Goal: Transaction & Acquisition: Purchase product/service

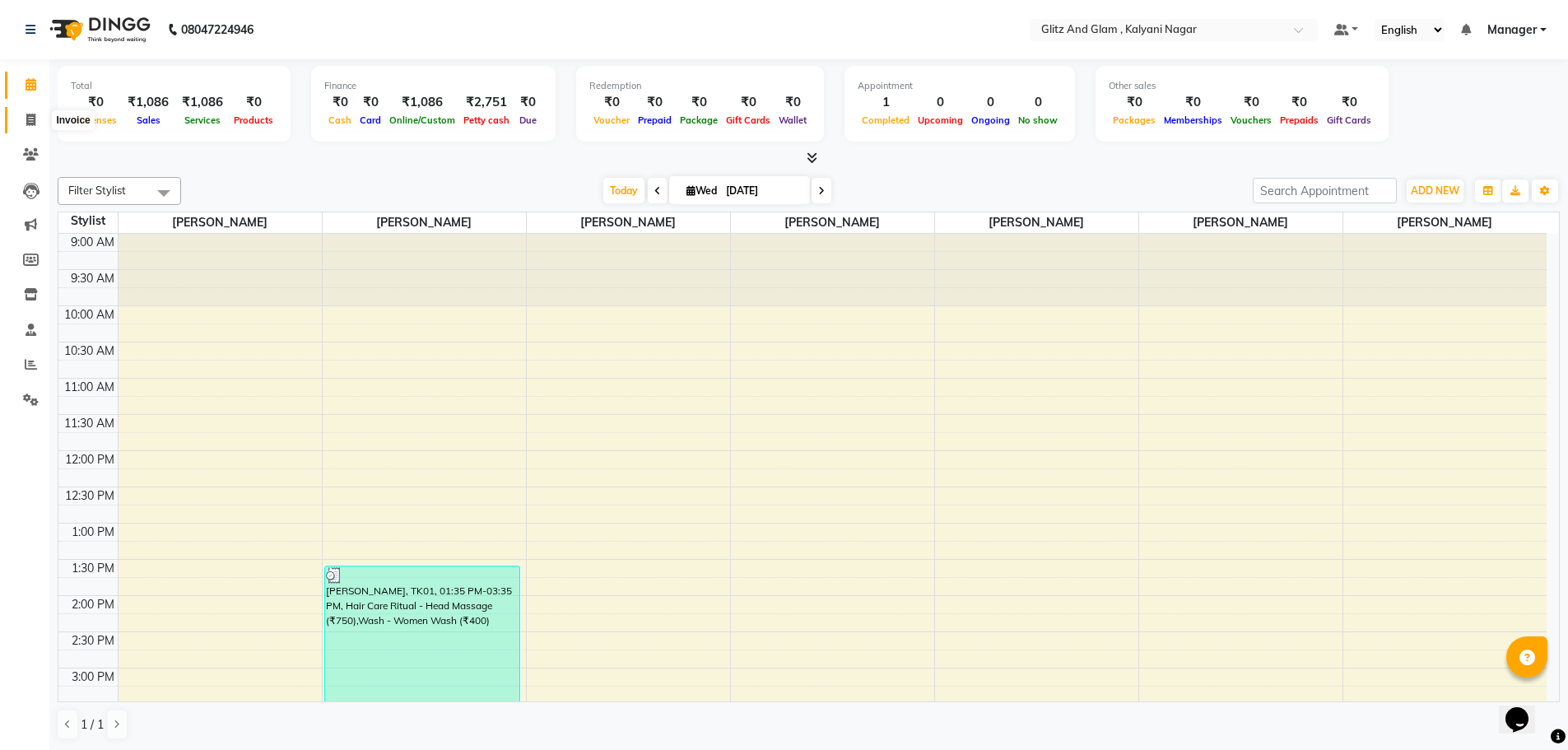
click at [28, 121] on icon at bounding box center [31, 119] width 9 height 12
select select "service"
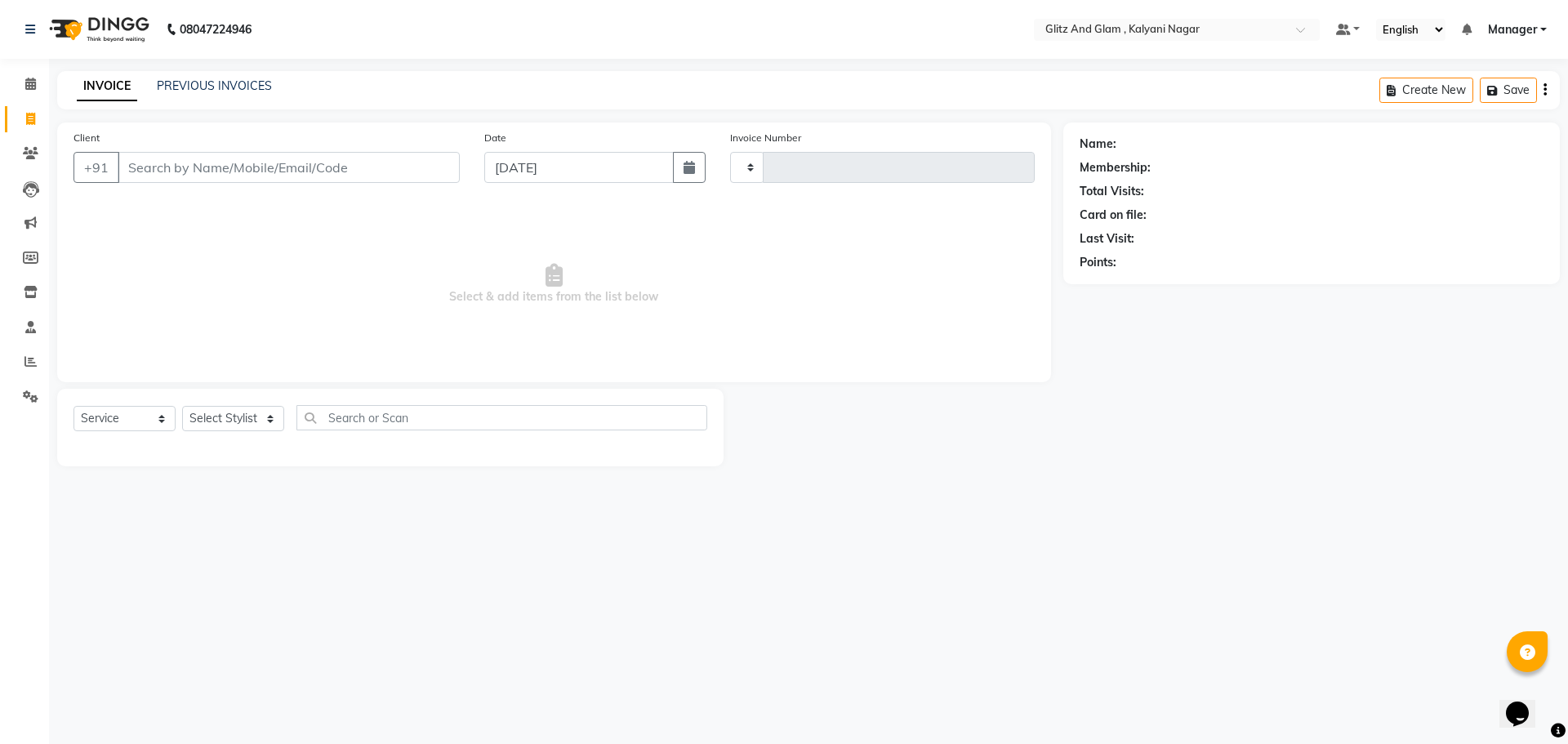
type input "0765"
select select "7347"
click at [229, 418] on select "Select Stylist [PERSON_NAME] [PERSON_NAME] [PERSON_NAME] [PERSON_NAME] [PERSON_…" at bounding box center [233, 418] width 102 height 25
select select "65897"
click at [182, 406] on select "Select Stylist [PERSON_NAME] [PERSON_NAME] [PERSON_NAME] [PERSON_NAME] [PERSON_…" at bounding box center [233, 418] width 102 height 25
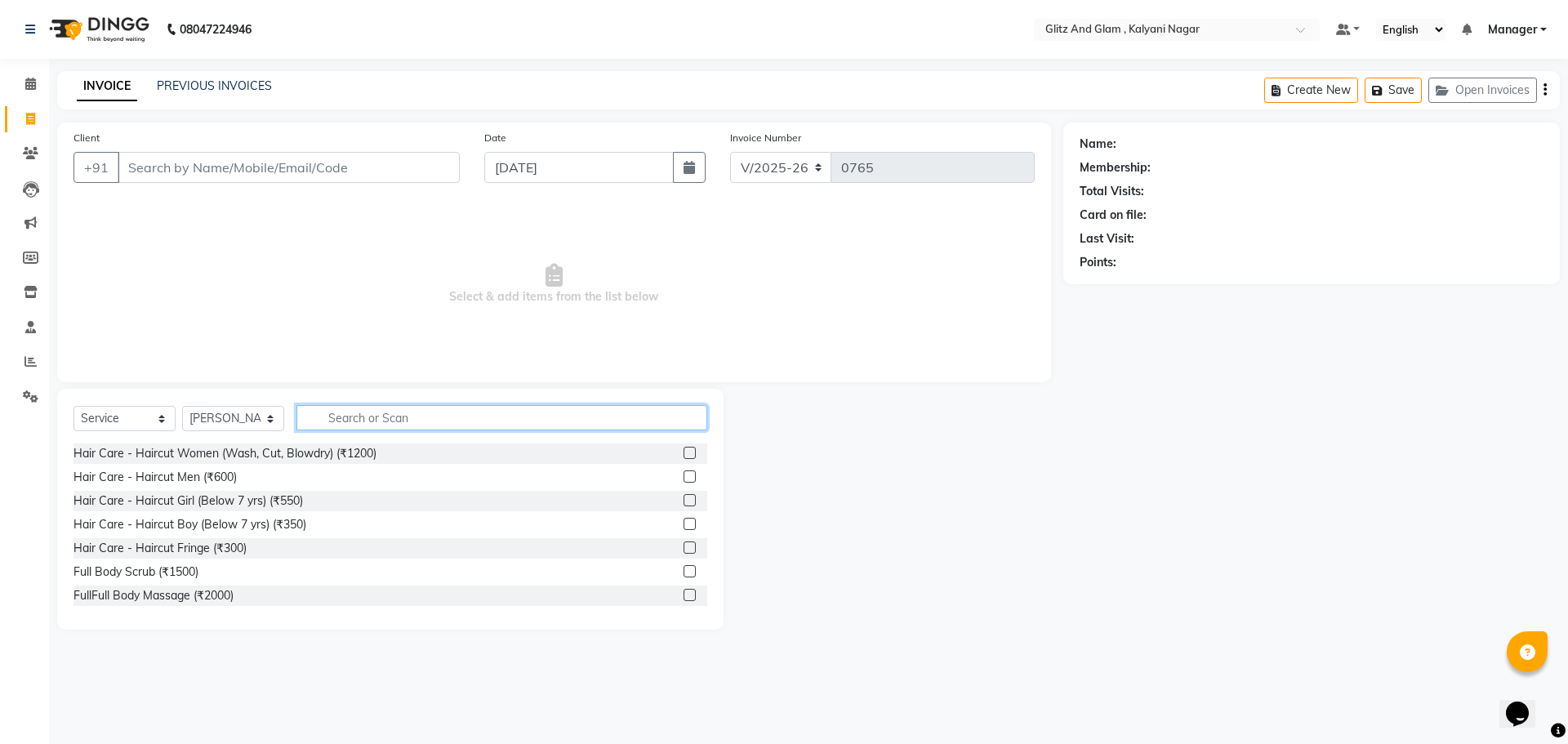
click at [348, 427] on input "text" at bounding box center [502, 417] width 411 height 25
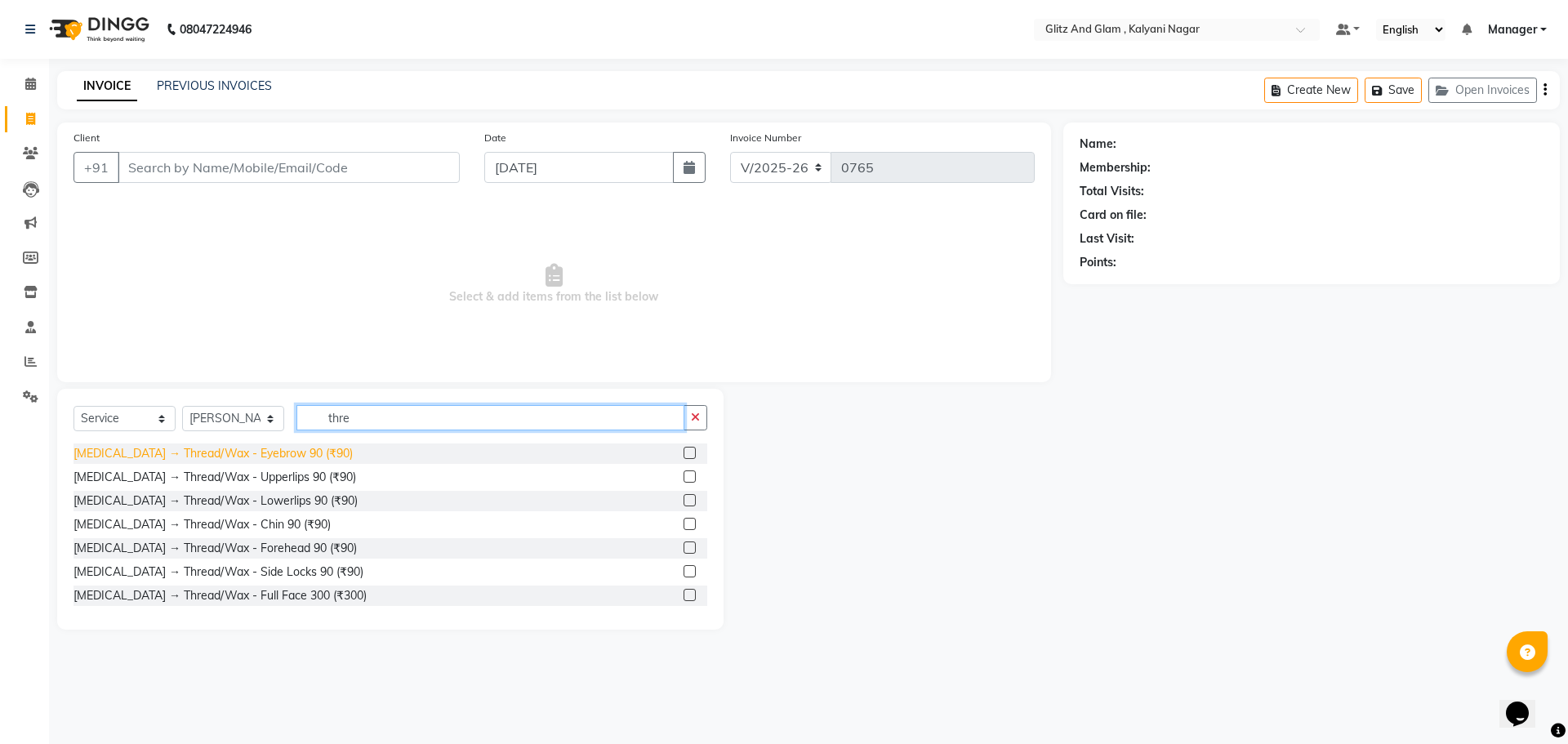
type input "thre"
click at [277, 459] on div "[MEDICAL_DATA] → Thread/Wax - Eyebrow 90 (₹90)" at bounding box center [213, 453] width 279 height 17
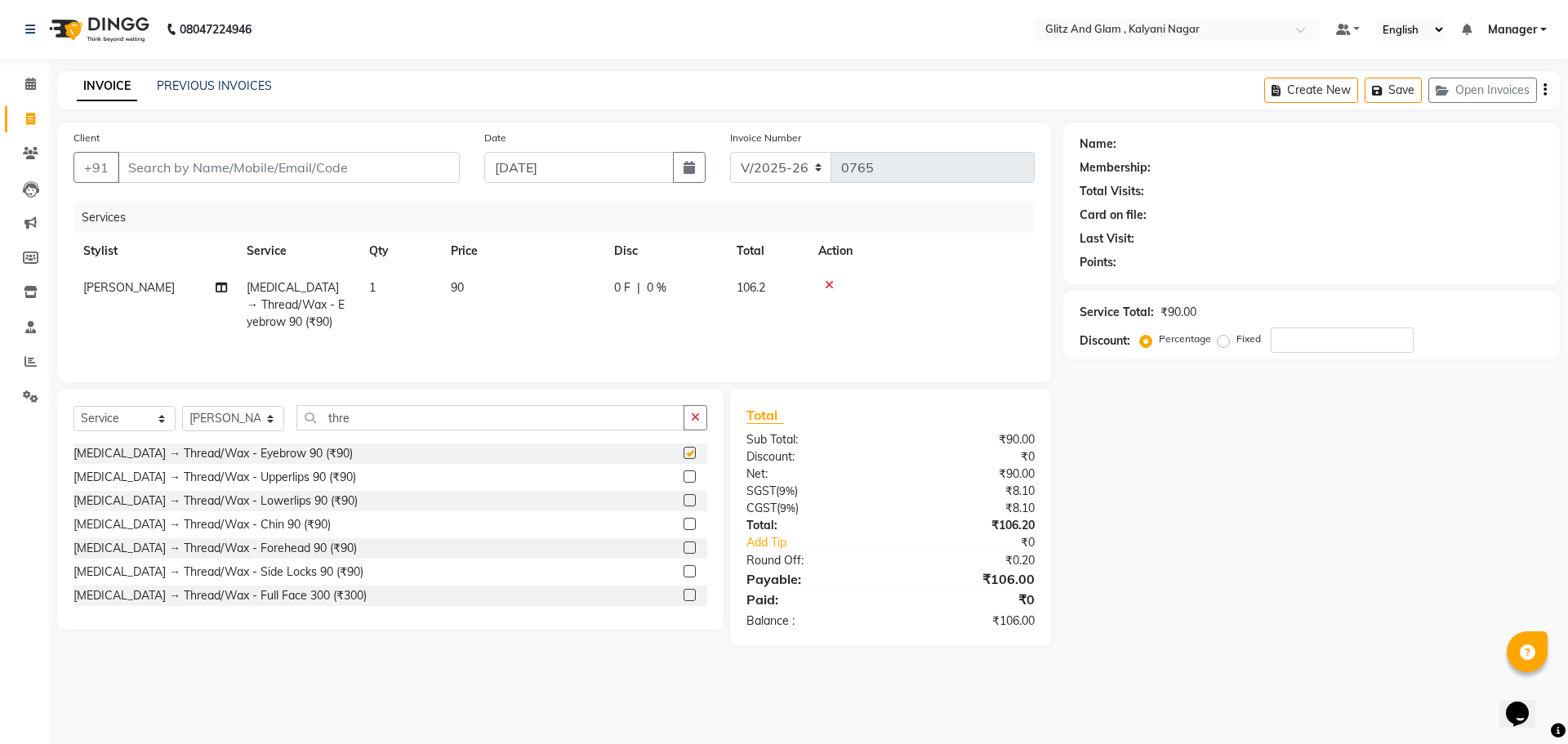
checkbox input "false"
click at [268, 484] on div "[MEDICAL_DATA] → Thread/Wax - Upperlips 90 (₹90)" at bounding box center [215, 477] width 283 height 17
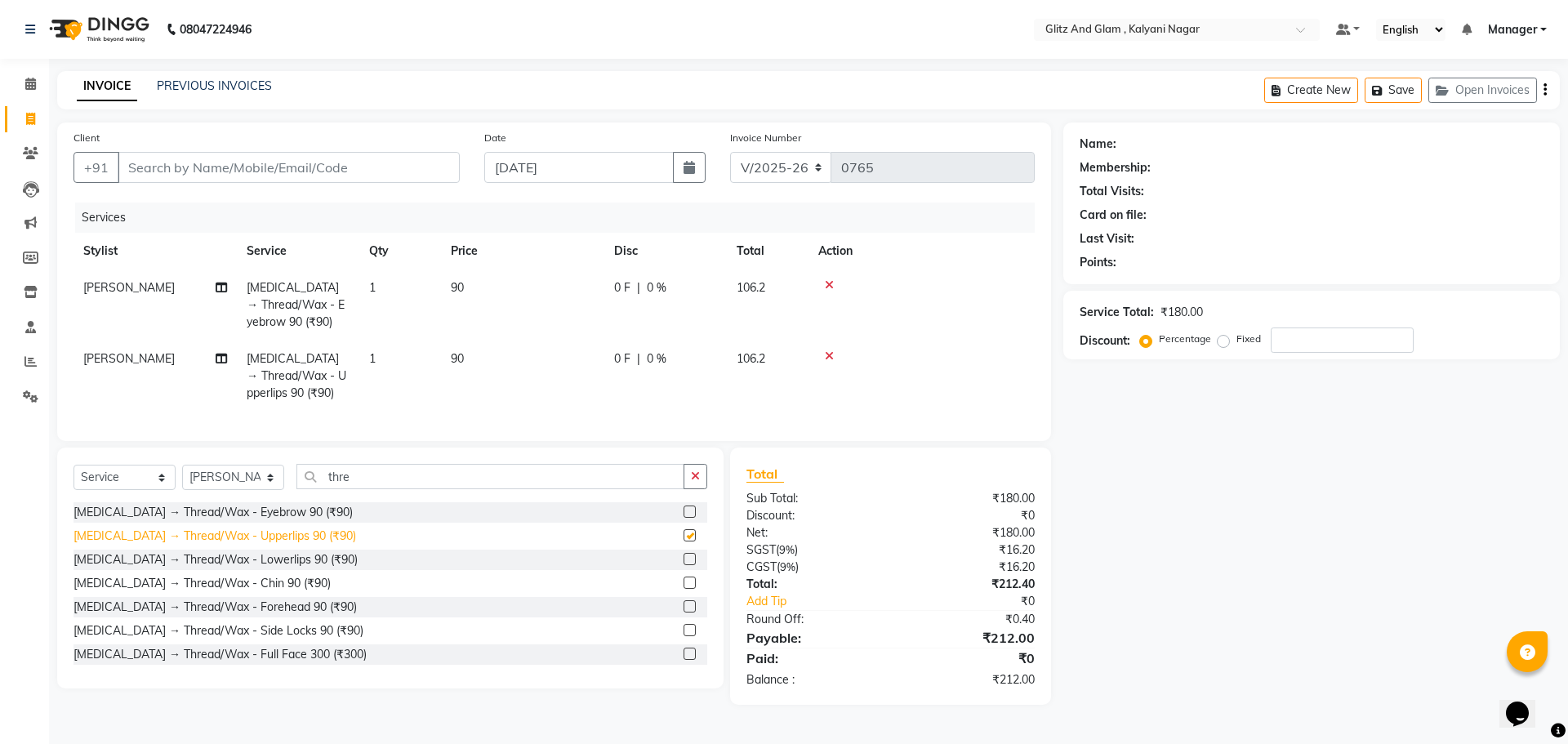
checkbox input "false"
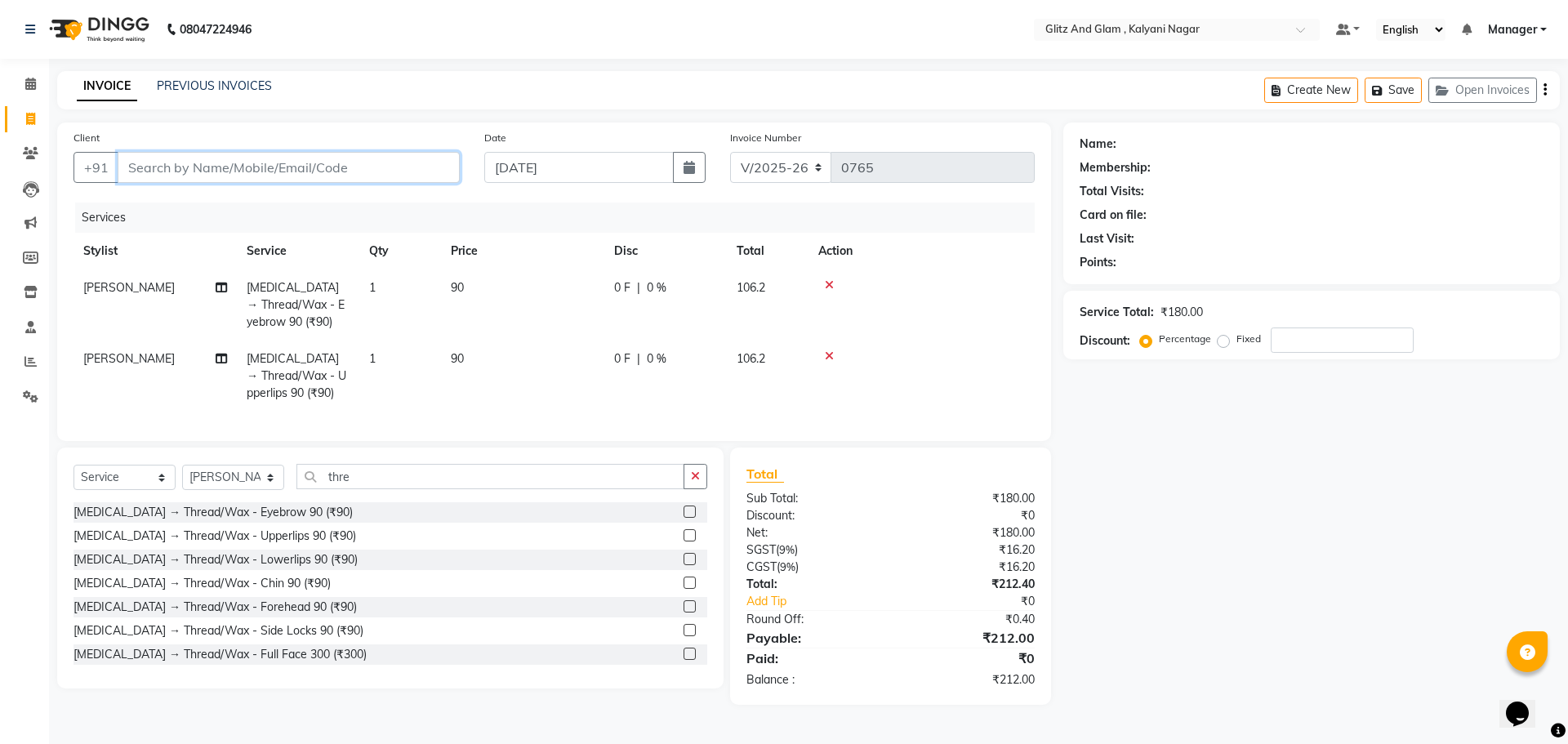
click at [297, 162] on input "Client" at bounding box center [288, 167] width 342 height 31
type input "."
type input "0"
type input "."
click at [824, 356] on div at bounding box center [921, 356] width 206 height 12
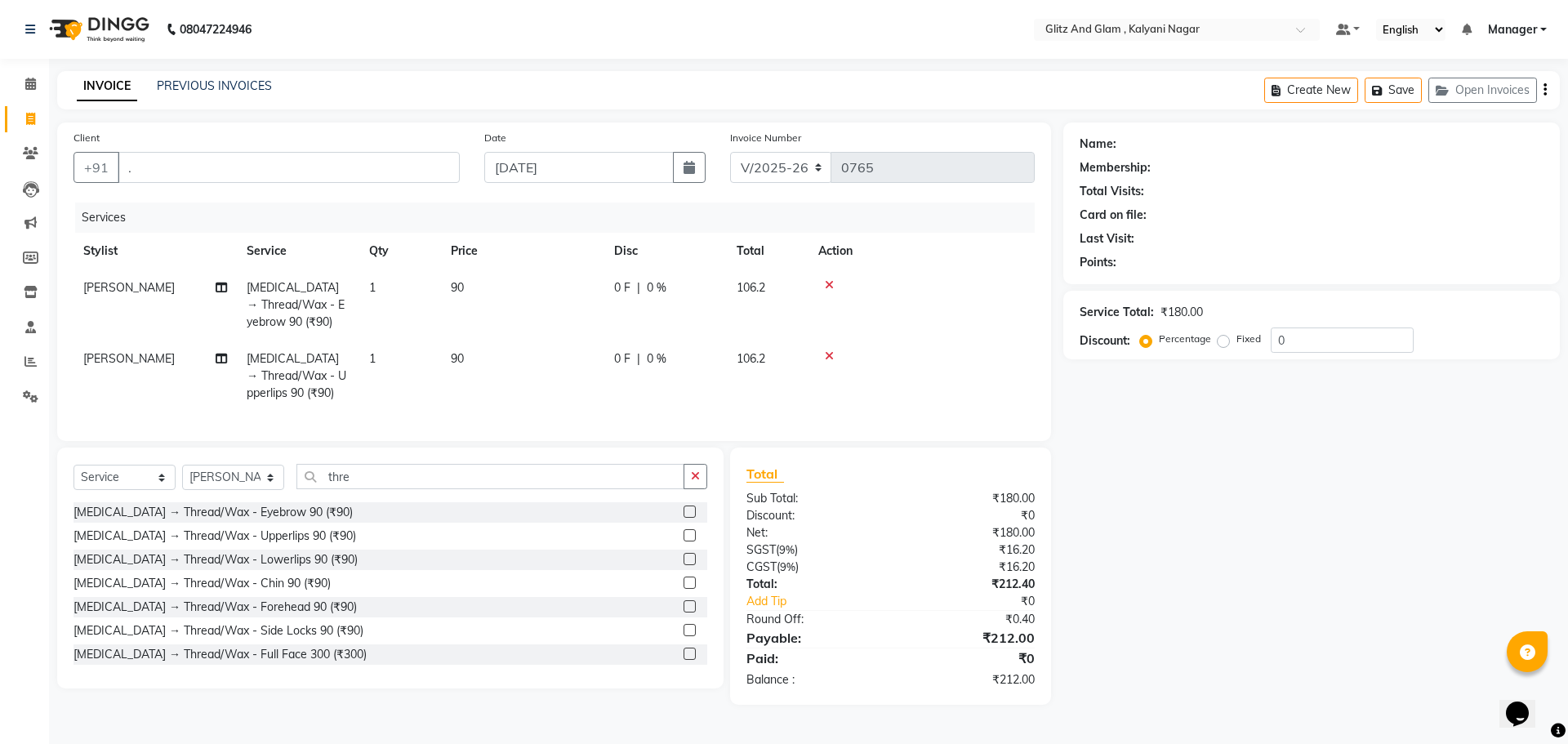
click at [828, 356] on icon at bounding box center [829, 356] width 9 height 12
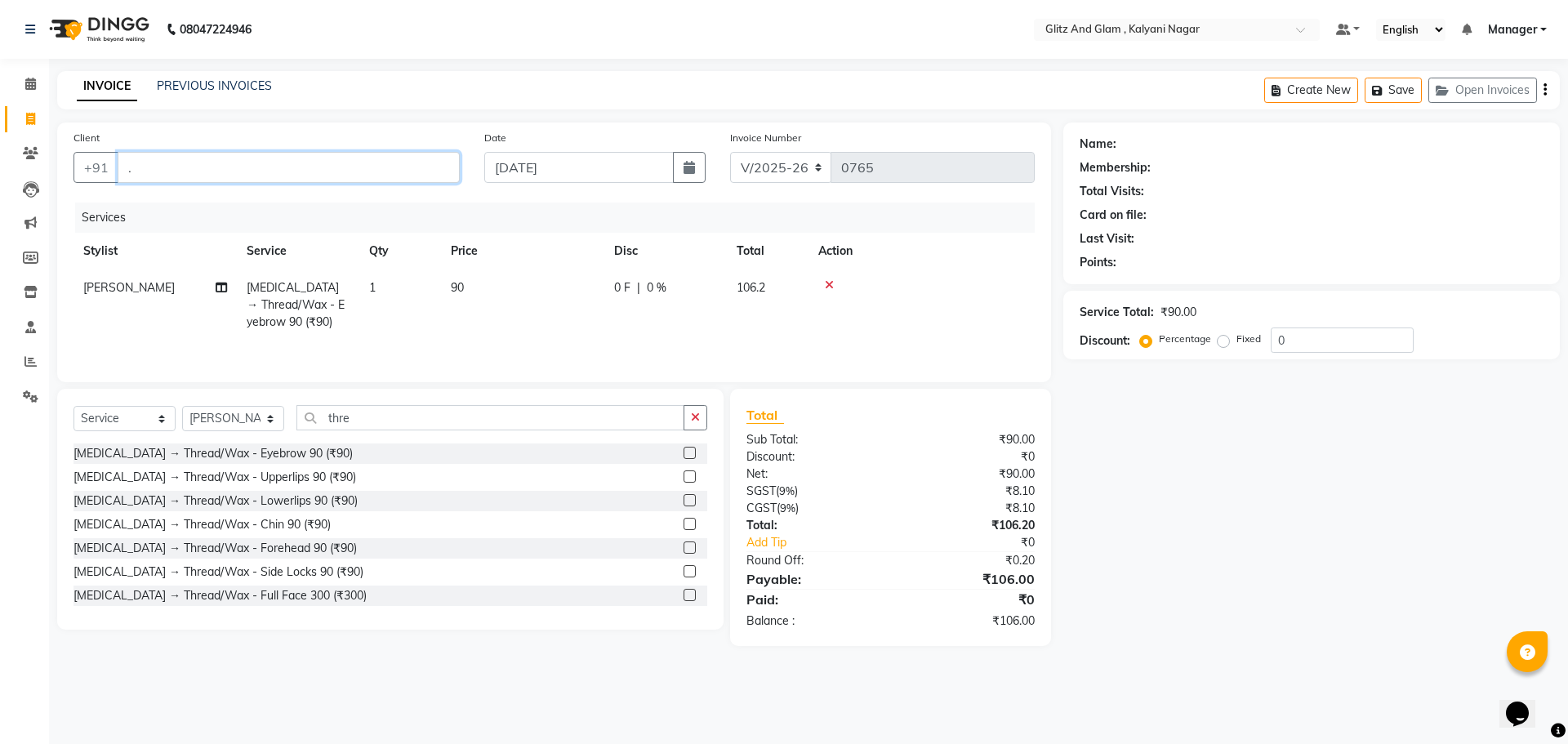
click at [368, 179] on input "." at bounding box center [288, 167] width 342 height 31
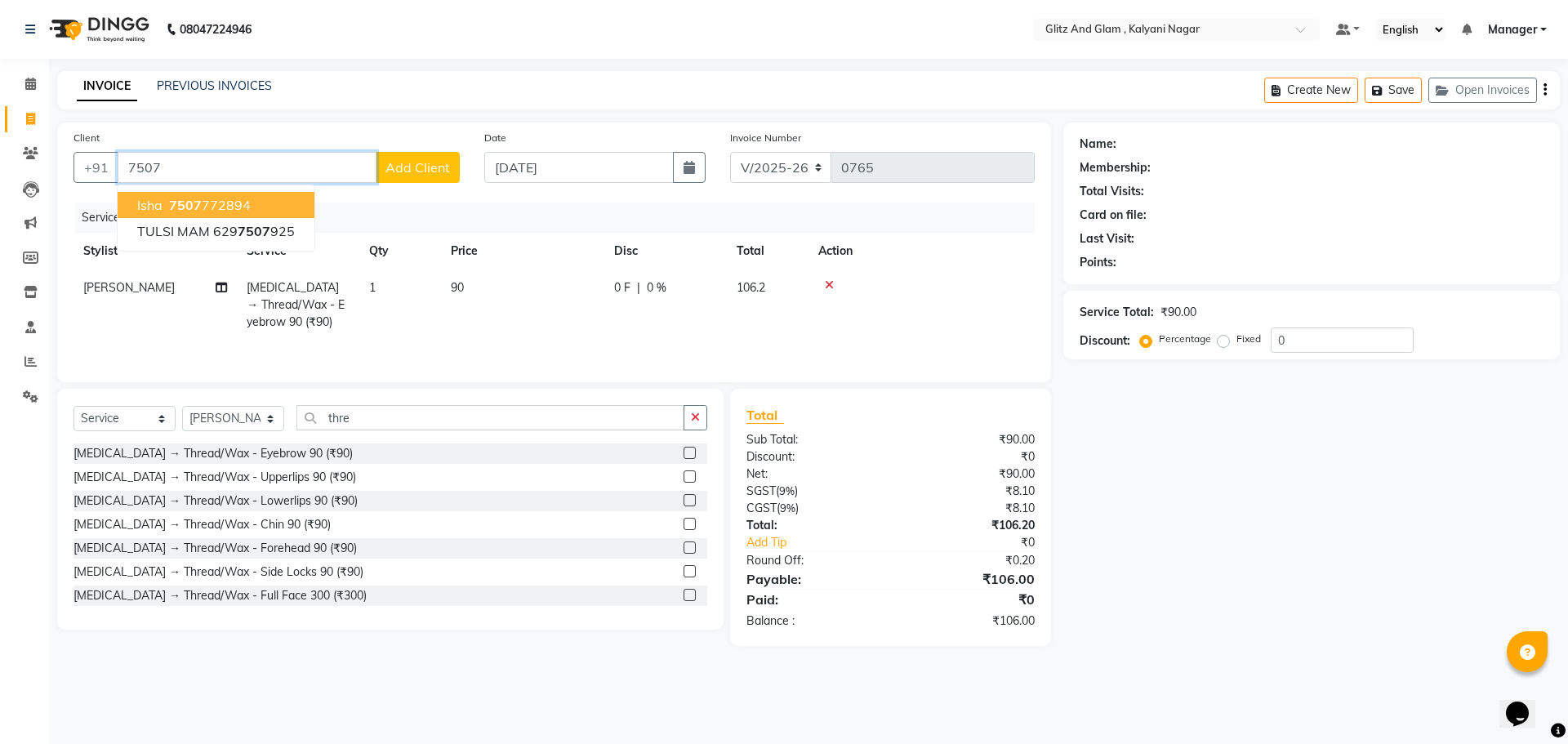
click at [192, 204] on span "7507" at bounding box center [186, 205] width 33 height 16
type input "7507772894"
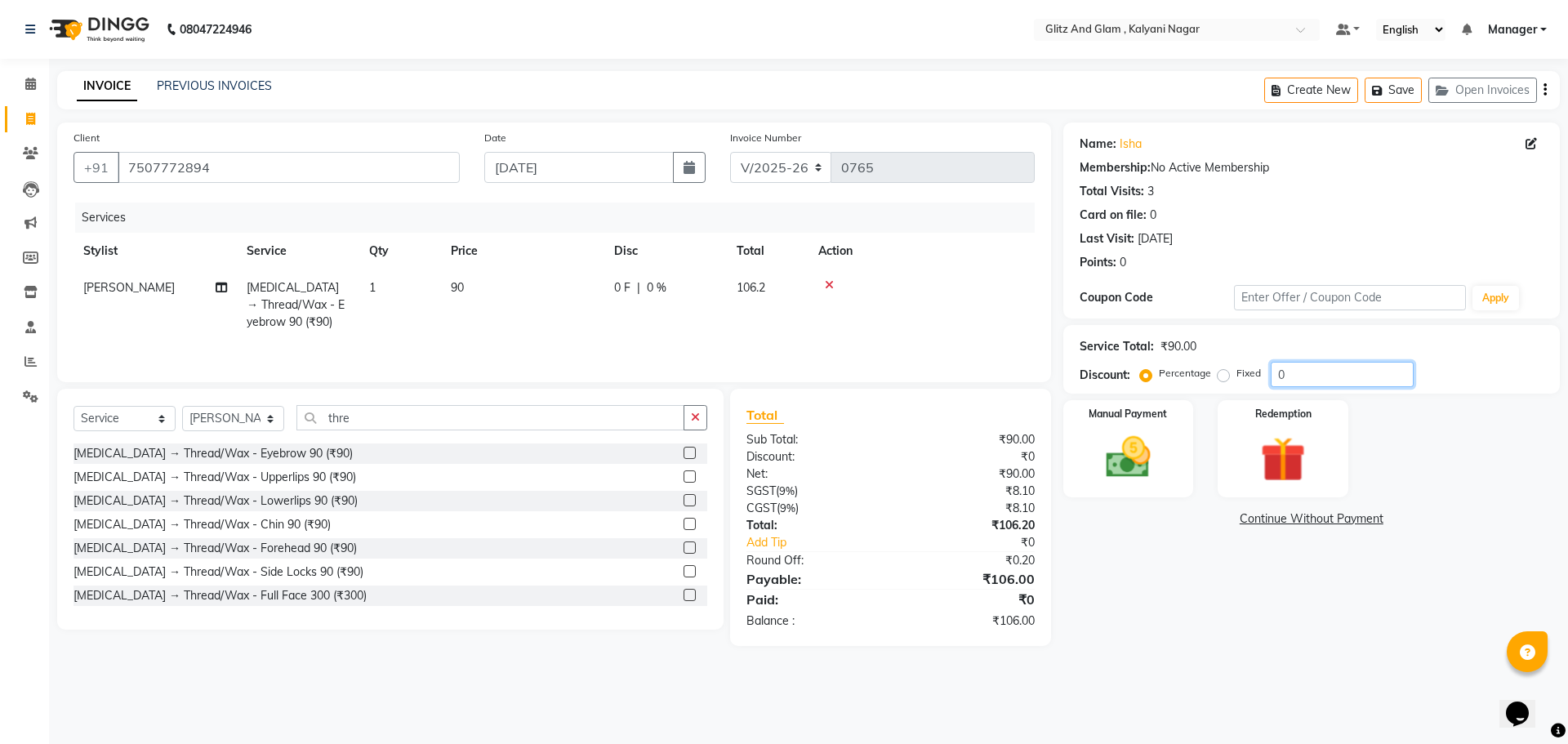
click at [1342, 376] on input "0" at bounding box center [1342, 375] width 143 height 25
type input "20"
click at [1221, 582] on div "Name: Isha Membership: No Active Membership Total Visits: 3 Card on file: 0 Las…" at bounding box center [1317, 385] width 508 height 524
click at [1175, 447] on div "Manual Payment" at bounding box center [1128, 448] width 136 height 100
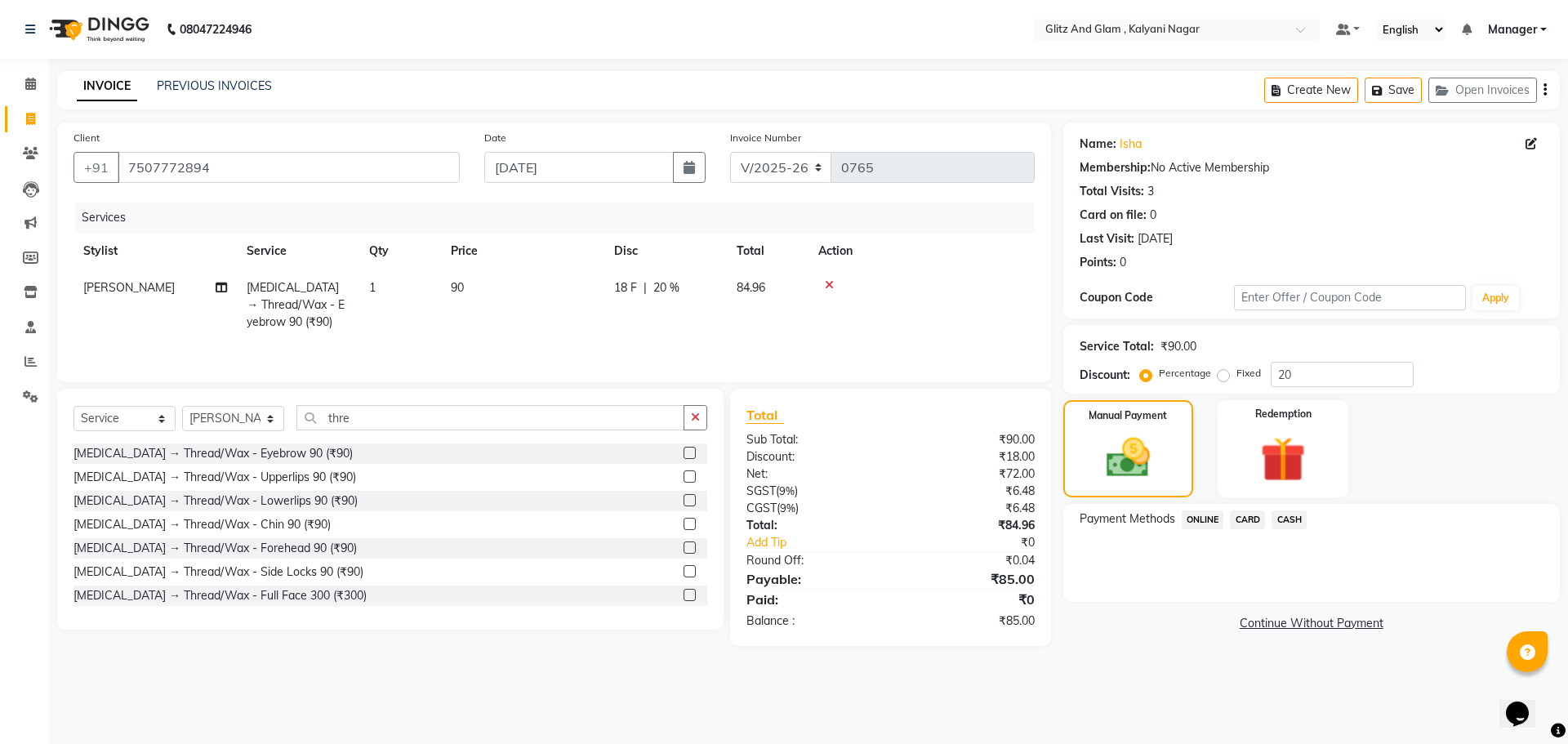
click at [1196, 519] on span "ONLINE" at bounding box center [1202, 519] width 43 height 19
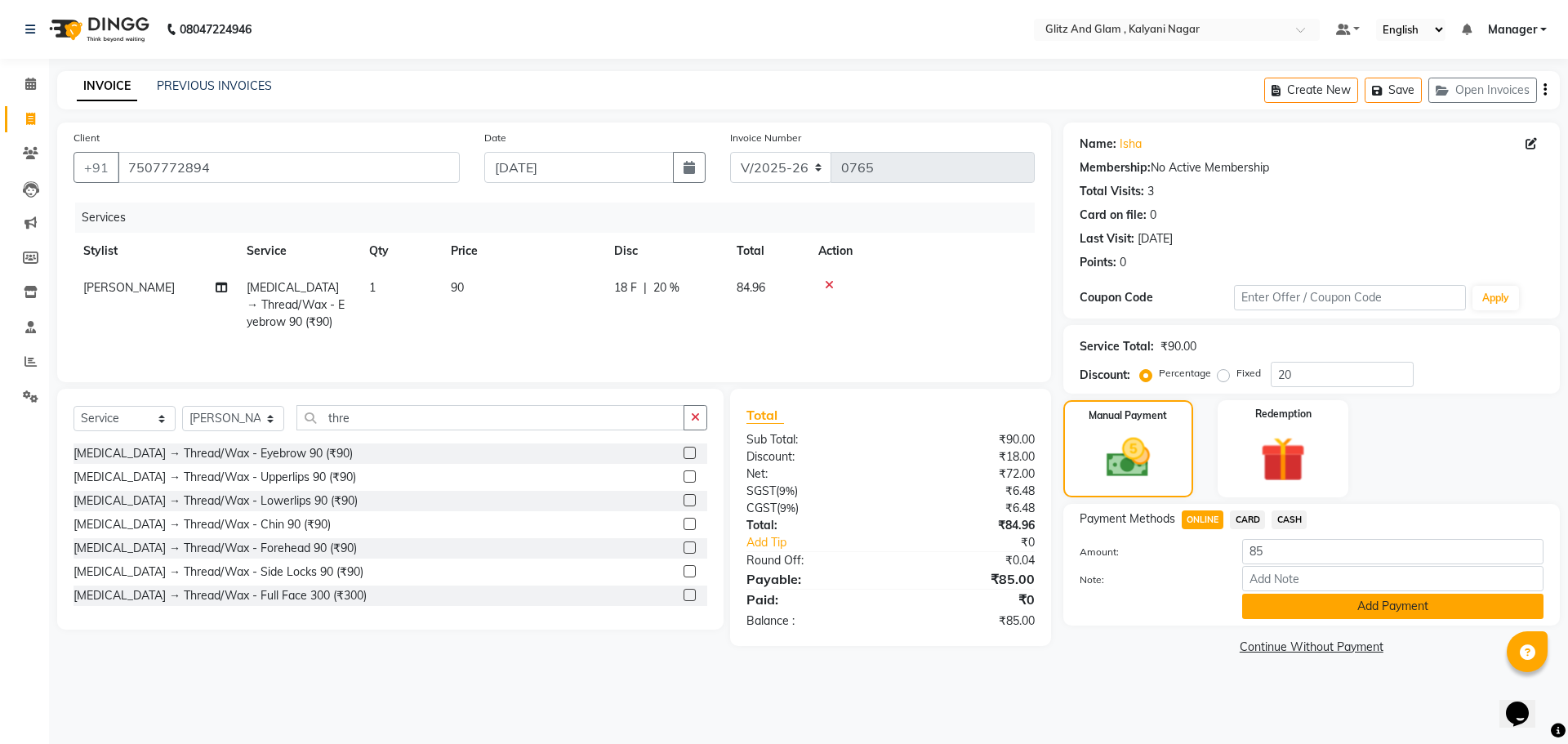
click at [1270, 604] on button "Add Payment" at bounding box center [1392, 607] width 301 height 25
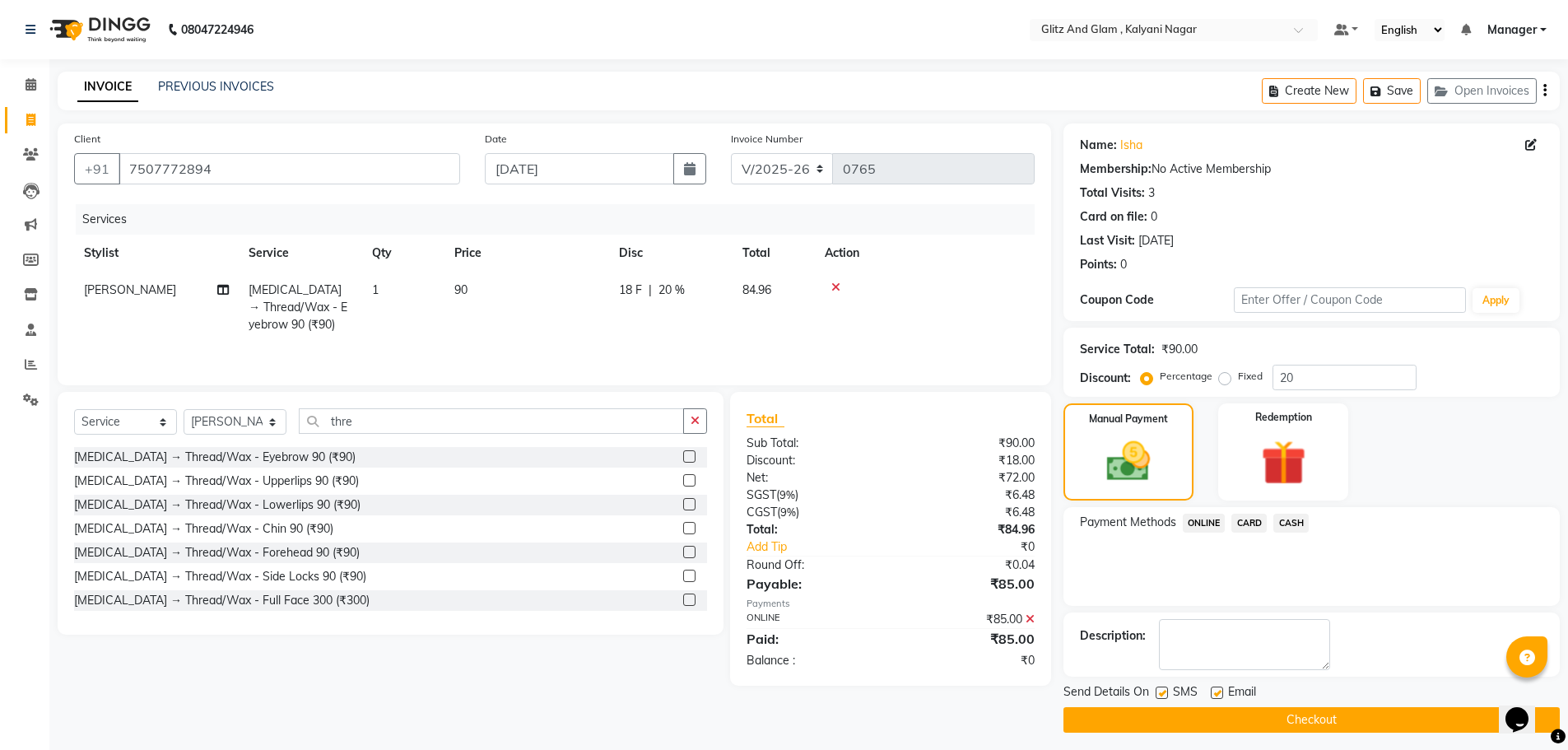
click at [1299, 725] on button "Checkout" at bounding box center [1311, 720] width 497 height 26
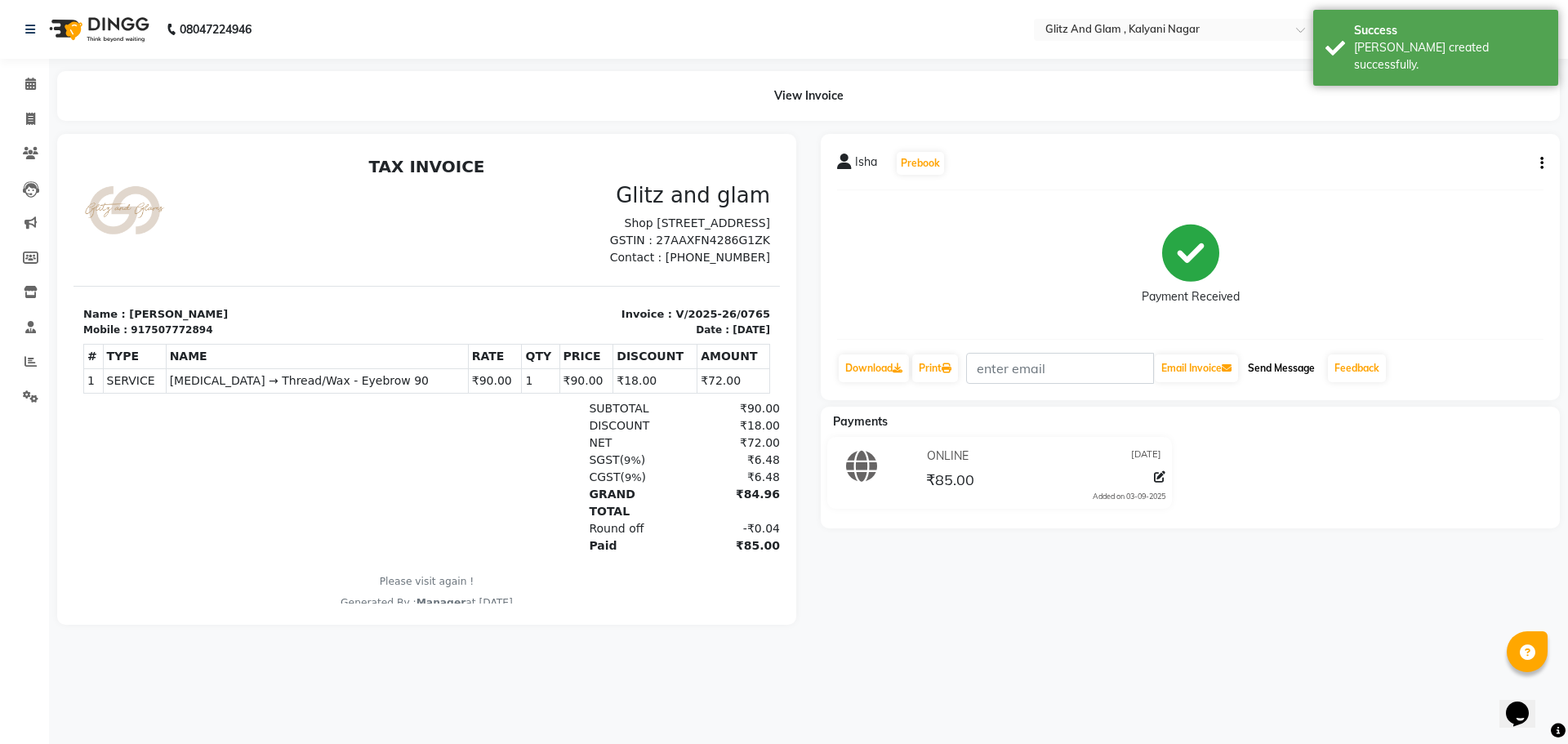
drag, startPoint x: 1284, startPoint y: 374, endPoint x: 422, endPoint y: 75, distance: 912.4
click at [1284, 374] on button "Send Message" at bounding box center [1282, 368] width 80 height 28
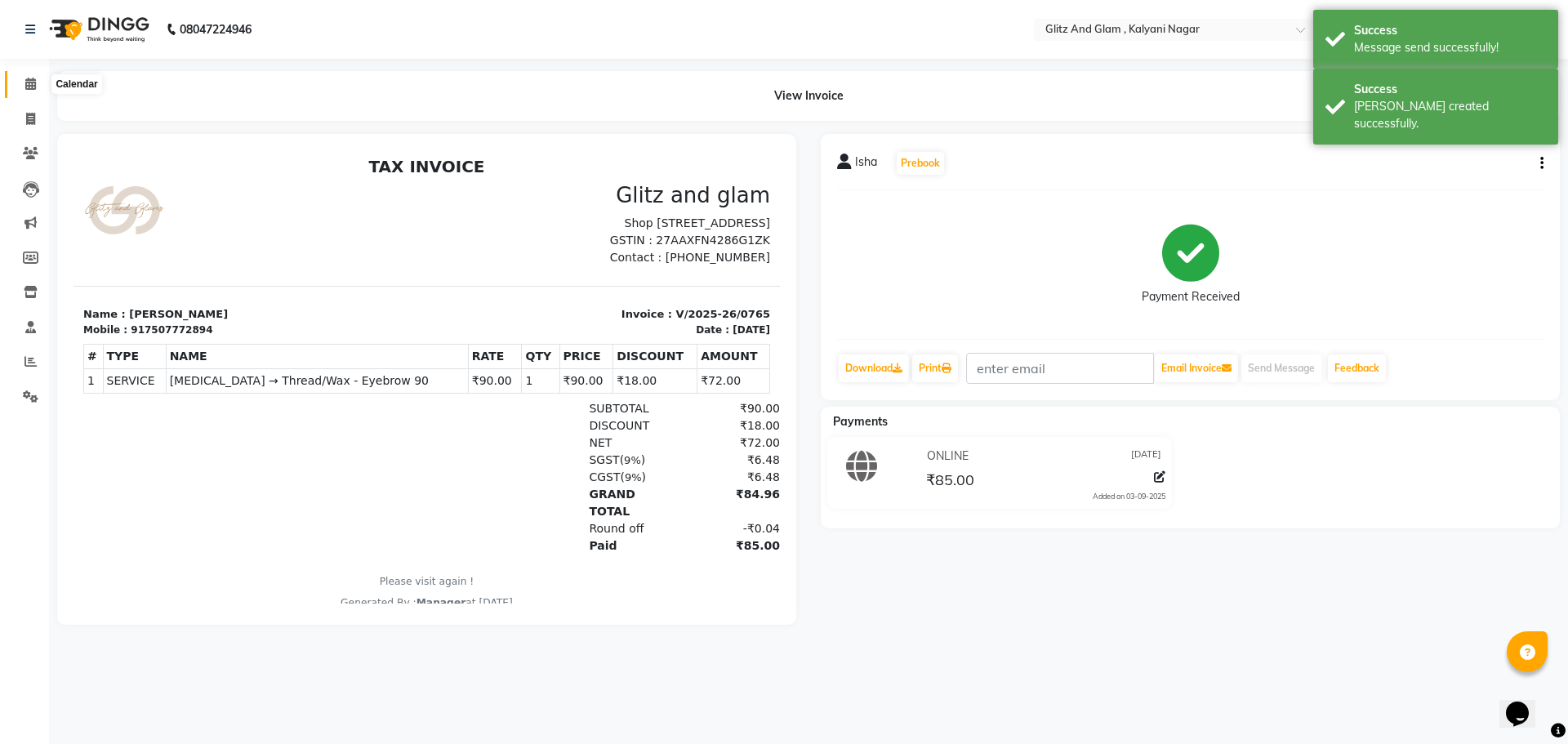
click at [34, 83] on icon at bounding box center [31, 83] width 11 height 12
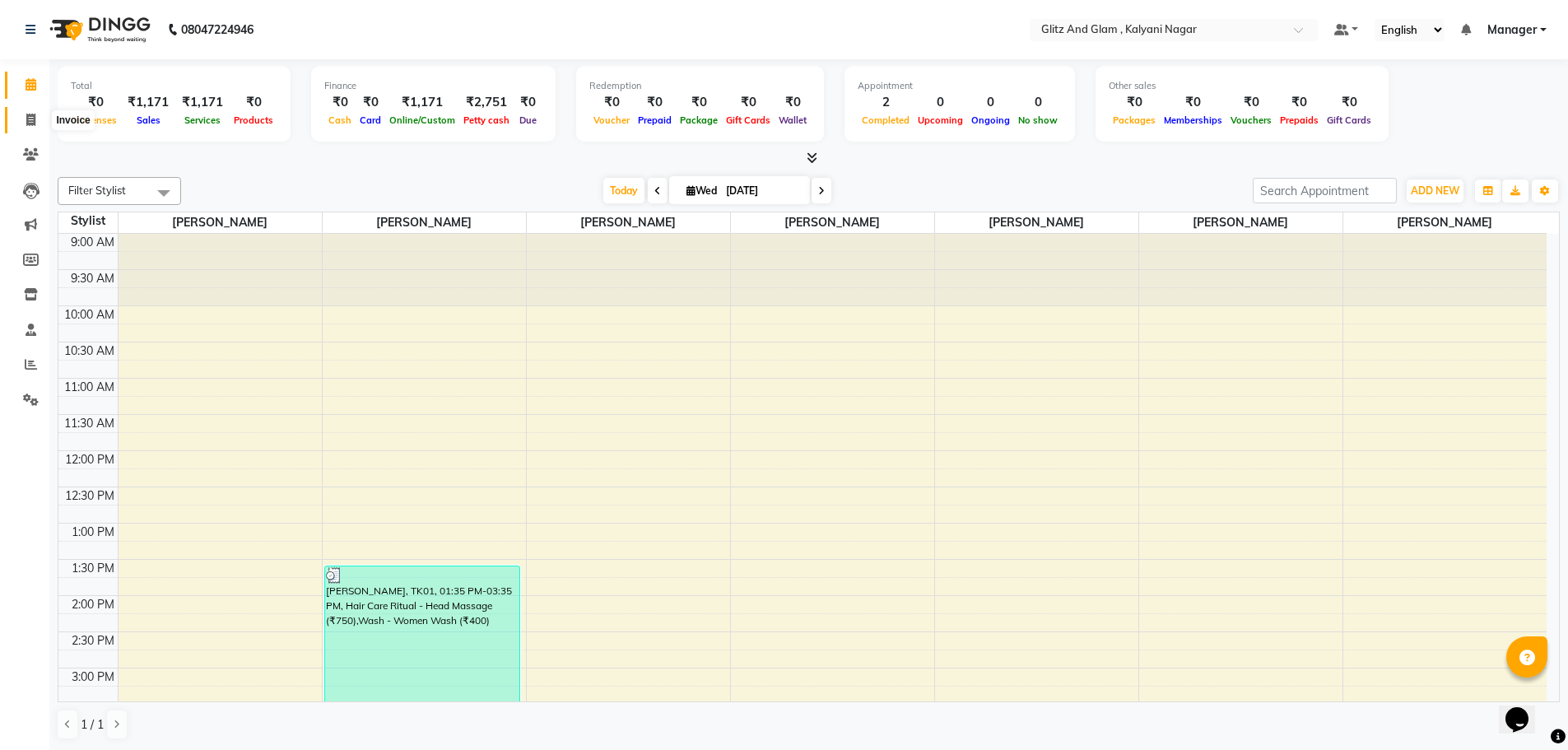
click at [35, 118] on icon at bounding box center [31, 119] width 9 height 12
select select "service"
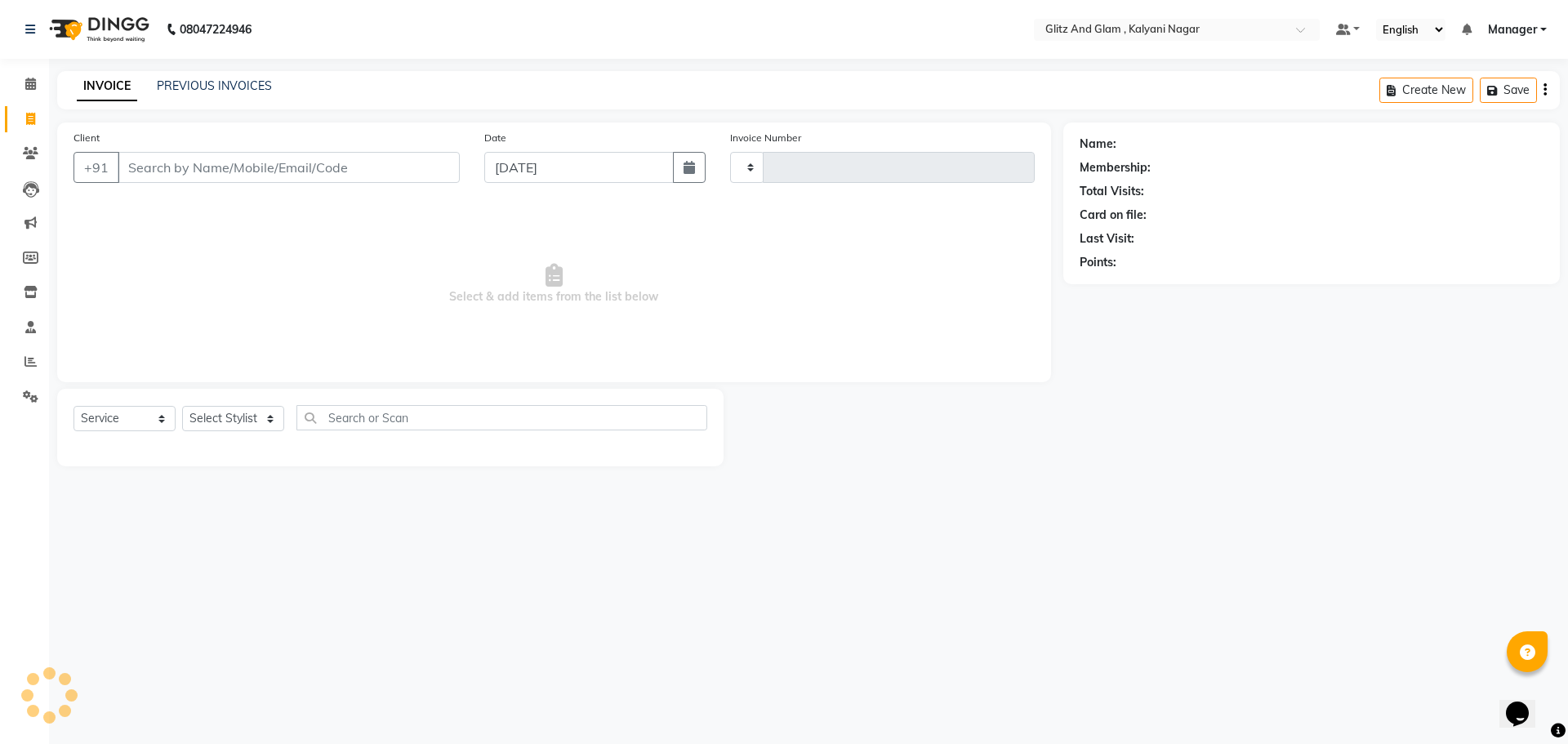
type input "0766"
select select "7347"
click at [209, 411] on select "Select Stylist [PERSON_NAME] [PERSON_NAME] [PERSON_NAME] [PERSON_NAME] [PERSON_…" at bounding box center [233, 418] width 102 height 25
select select "65897"
click at [182, 406] on select "Select Stylist [PERSON_NAME] [PERSON_NAME] [PERSON_NAME] [PERSON_NAME] [PERSON_…" at bounding box center [233, 418] width 102 height 25
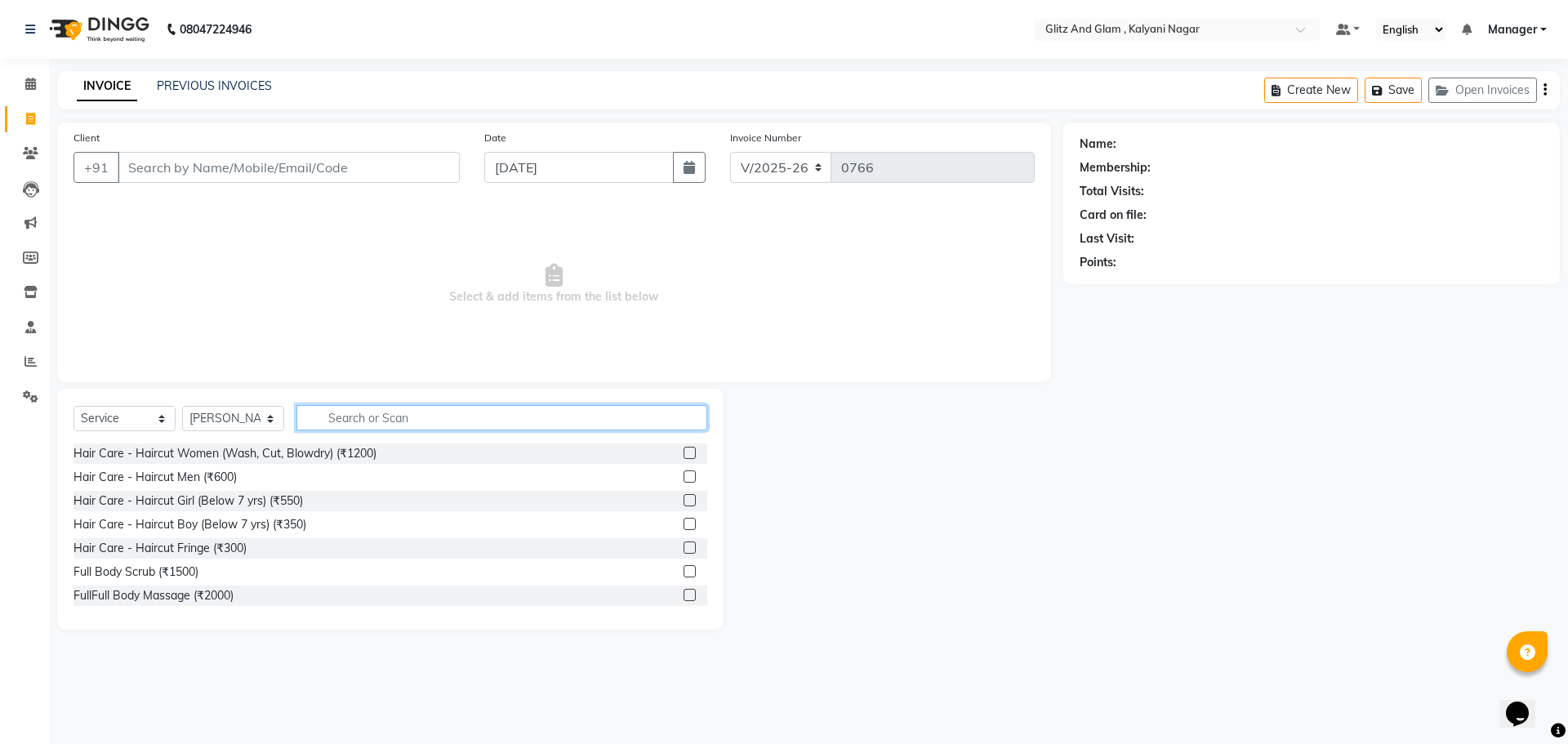
click at [365, 421] on input "text" at bounding box center [502, 417] width 411 height 25
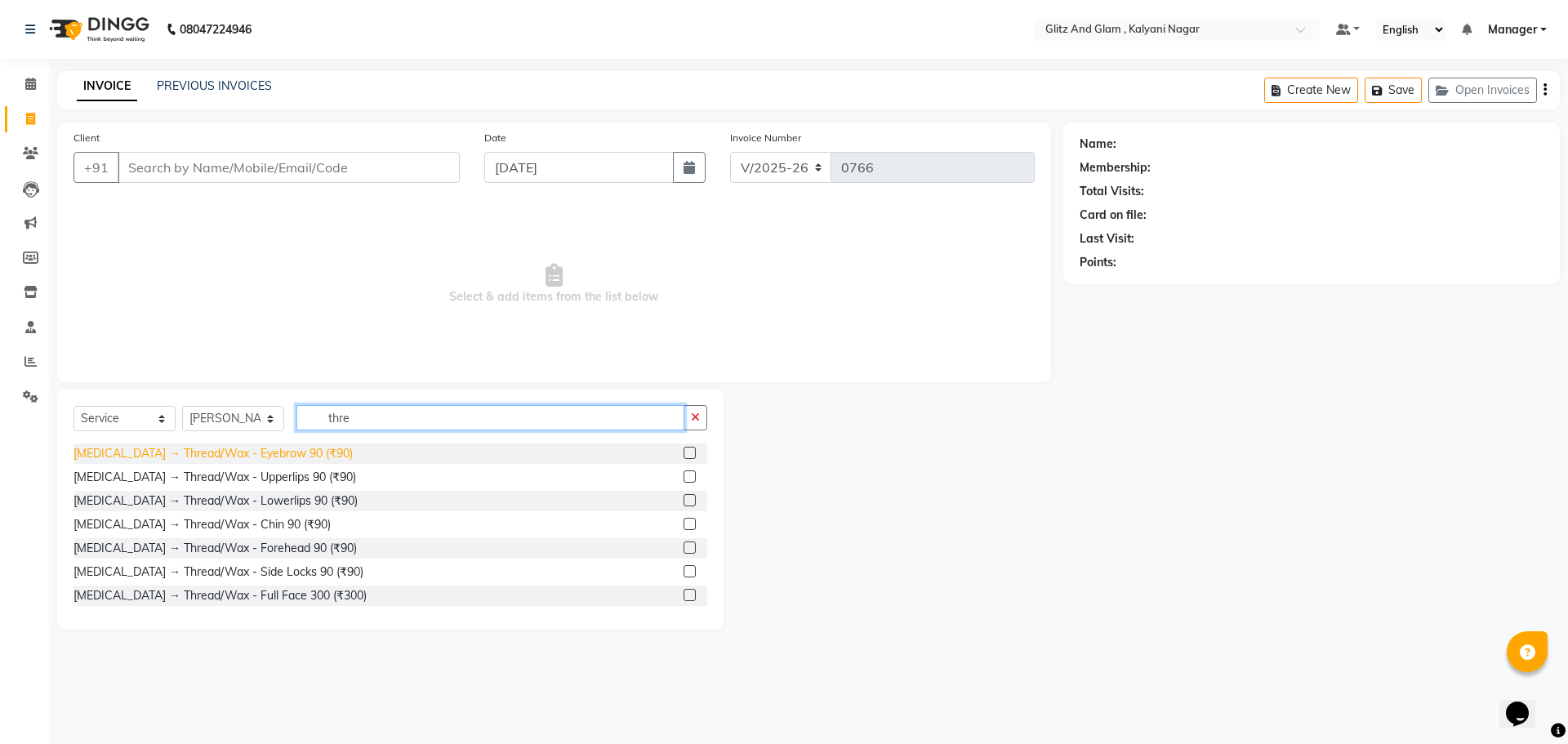
type input "thre"
click at [250, 457] on div "[MEDICAL_DATA] → Thread/Wax - Eyebrow 90 (₹90)" at bounding box center [213, 453] width 279 height 17
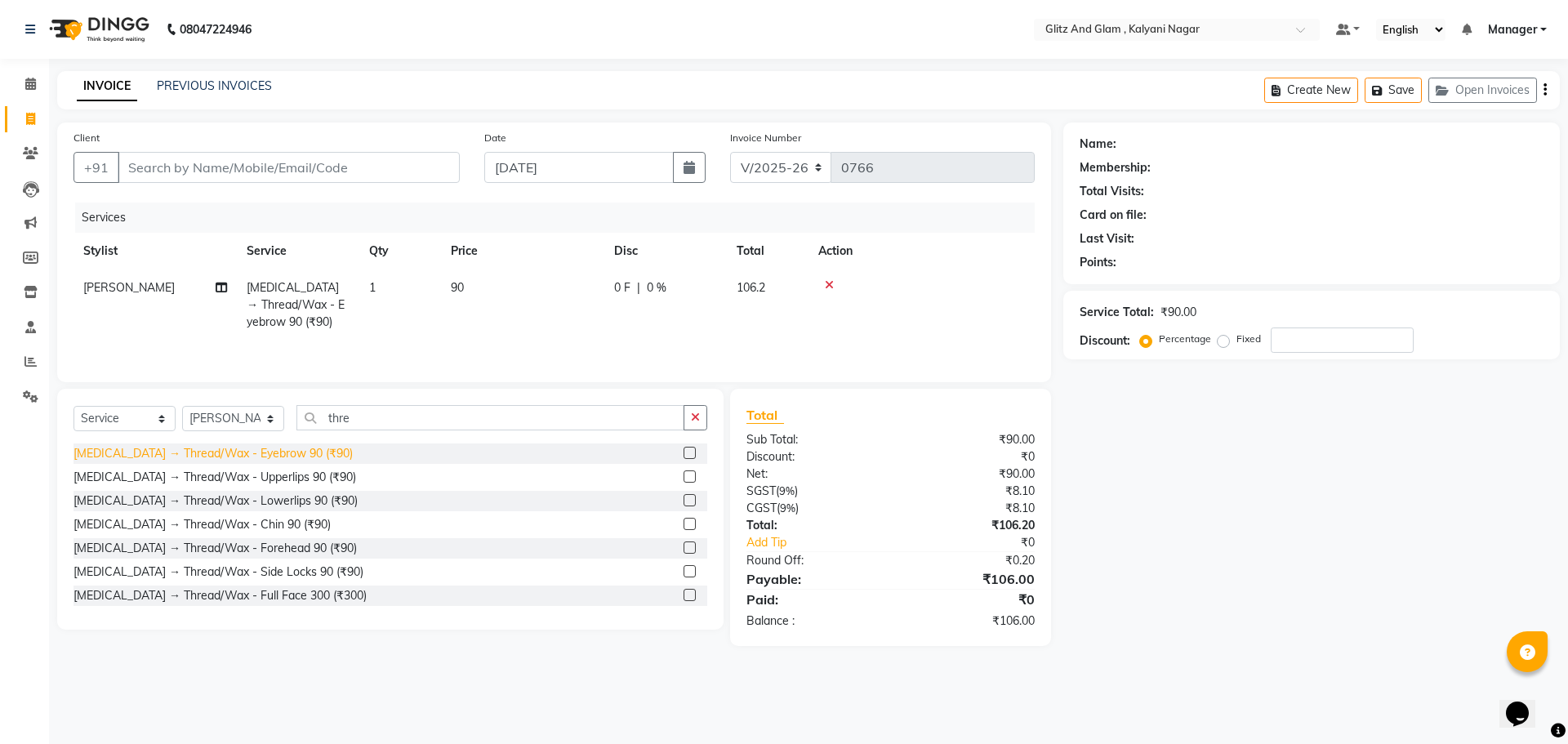
click at [277, 453] on div "[MEDICAL_DATA] → Thread/Wax - Eyebrow 90 (₹90)" at bounding box center [213, 453] width 279 height 17
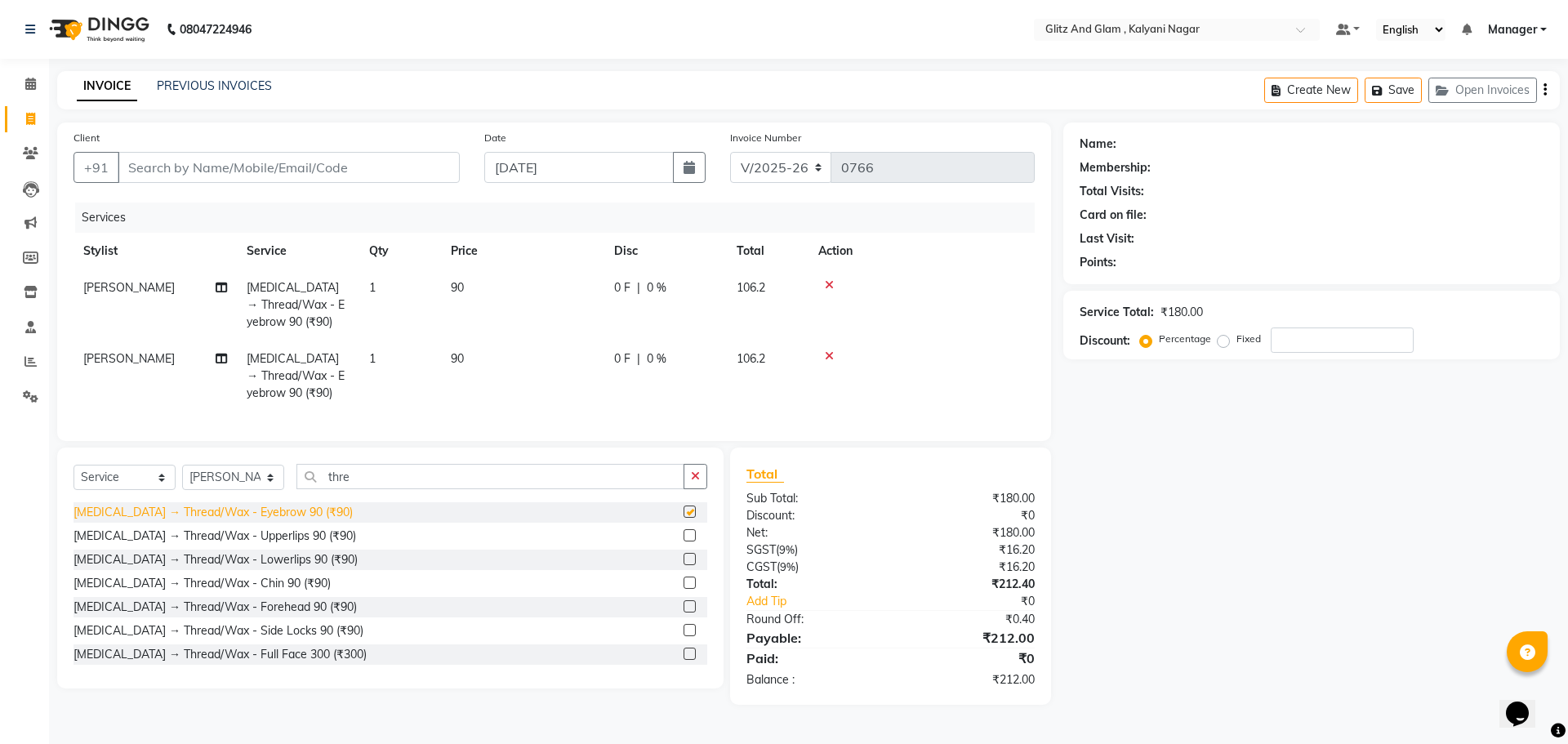
checkbox input "false"
click at [264, 545] on div "[MEDICAL_DATA] → Thread/Wax - Upperlips 90 (₹90)" at bounding box center [215, 536] width 283 height 17
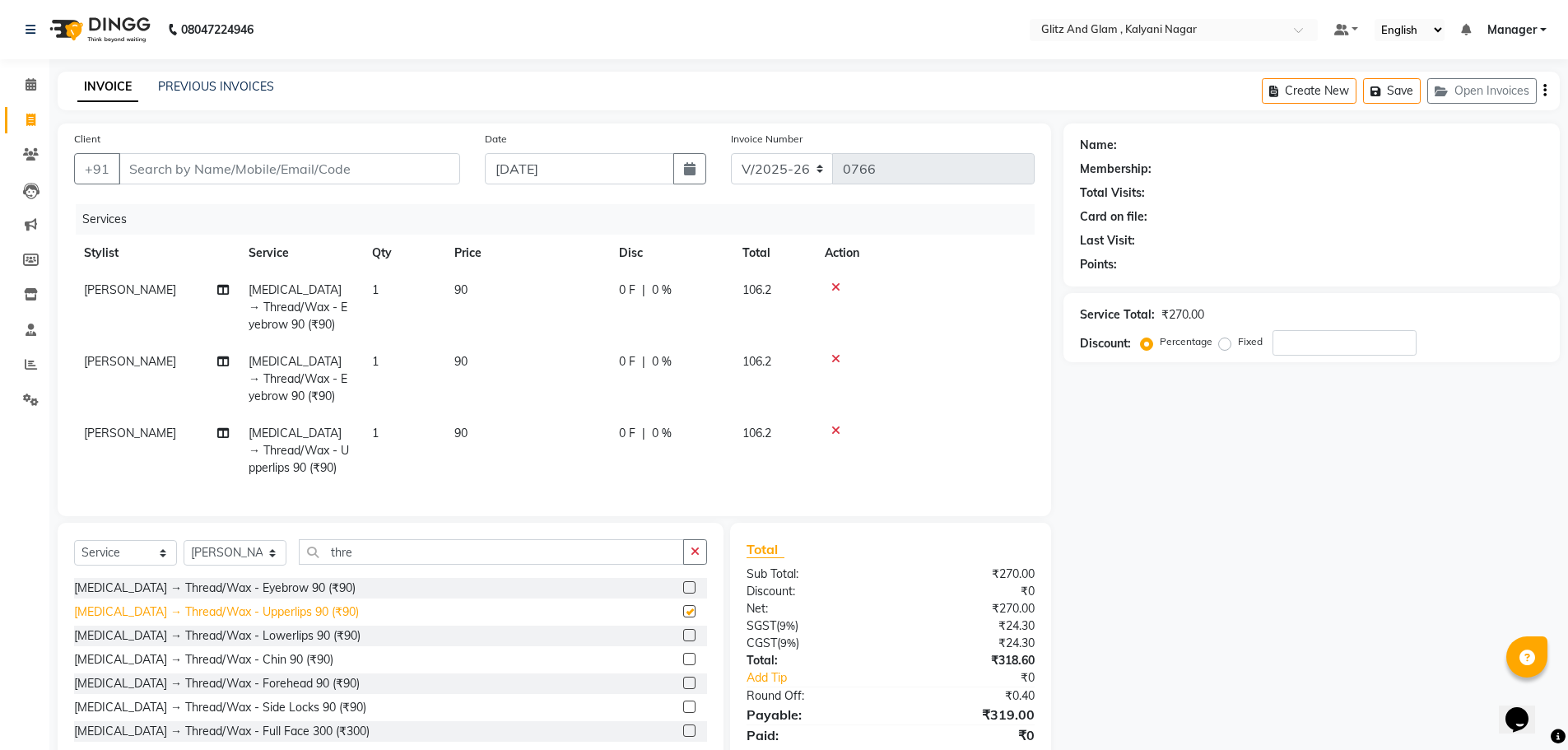
checkbox input "false"
click at [262, 171] on input "Client" at bounding box center [289, 169] width 342 height 31
type input "8"
type input "0"
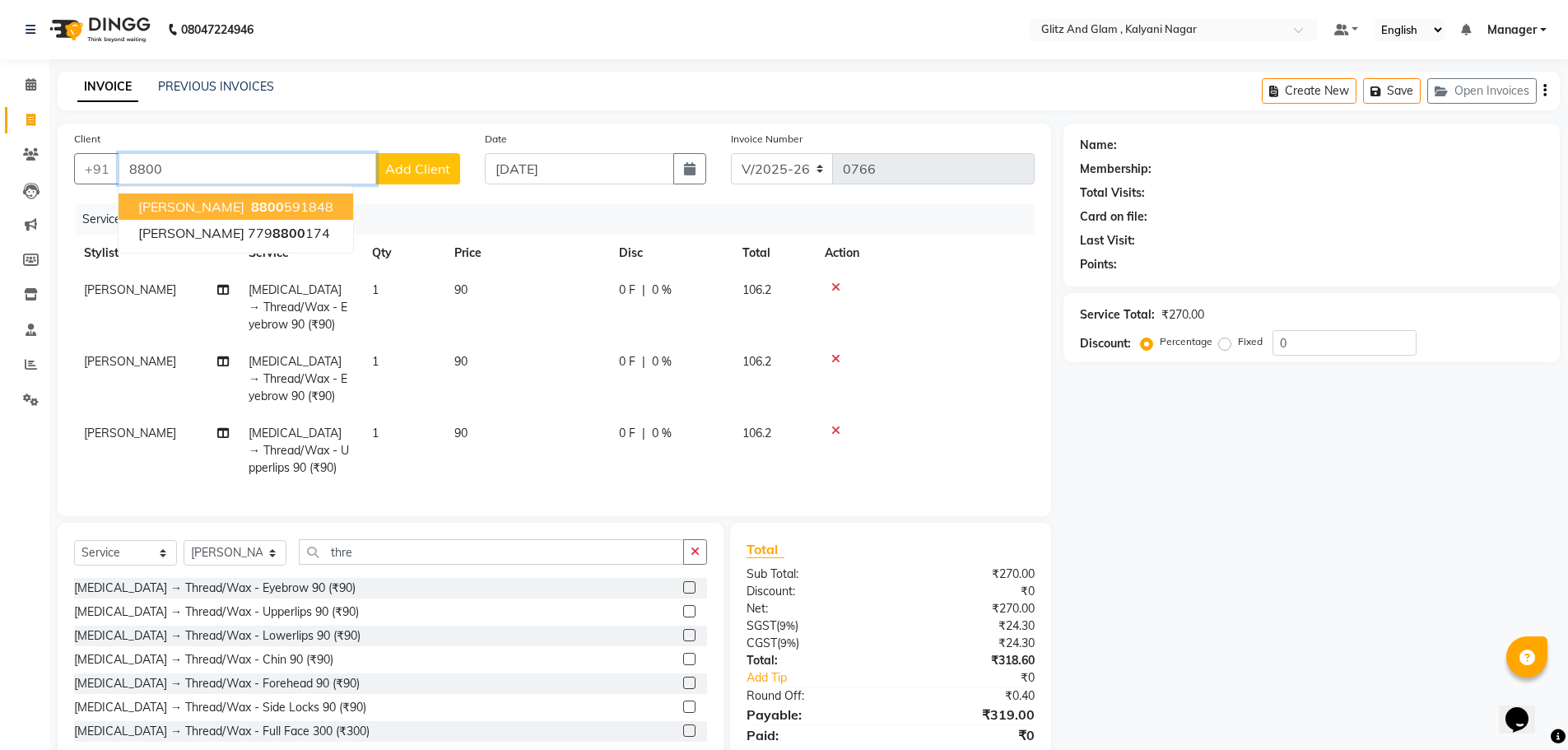
click at [301, 206] on button "[PERSON_NAME] 8800 591848" at bounding box center [236, 206] width 235 height 27
type input "8800591848"
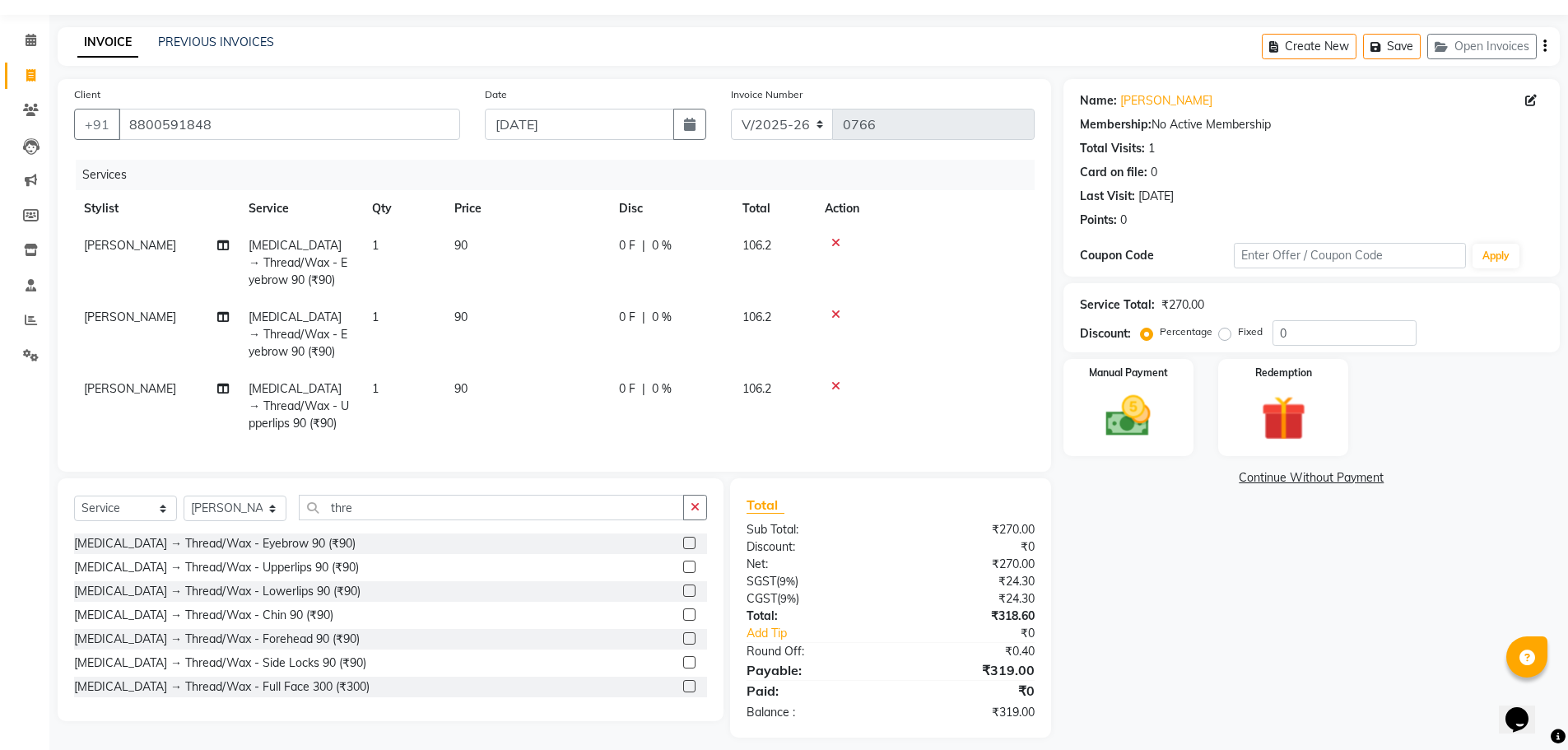
scroll to position [69, 0]
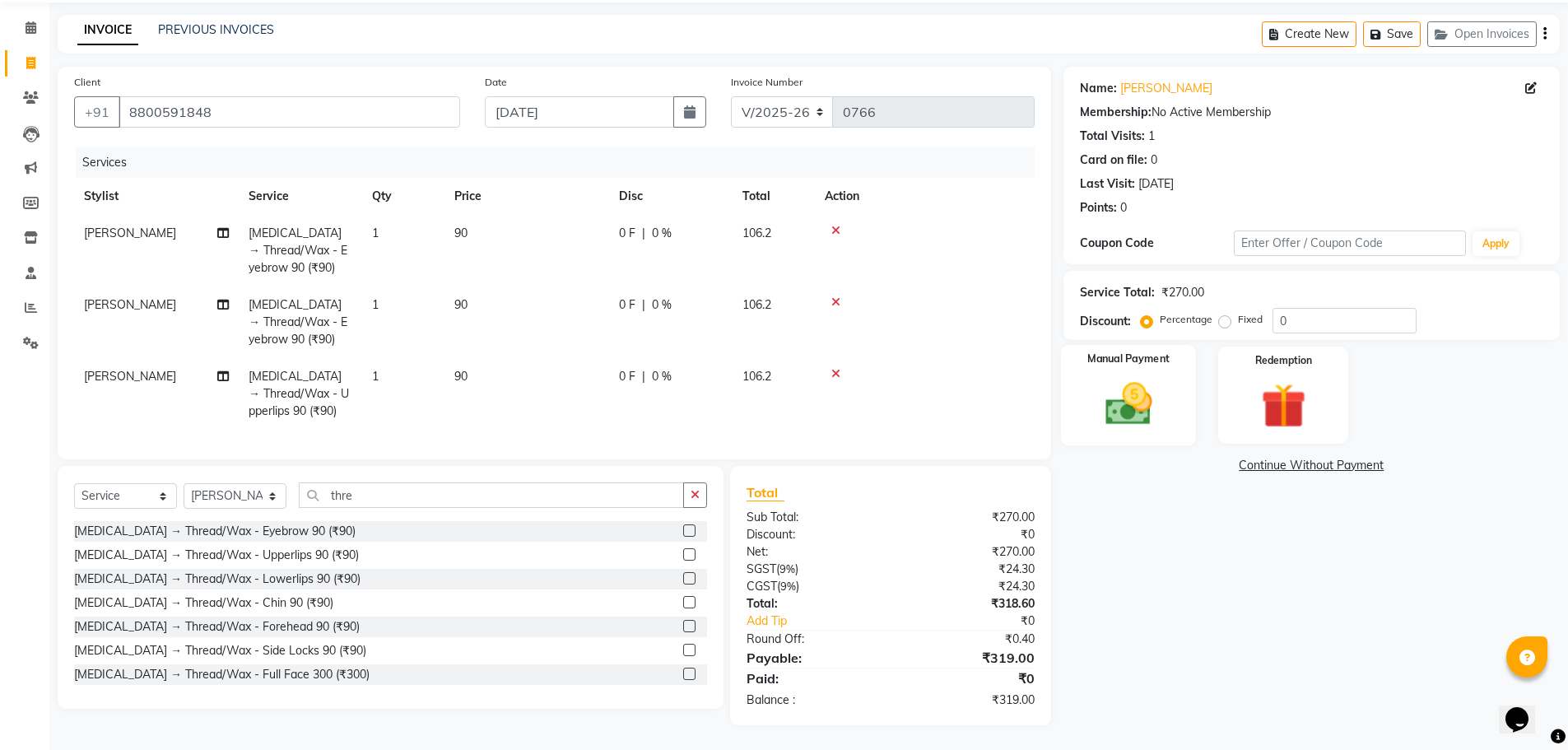
click at [1139, 357] on div "Manual Payment" at bounding box center [1128, 395] width 136 height 101
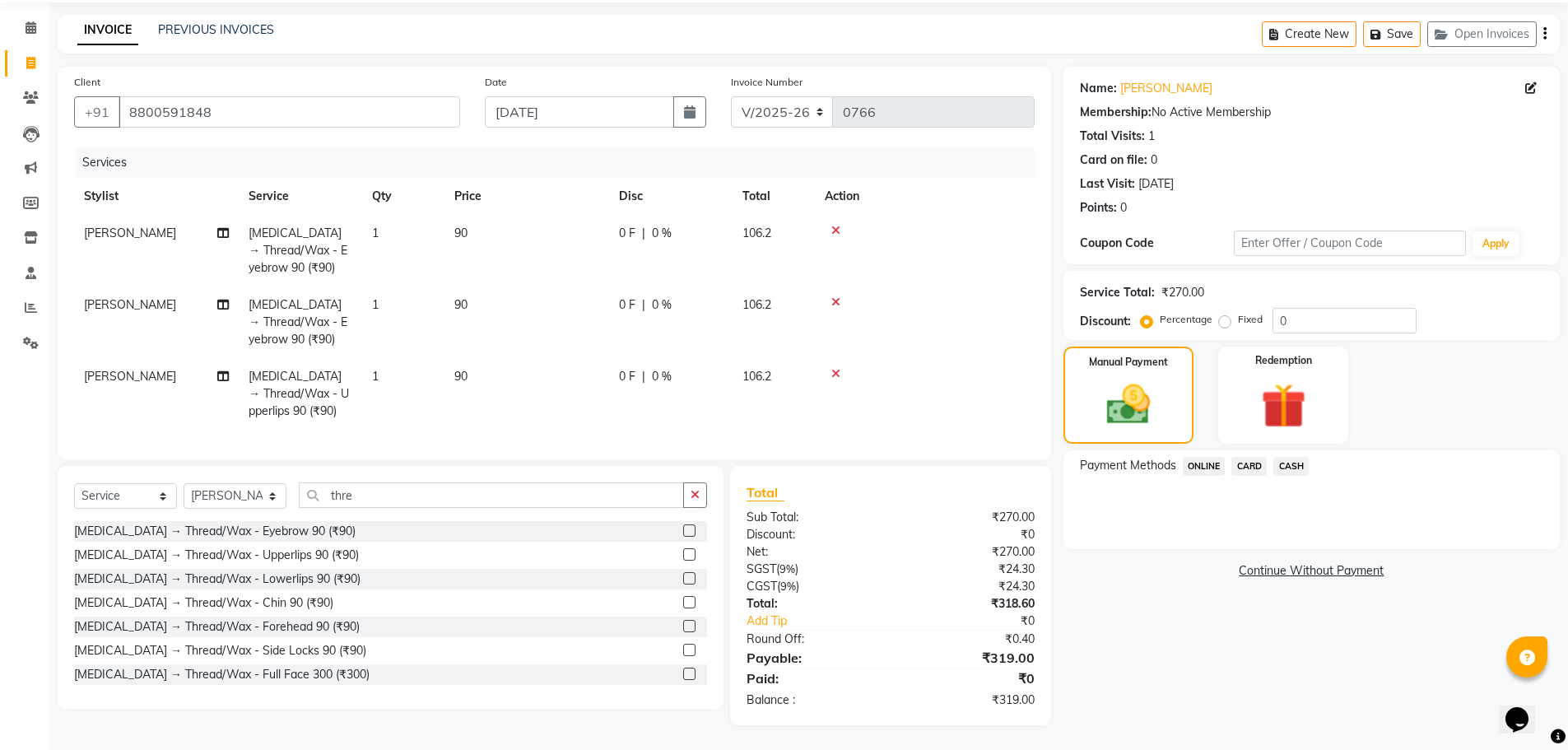
click at [1200, 457] on span "ONLINE" at bounding box center [1203, 466] width 43 height 19
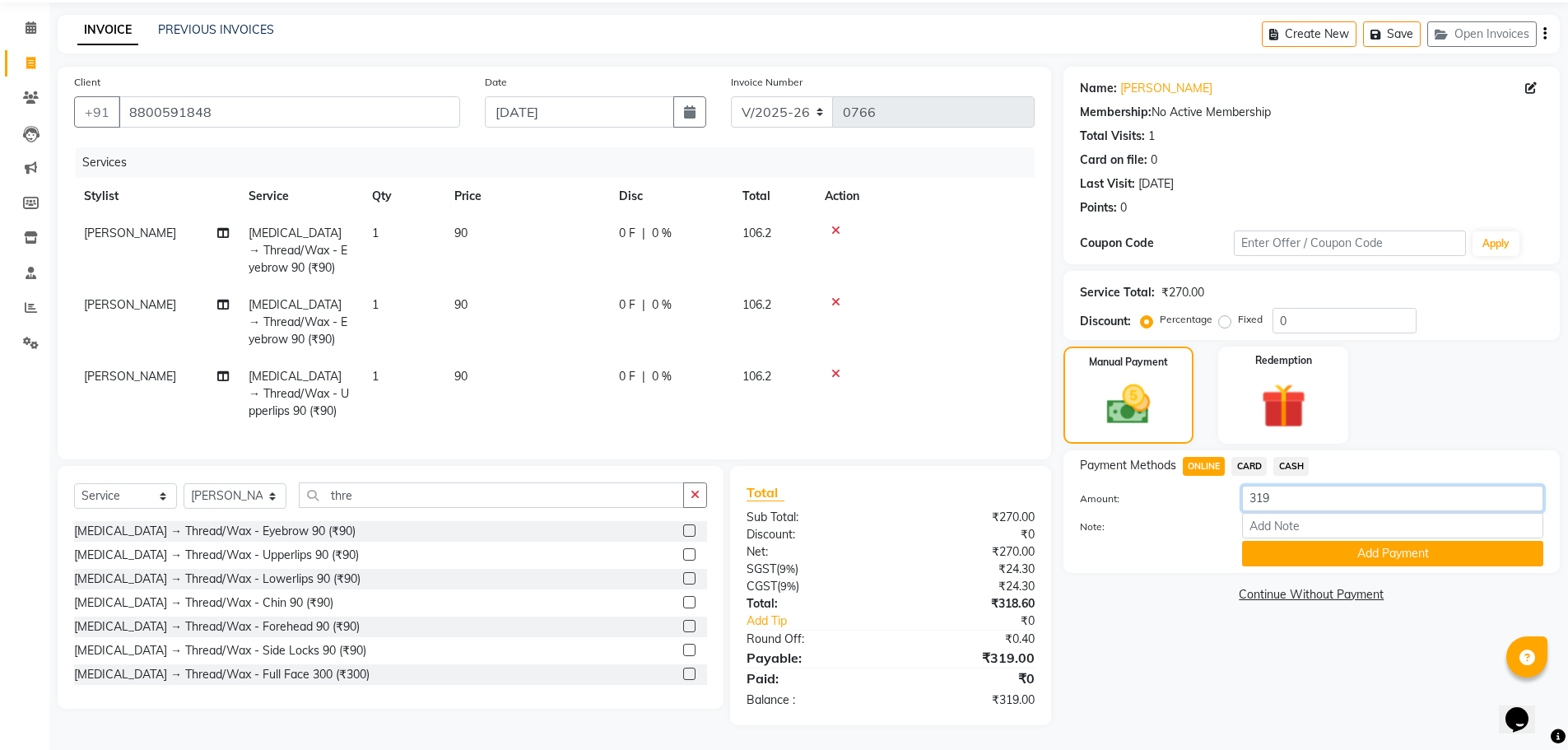
click at [1293, 486] on input "319" at bounding box center [1392, 499] width 302 height 26
type input "3"
type input "106"
click at [1292, 628] on div "Name: [PERSON_NAME] Membership: No Active Membership Total Visits: 1 Card on fi…" at bounding box center [1317, 396] width 509 height 658
click at [1302, 546] on button "Add Payment" at bounding box center [1392, 554] width 302 height 26
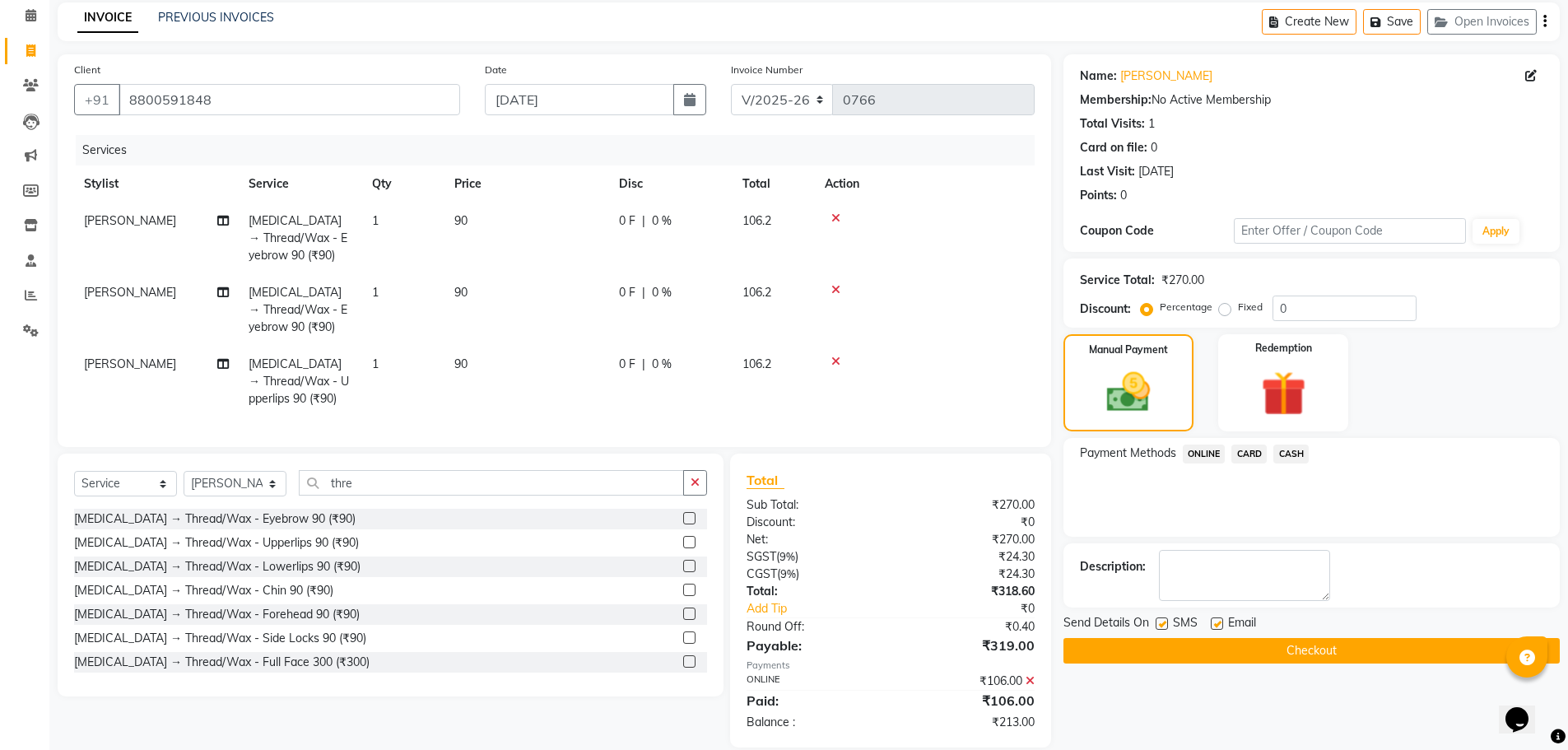
click at [1207, 457] on span "ONLINE" at bounding box center [1203, 454] width 43 height 19
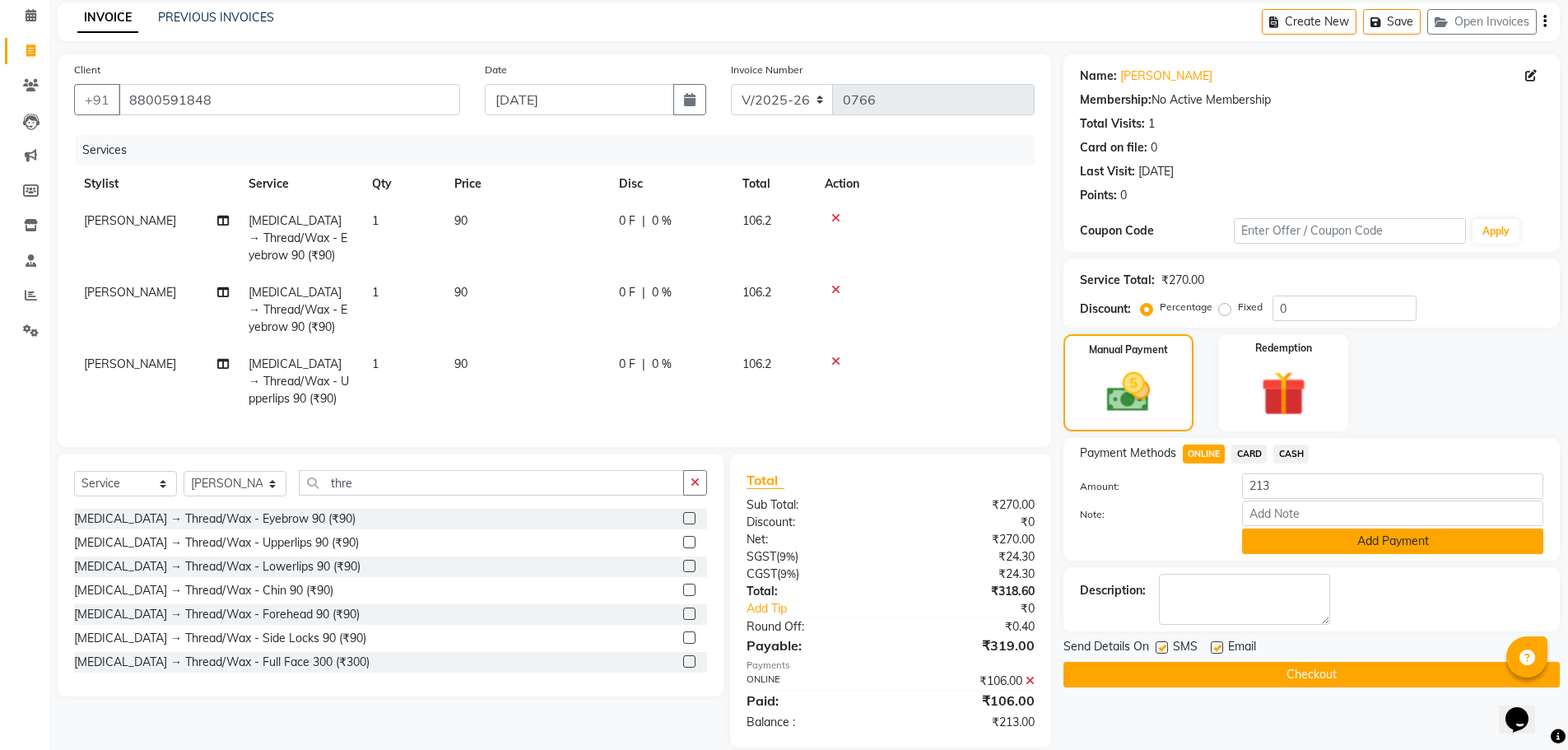
click at [1326, 537] on button "Add Payment" at bounding box center [1392, 542] width 302 height 26
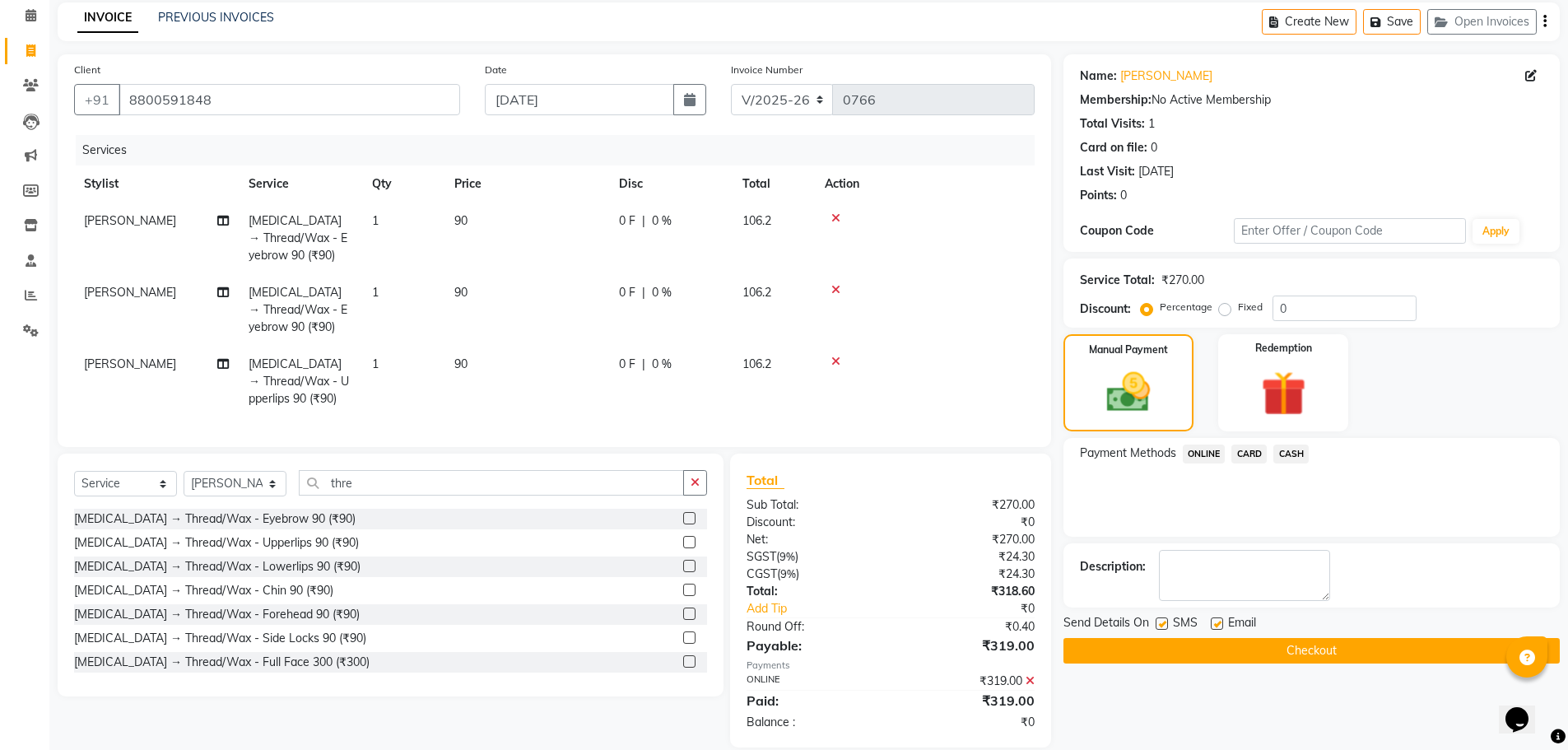
click at [1321, 650] on button "Checkout" at bounding box center [1311, 651] width 497 height 26
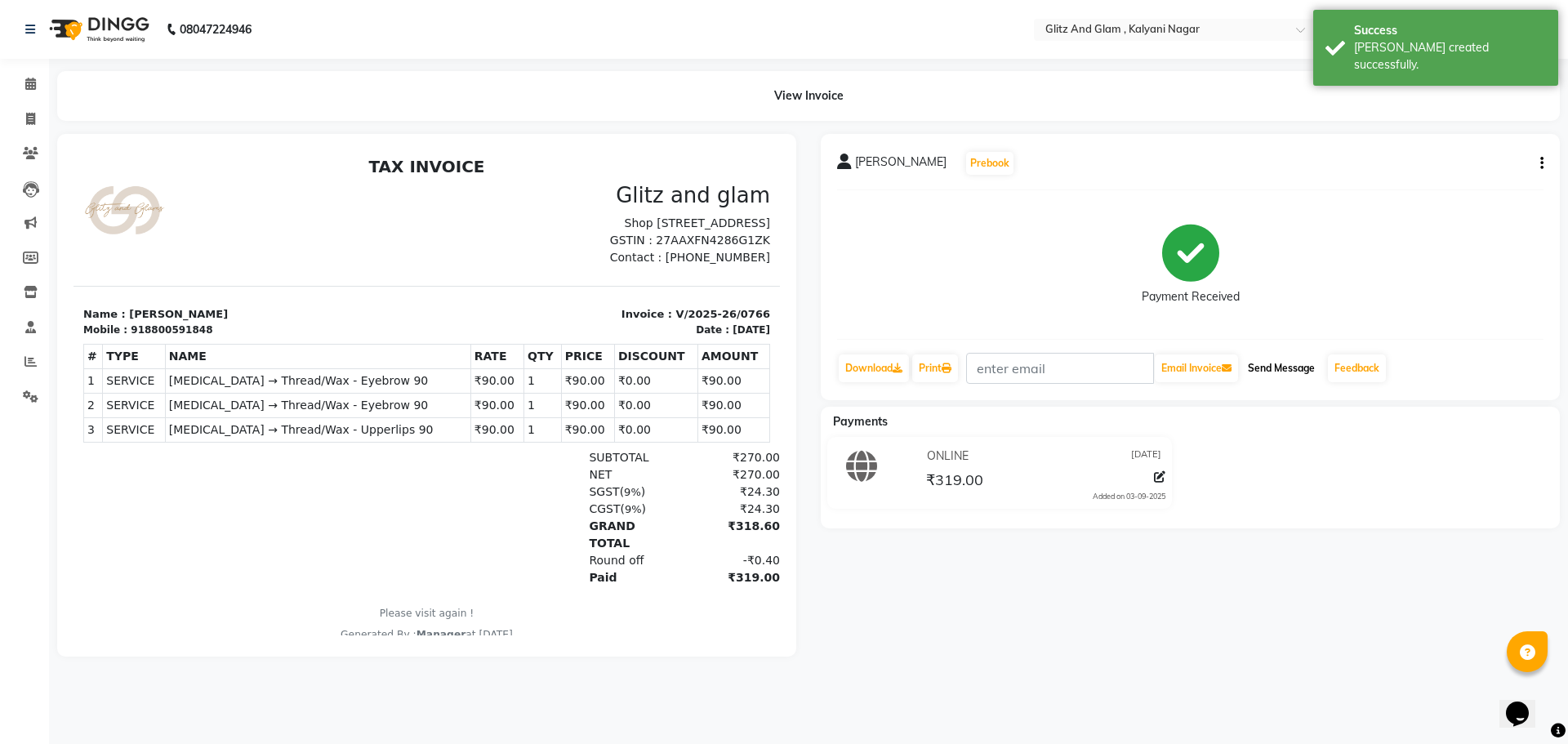
click at [1297, 372] on button "Send Message" at bounding box center [1282, 368] width 80 height 28
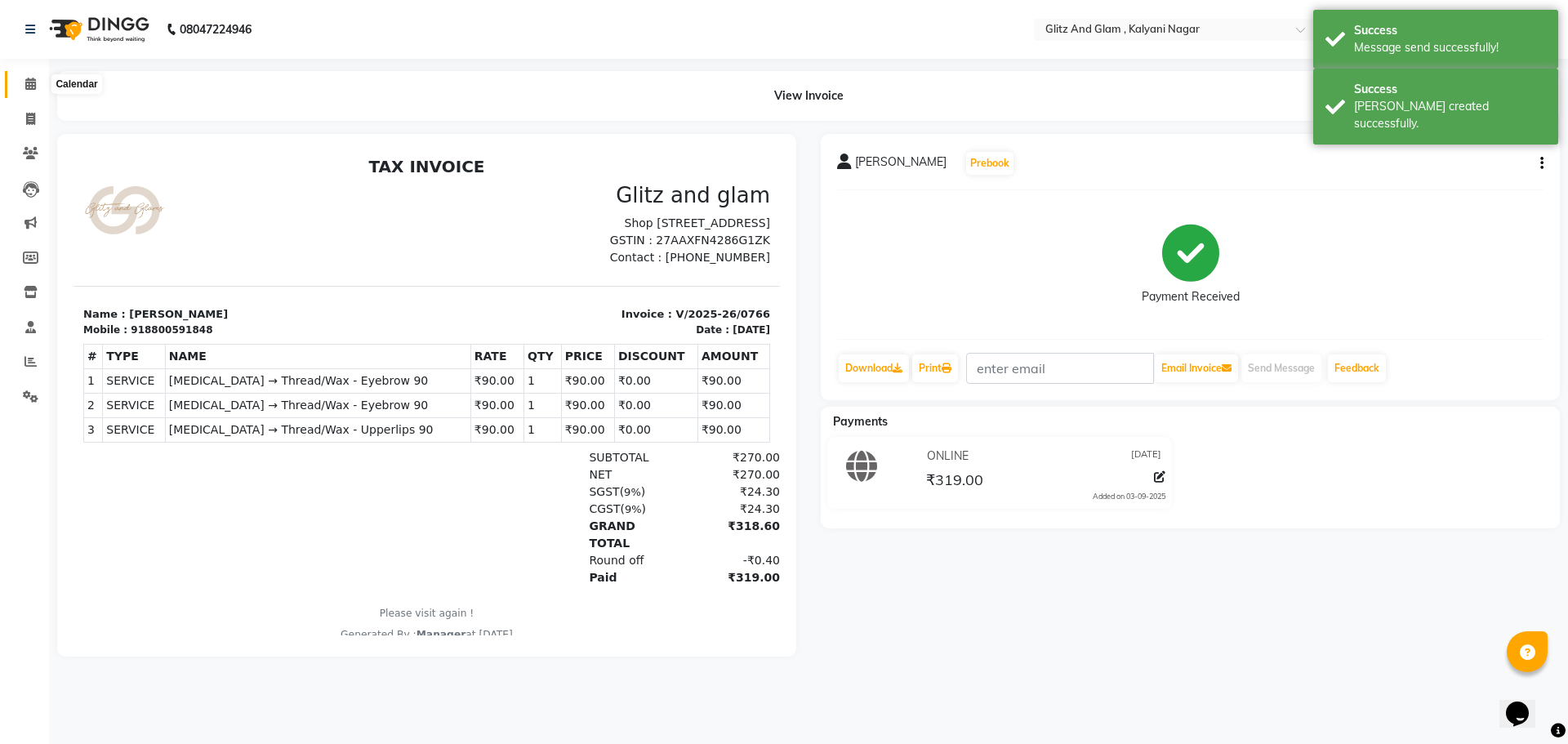
click at [29, 78] on icon at bounding box center [31, 83] width 11 height 12
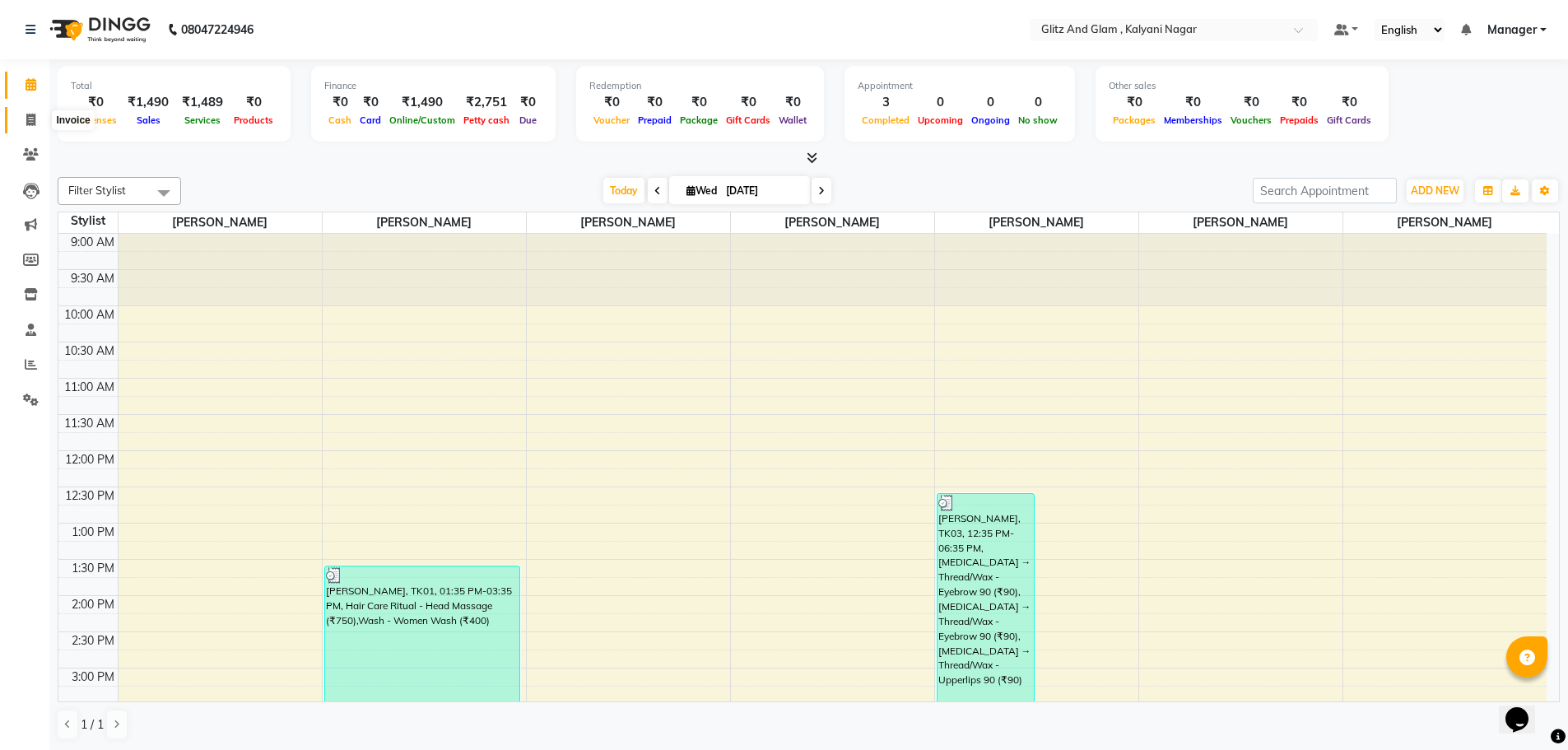
click at [31, 117] on icon at bounding box center [31, 119] width 9 height 12
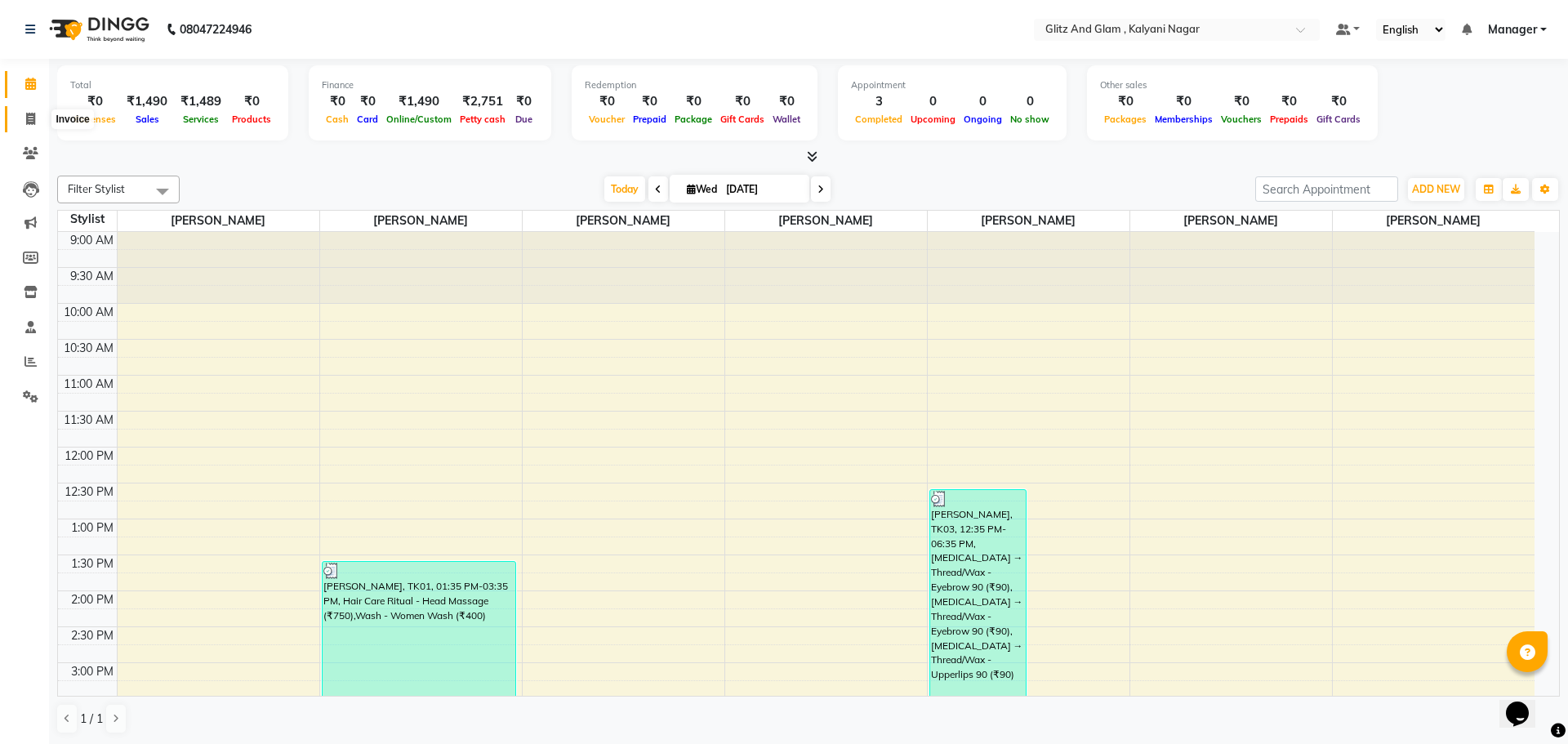
select select "7347"
select select "service"
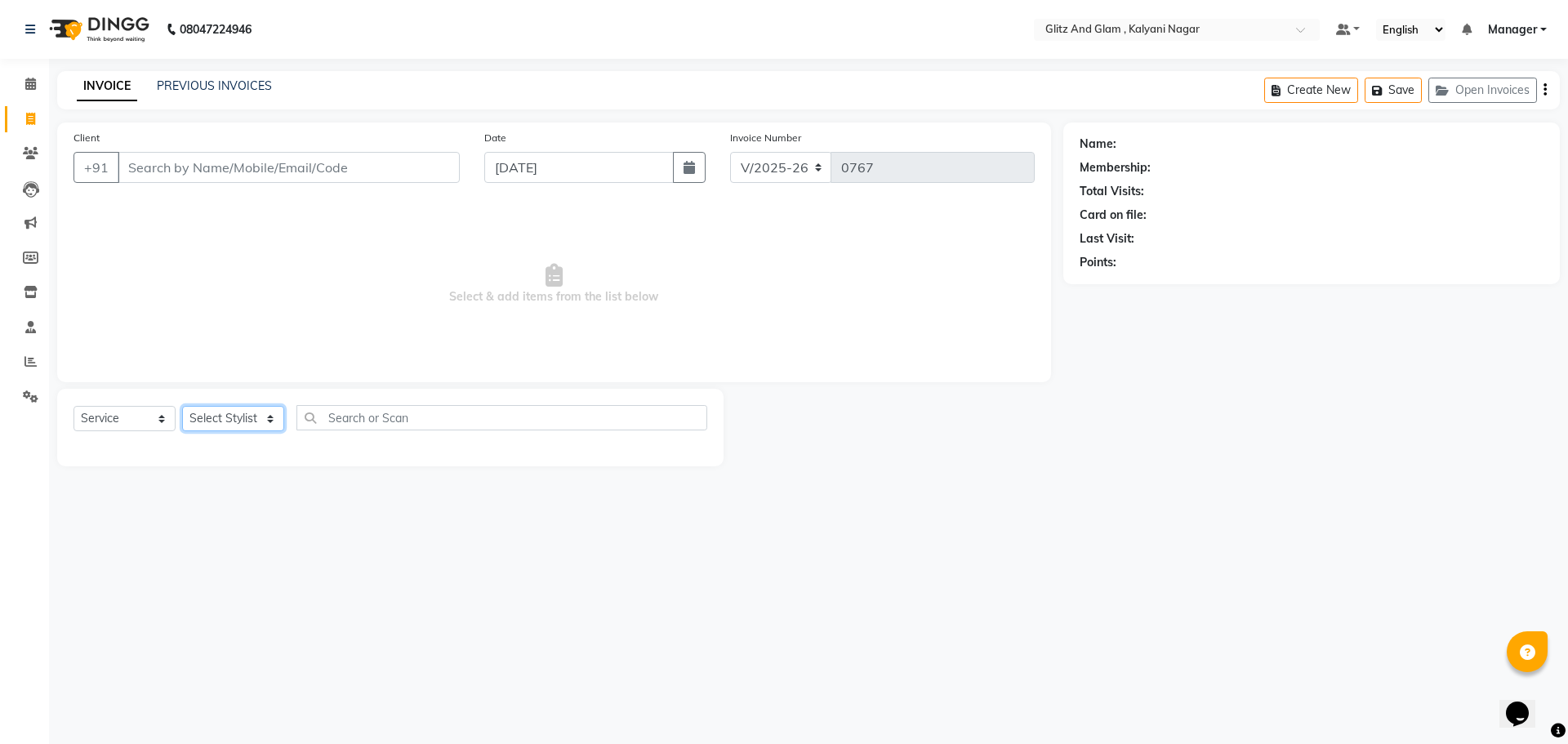
click at [240, 413] on select "Select Stylist" at bounding box center [233, 418] width 102 height 25
select select "65933"
click at [182, 406] on select "Select Stylist [PERSON_NAME] [PERSON_NAME] [PERSON_NAME] [PERSON_NAME] [PERSON_…" at bounding box center [233, 418] width 102 height 25
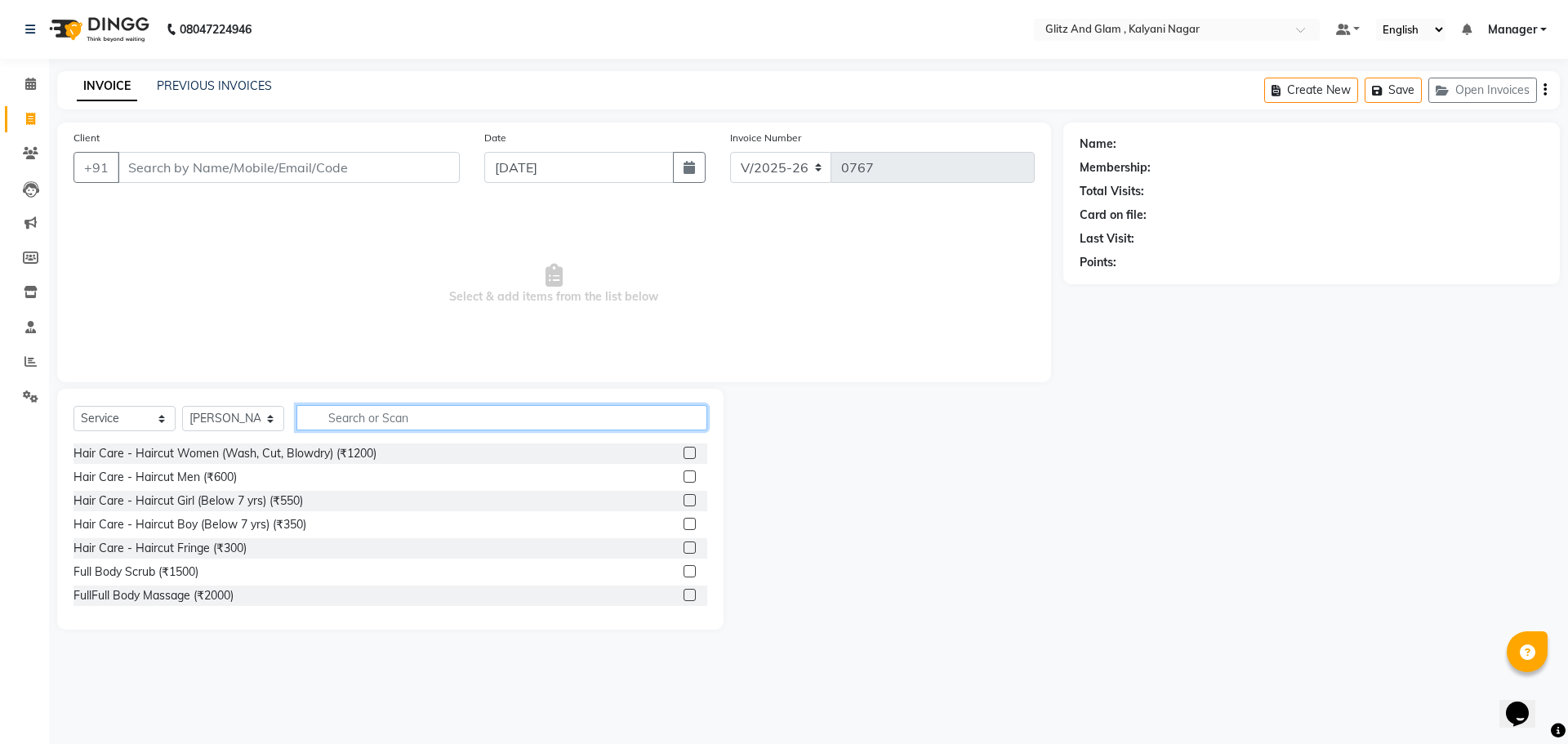
click at [354, 417] on input "text" at bounding box center [502, 417] width 411 height 25
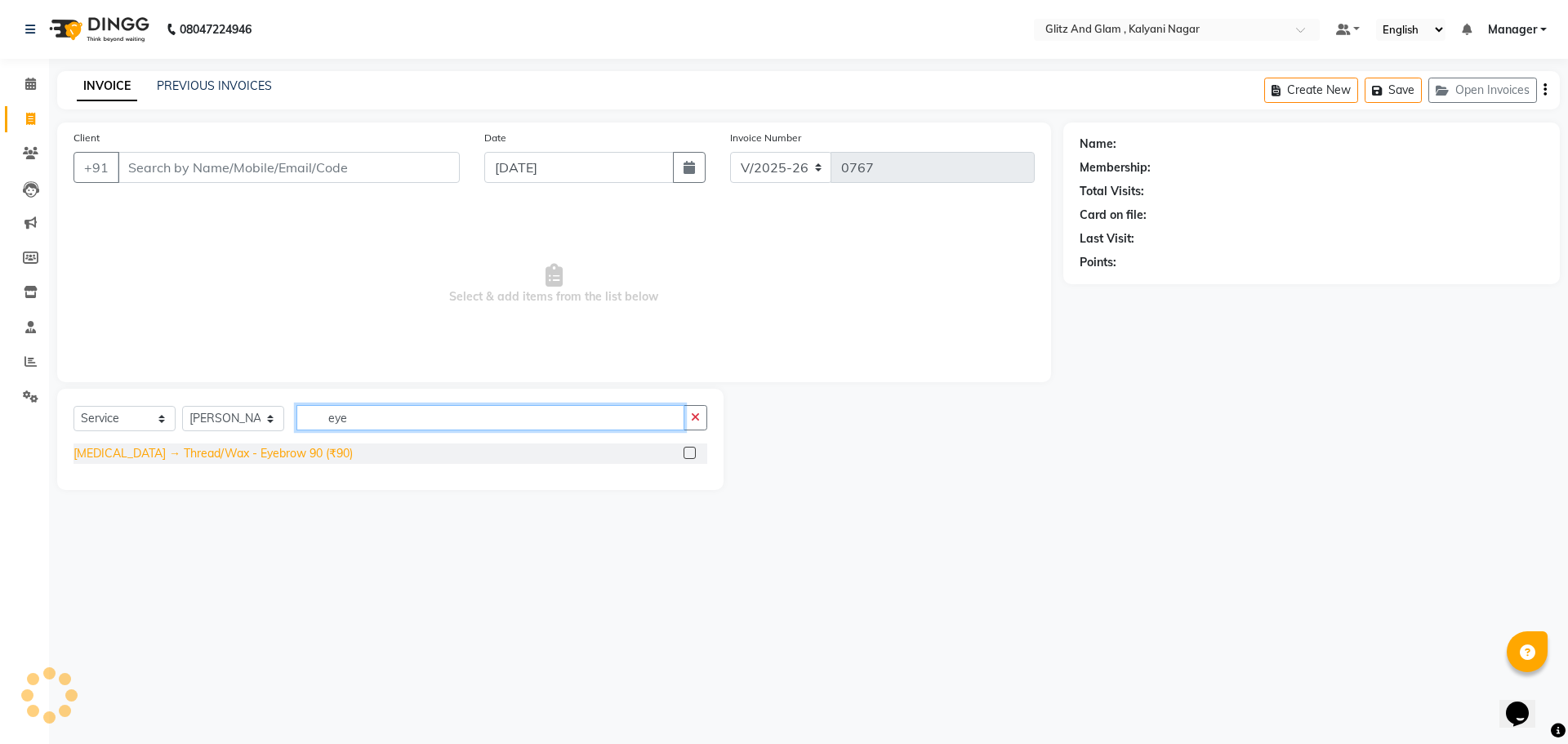
type input "eye"
click at [235, 455] on div "[MEDICAL_DATA] → Thread/Wax - Eyebrow 90 (₹90)" at bounding box center [213, 453] width 279 height 17
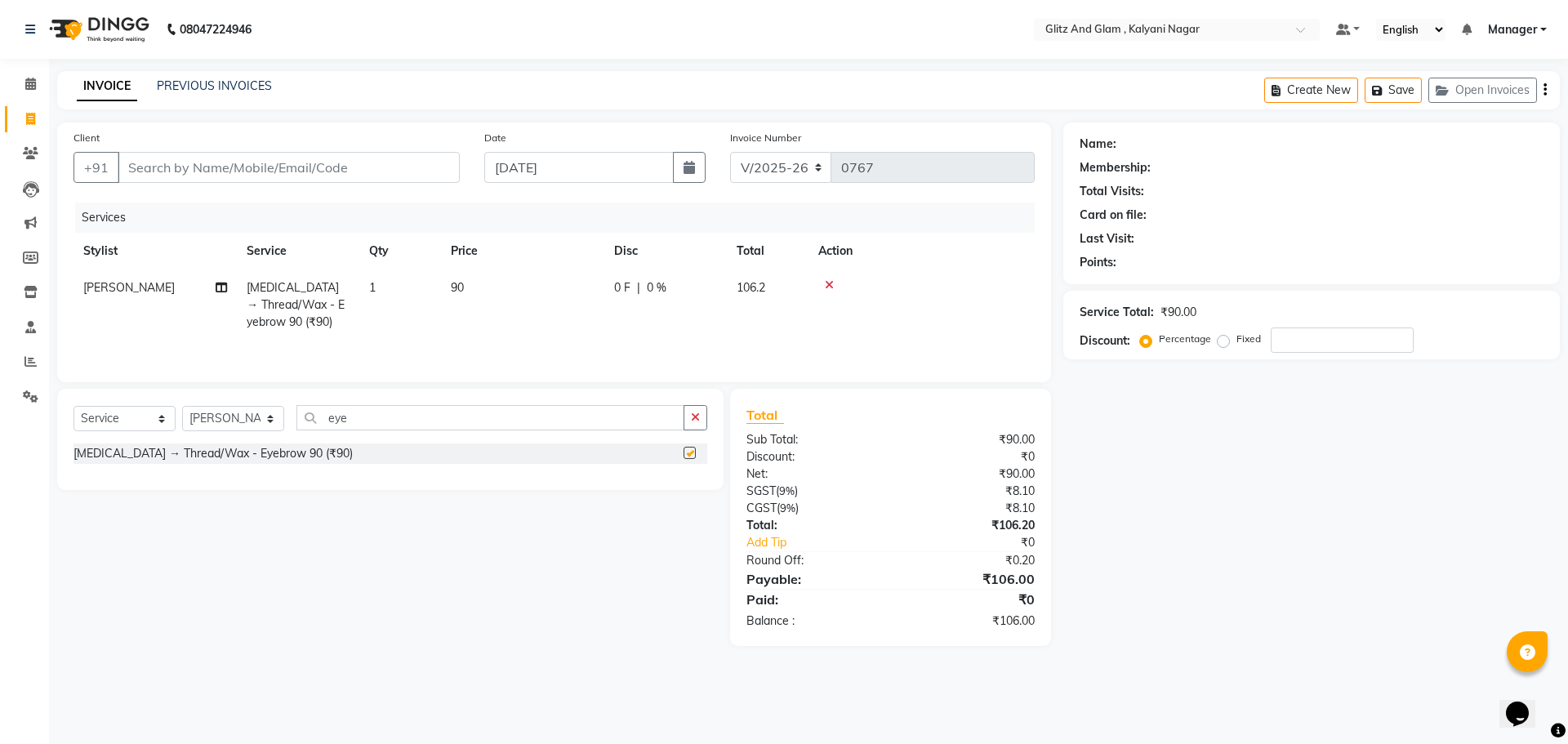
checkbox input "false"
click at [351, 428] on input "eye" at bounding box center [490, 417] width 388 height 25
type input "e"
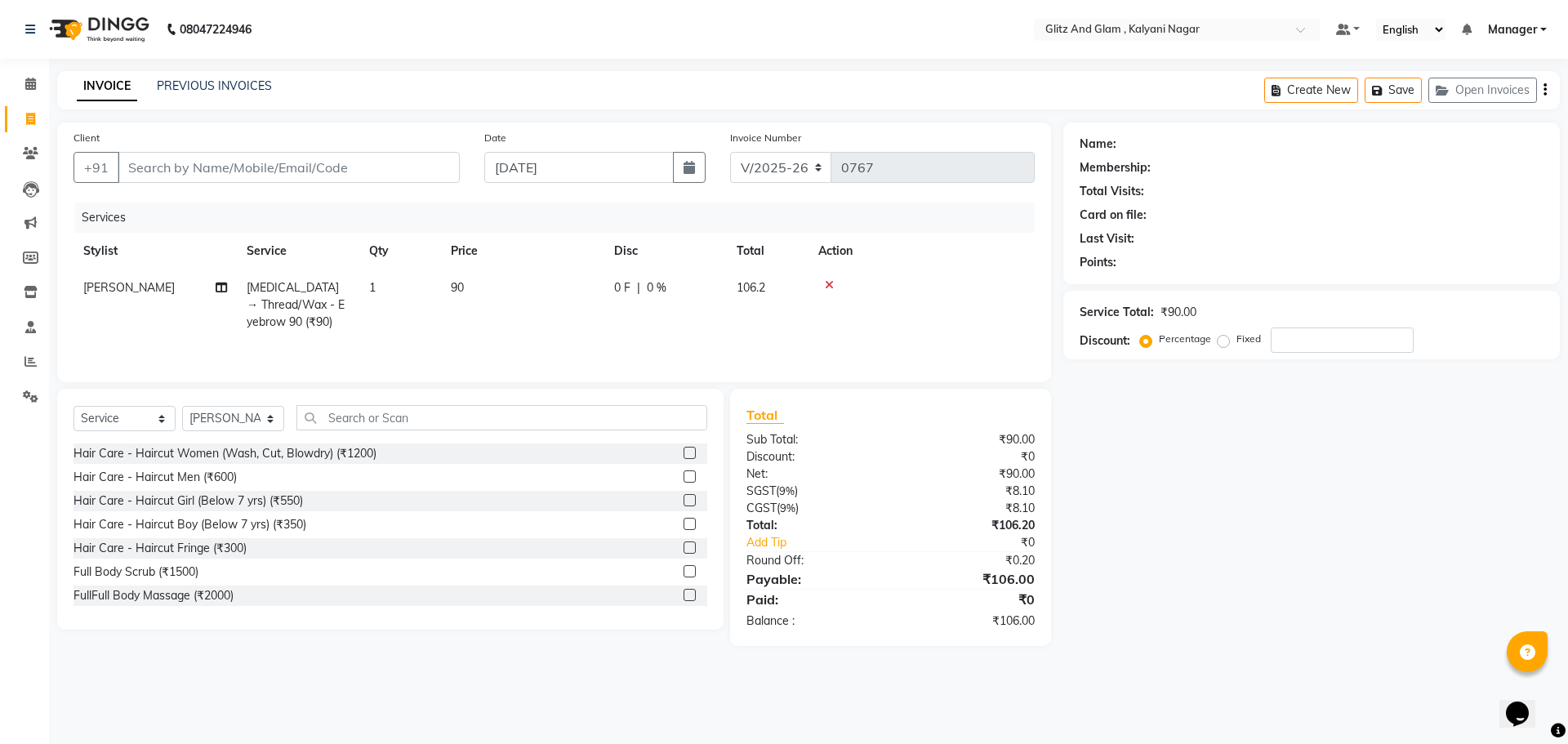
click at [401, 292] on td "1" at bounding box center [400, 305] width 82 height 71
select select "65933"
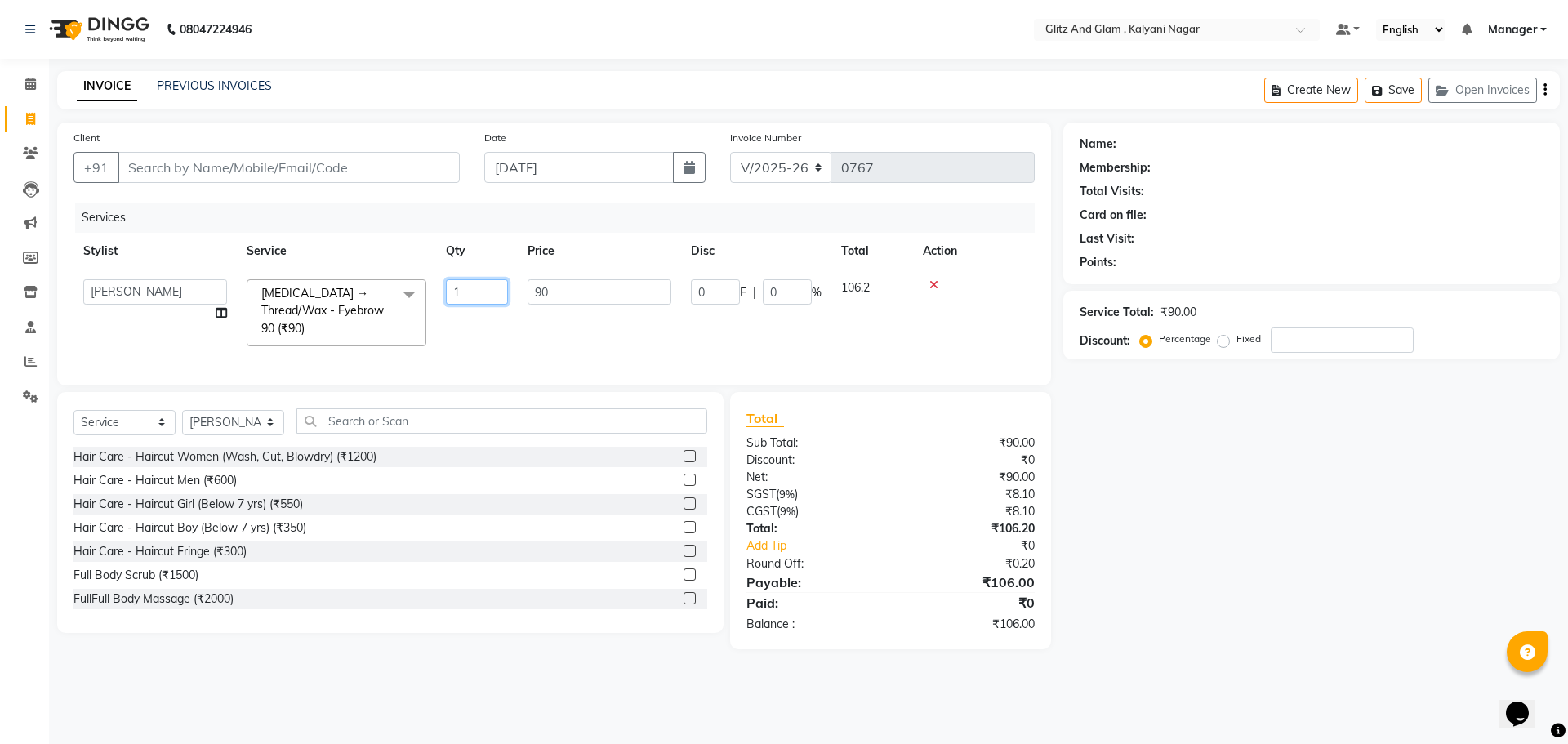
click at [481, 298] on input "1" at bounding box center [477, 292] width 62 height 25
type input "2"
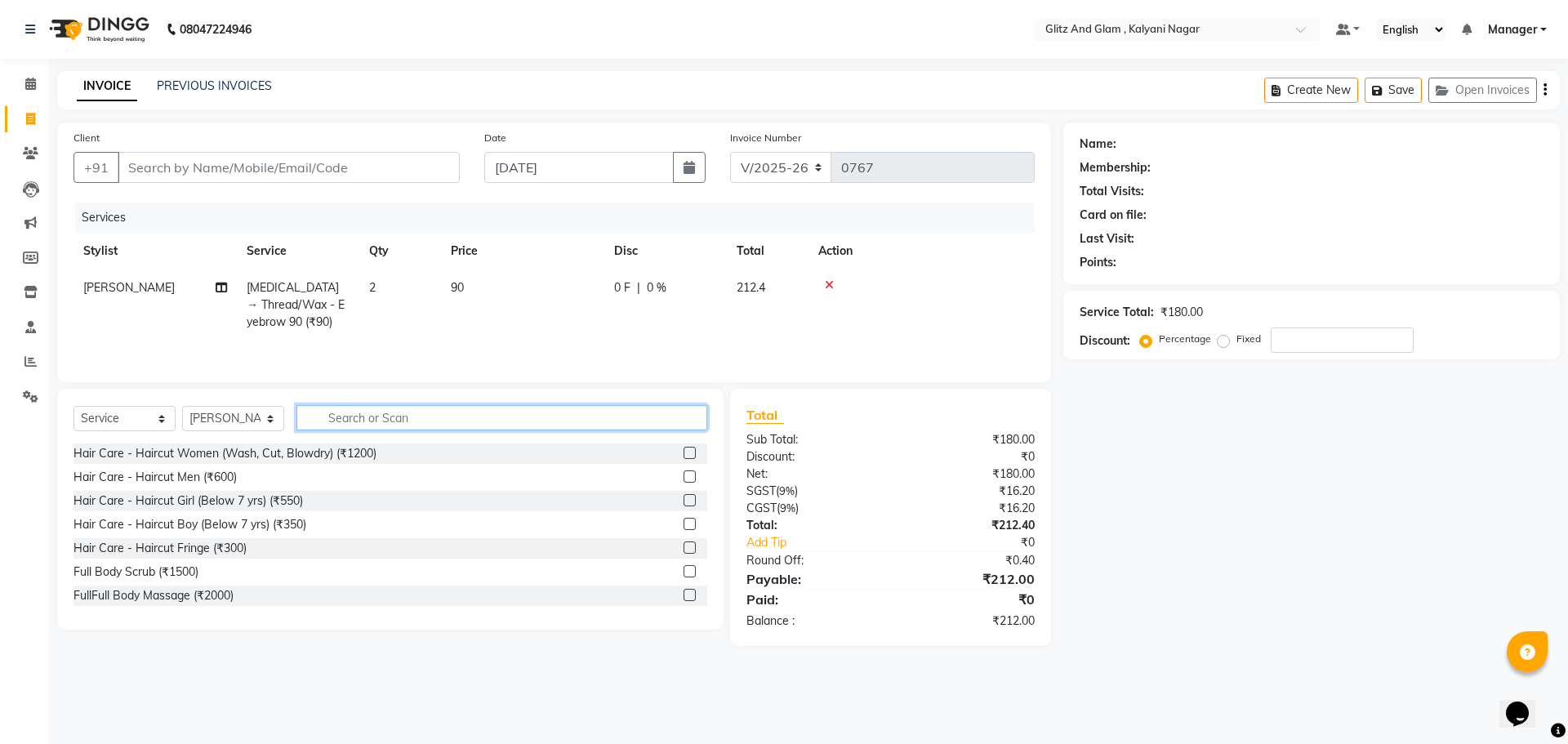
click at [384, 421] on input "text" at bounding box center [502, 417] width 411 height 25
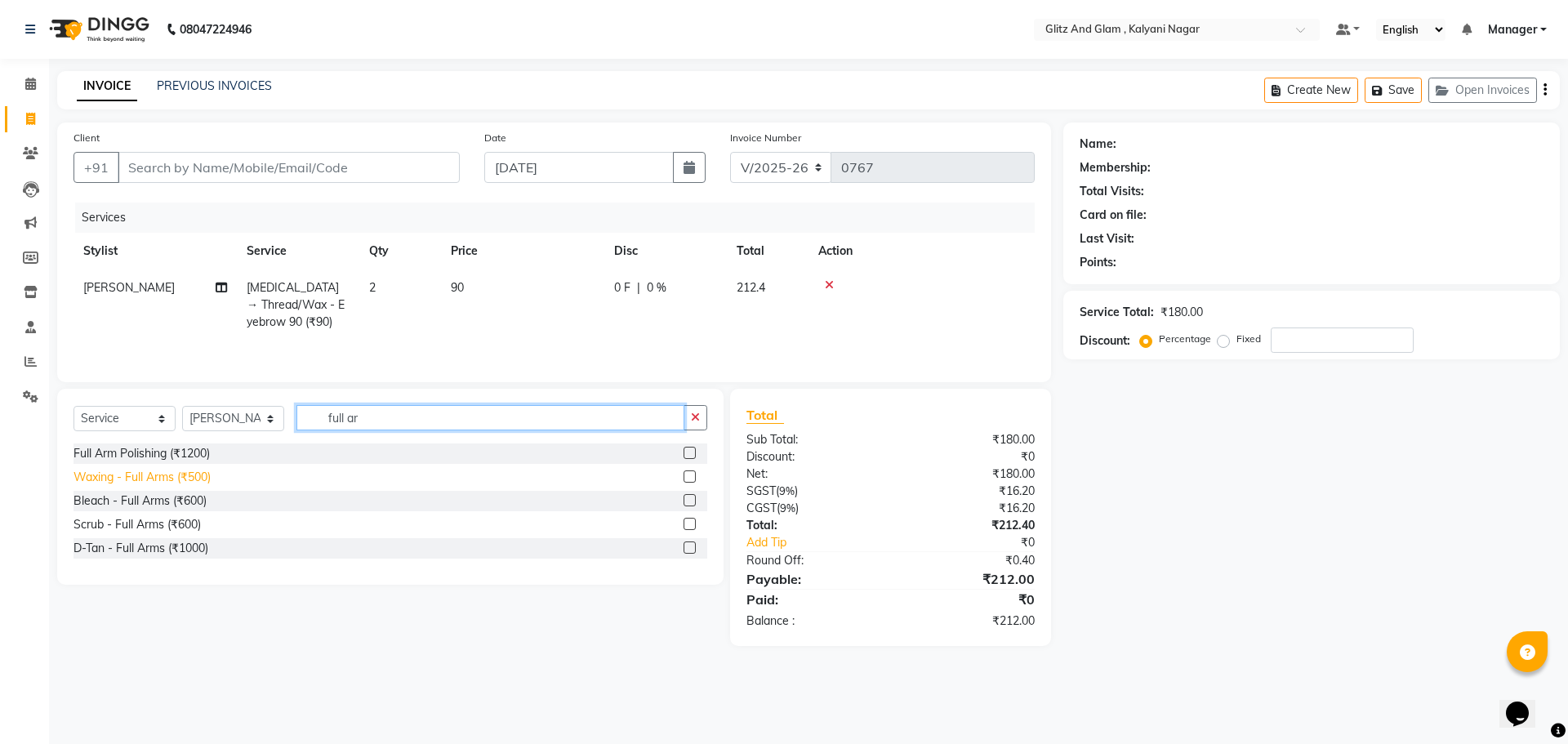
type input "full ar"
click at [179, 473] on div "Waxing - Full Arms (₹500)" at bounding box center [142, 477] width 137 height 17
checkbox input "false"
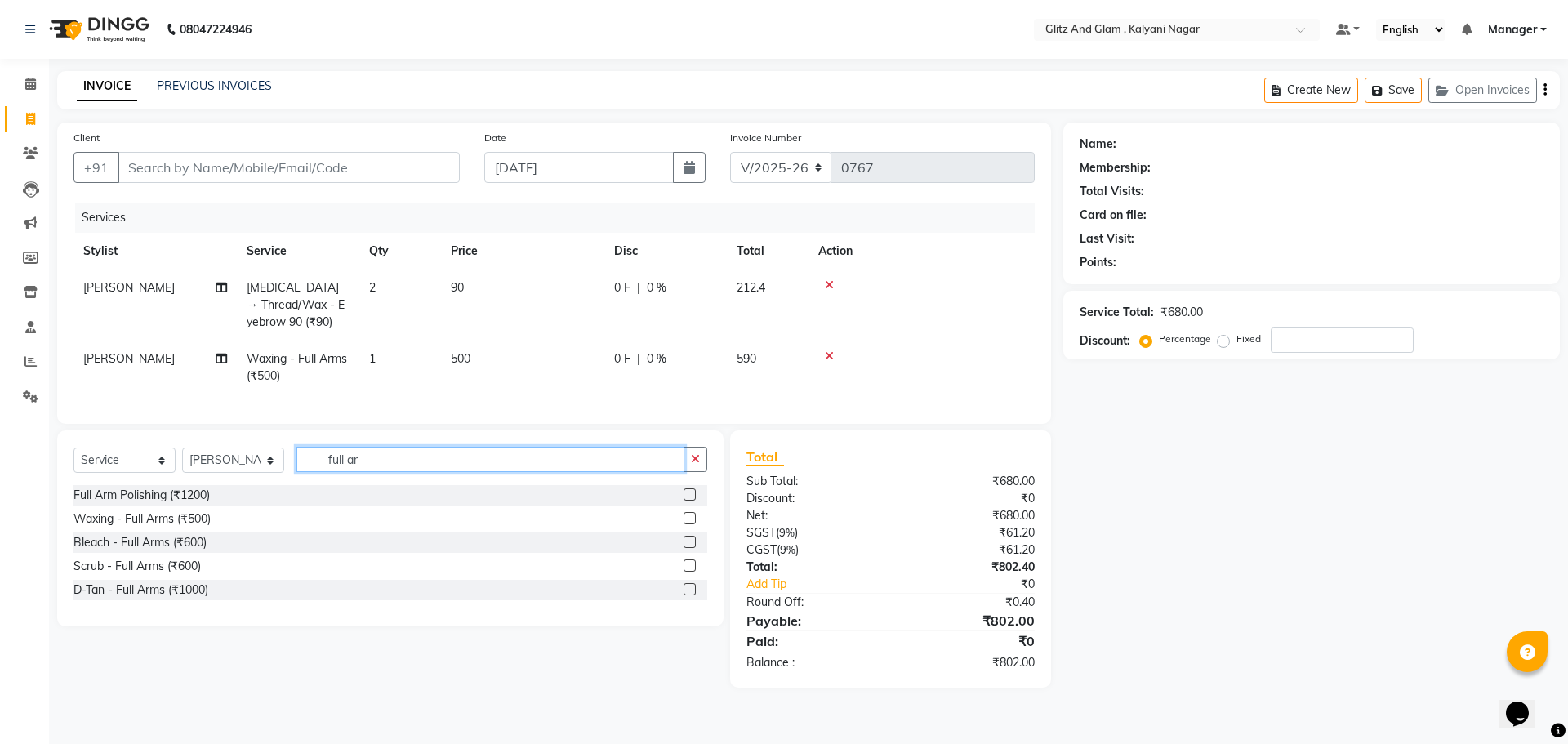
drag, startPoint x: 380, startPoint y: 461, endPoint x: 266, endPoint y: 454, distance: 114.2
click at [266, 454] on div "Select Service Product Membership Package Voucher Prepaid Gift Card Select Styl…" at bounding box center [390, 528] width 667 height 196
type input "under"
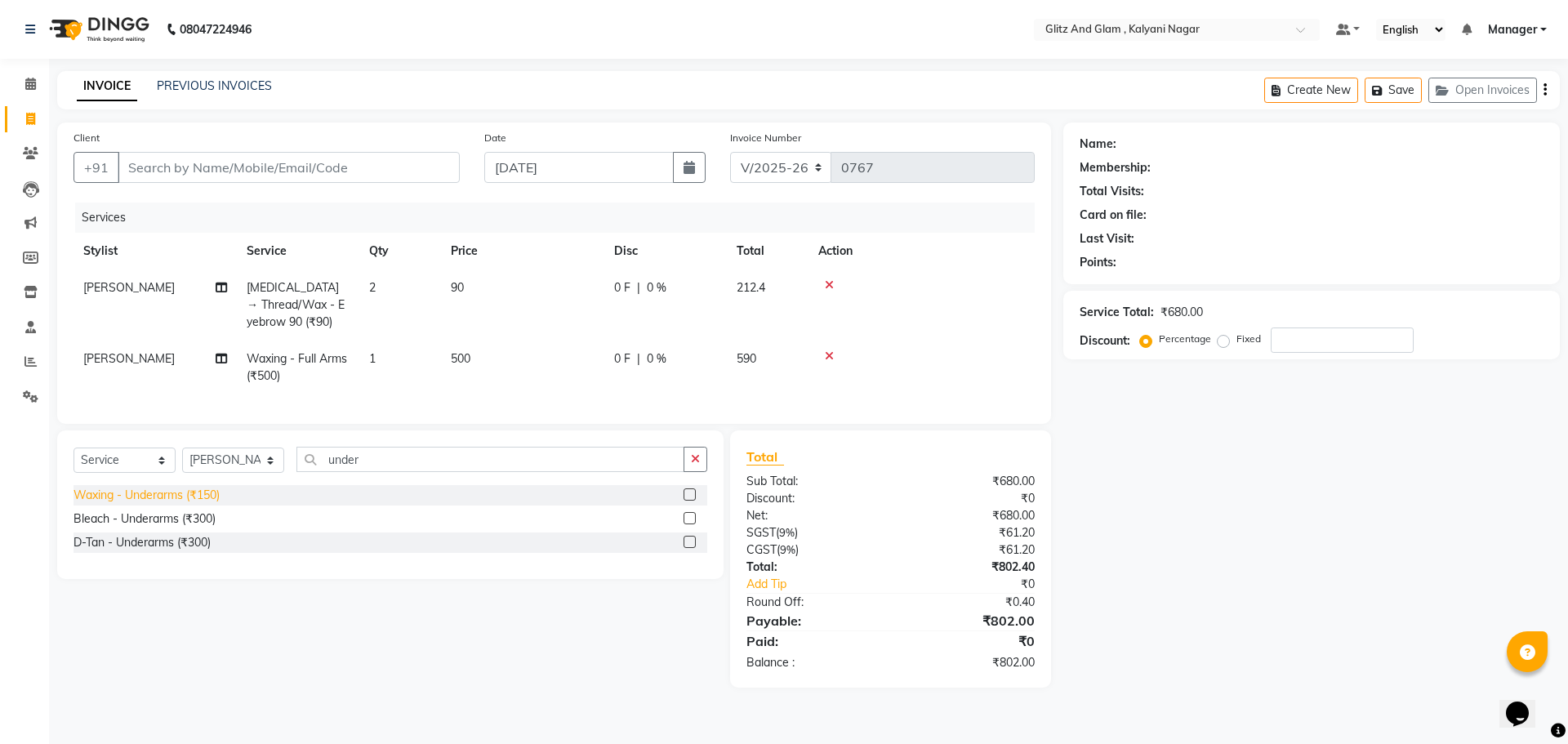
click at [196, 502] on div "Waxing - Underarms (₹150)" at bounding box center [146, 495] width 146 height 17
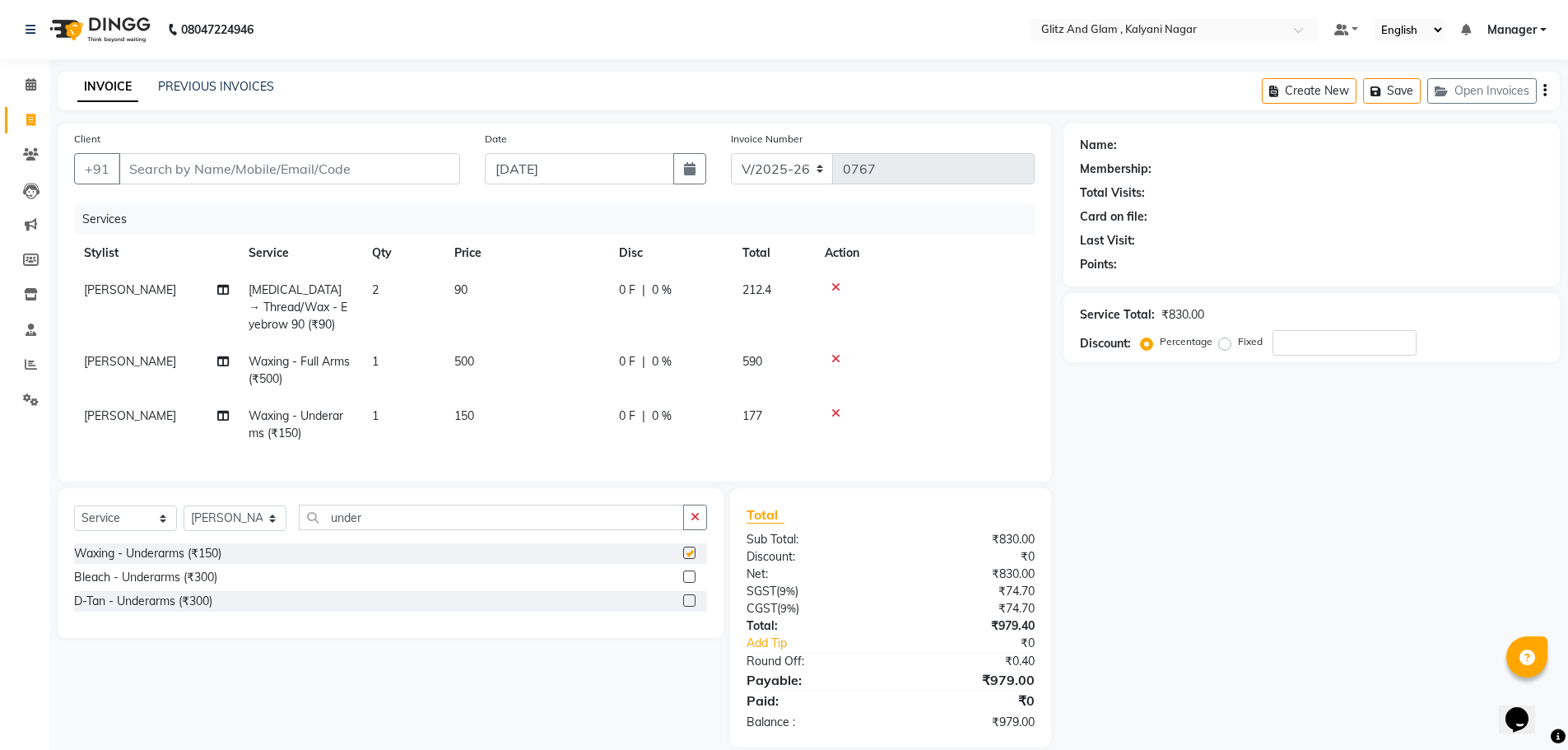
checkbox input "false"
drag, startPoint x: 367, startPoint y: 525, endPoint x: 74, endPoint y: 524, distance: 293.0
click at [130, 525] on div "Select Service Product Membership Package Voucher Prepaid Gift Card Select Styl…" at bounding box center [390, 524] width 633 height 39
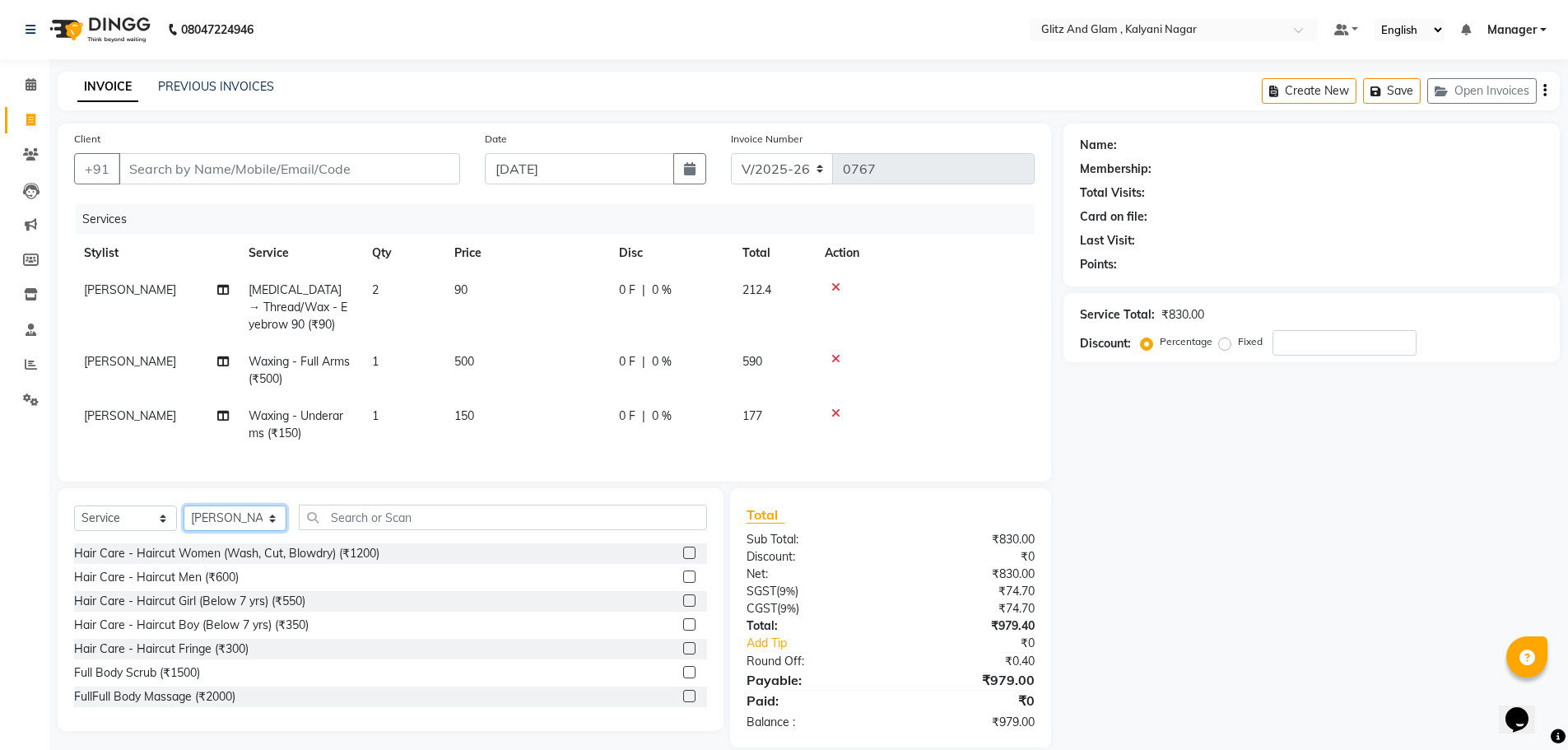
click at [227, 531] on select "Select Stylist [PERSON_NAME] [PERSON_NAME] [PERSON_NAME] [PERSON_NAME] [PERSON_…" at bounding box center [235, 518] width 103 height 26
select select "65896"
click at [183, 518] on select "Select Stylist [PERSON_NAME] [PERSON_NAME] [PERSON_NAME] [PERSON_NAME] [PERSON_…" at bounding box center [235, 518] width 103 height 26
click at [469, 530] on input "text" at bounding box center [502, 517] width 408 height 26
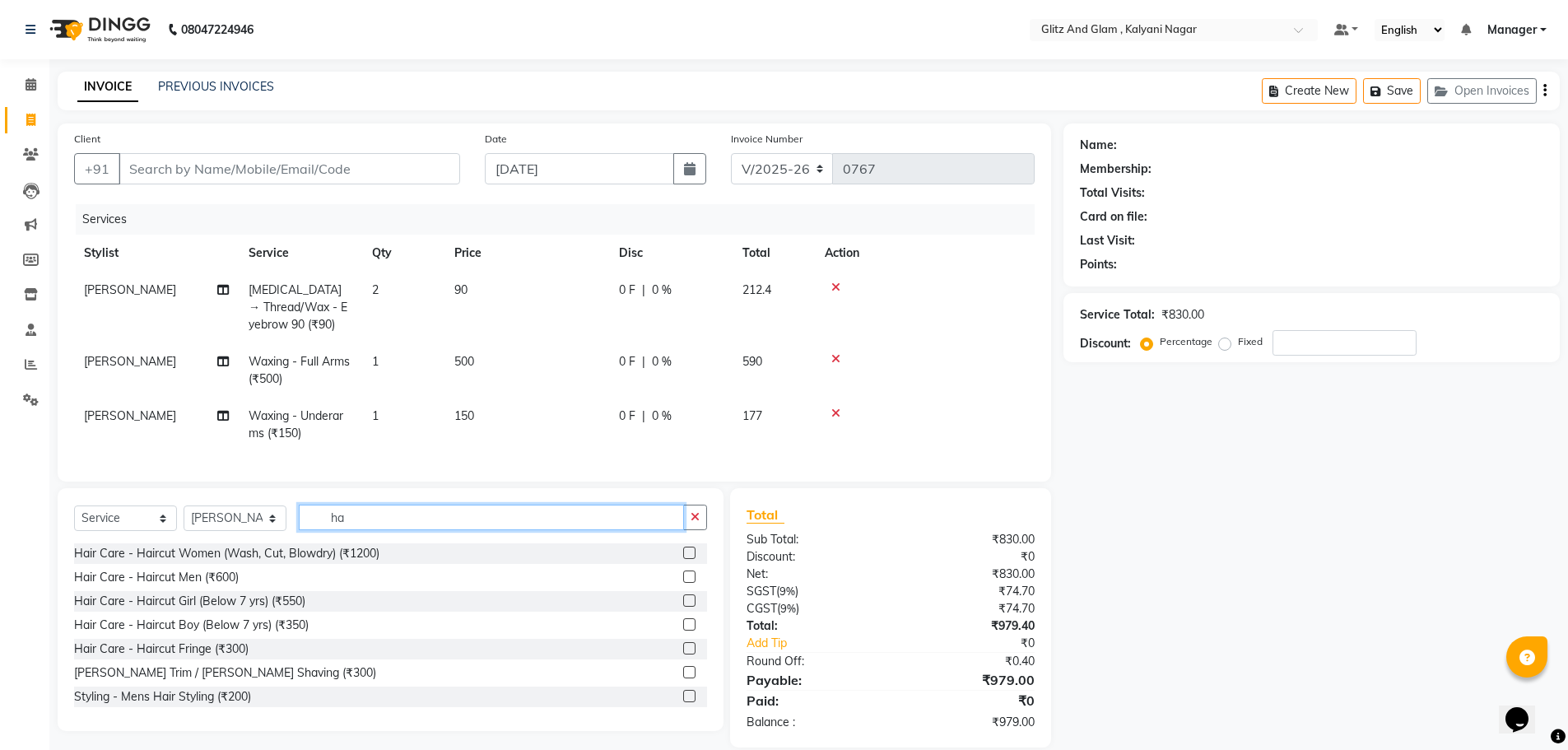
type input "h"
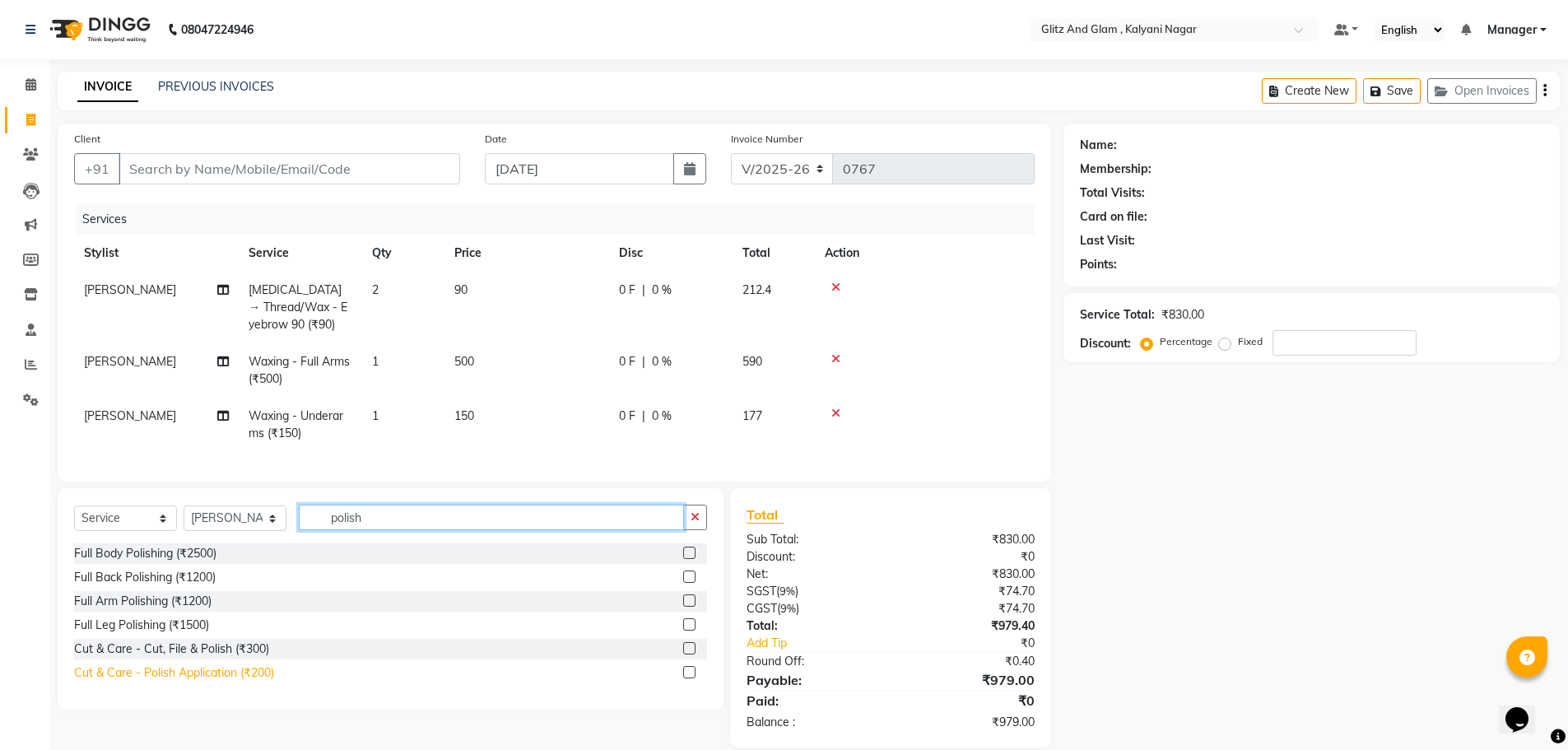
type input "polish"
click at [230, 682] on div "Cut & Care - Polish Application (₹200)" at bounding box center [174, 673] width 200 height 17
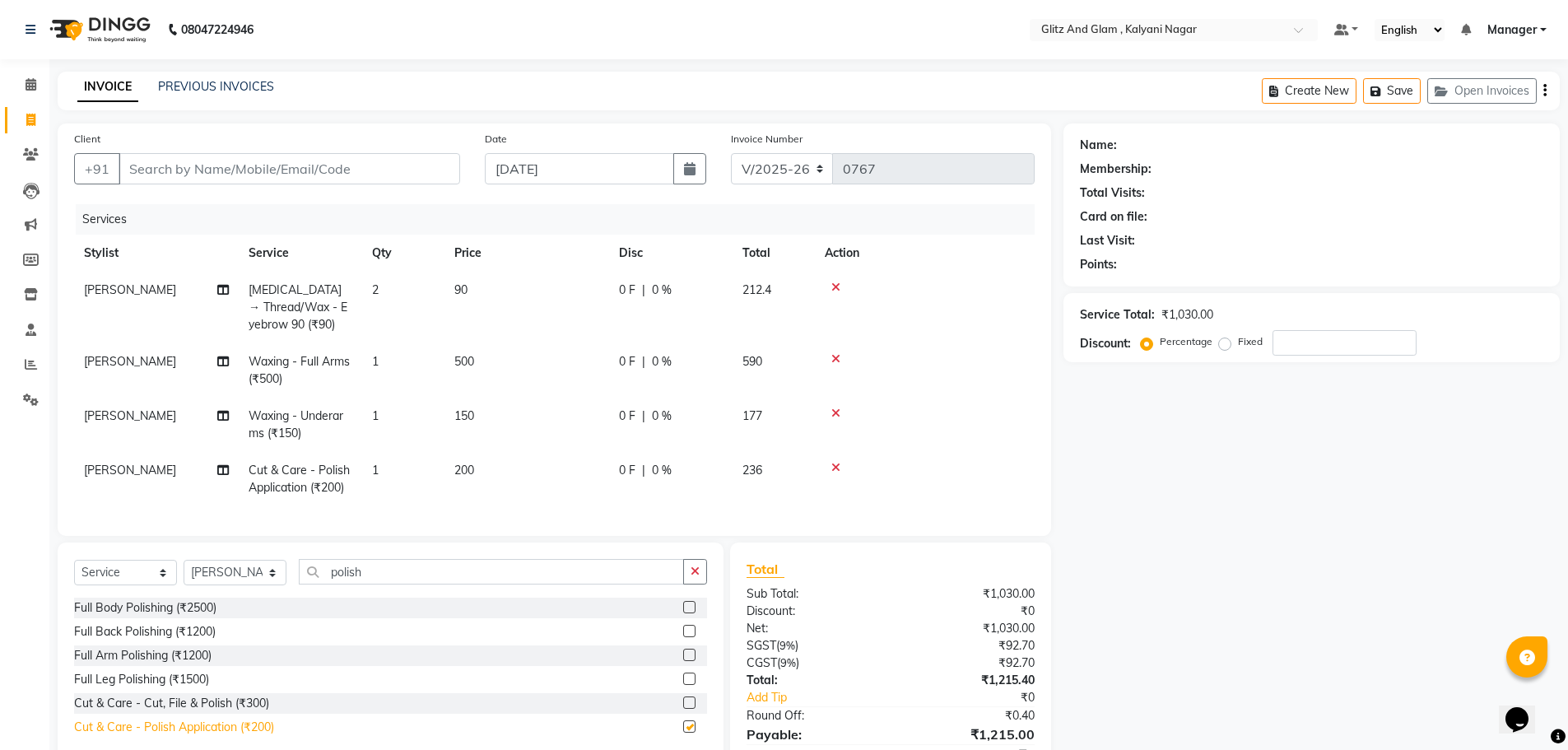
checkbox input "false"
click at [397, 471] on td "1" at bounding box center [403, 479] width 82 height 54
select select "65896"
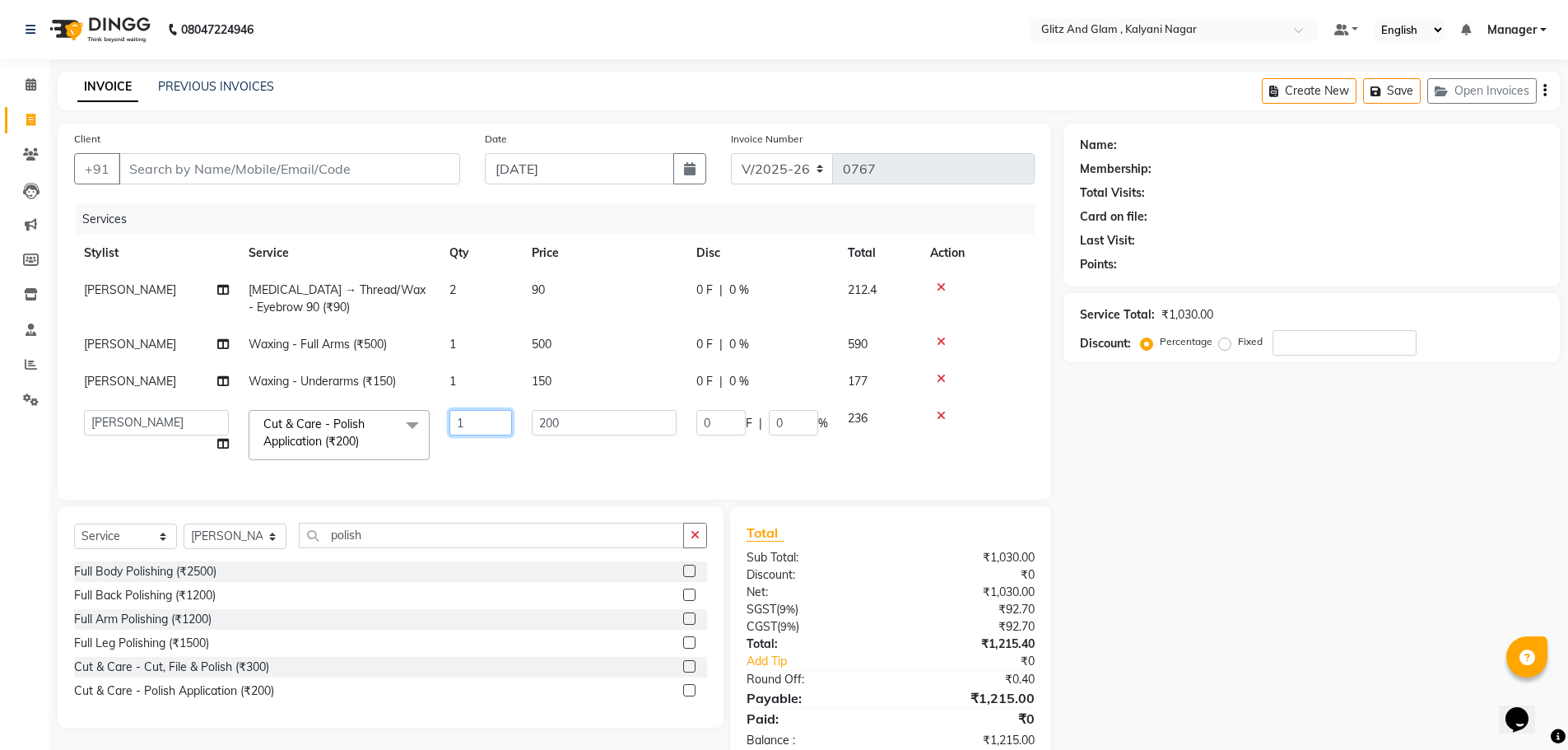
click at [479, 429] on input "1" at bounding box center [480, 423] width 62 height 26
type input "2"
click at [1207, 578] on div "Name: Membership: Total Visits: Card on file: Last Visit: Points: Service Total…" at bounding box center [1317, 445] width 509 height 642
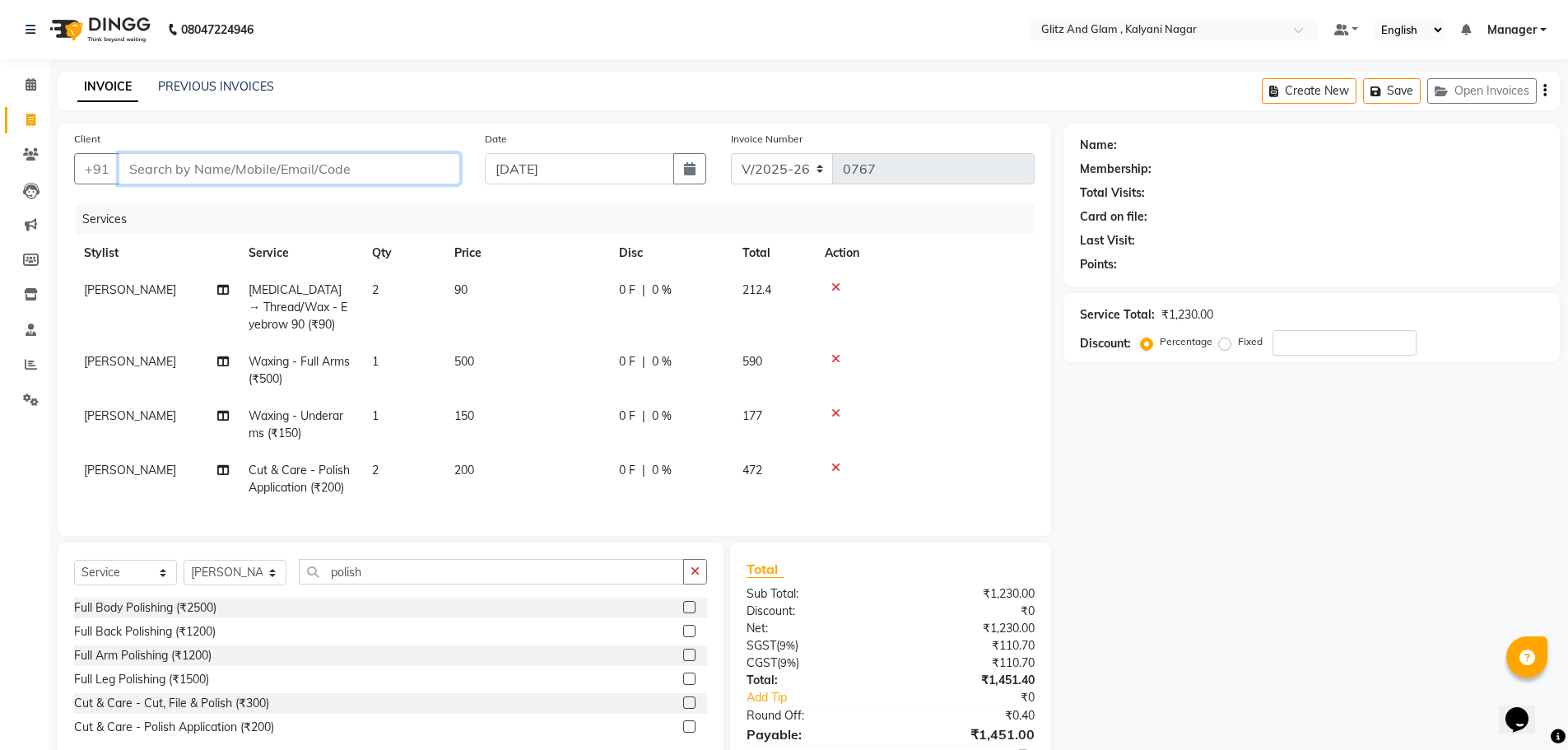
click at [190, 165] on input "Client" at bounding box center [289, 169] width 342 height 31
click at [383, 421] on td "1" at bounding box center [403, 425] width 82 height 54
select select "65933"
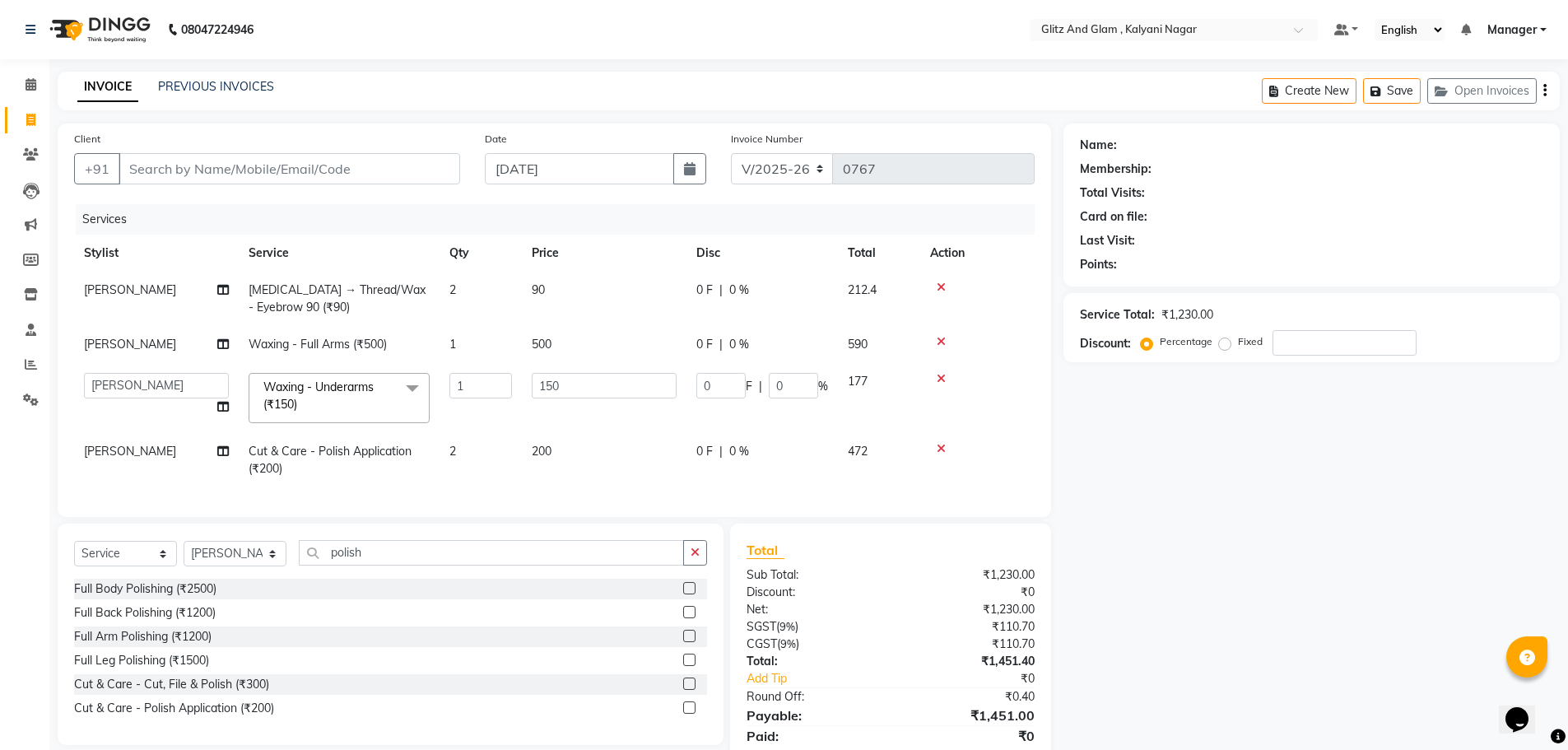
click at [449, 292] on span "2" at bounding box center [452, 290] width 6 height 15
select select "65933"
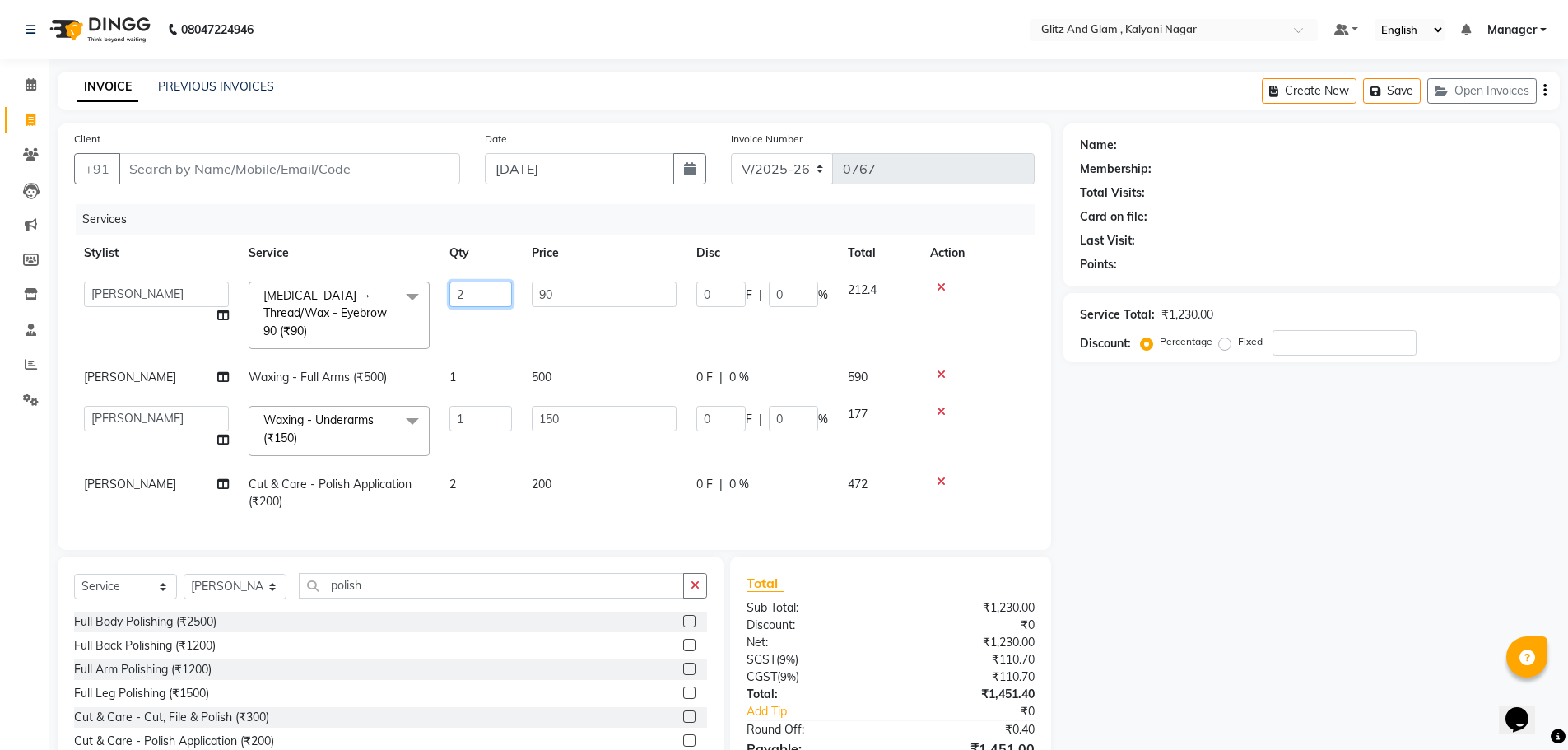
click at [477, 292] on input "2" at bounding box center [480, 294] width 62 height 26
type input "4"
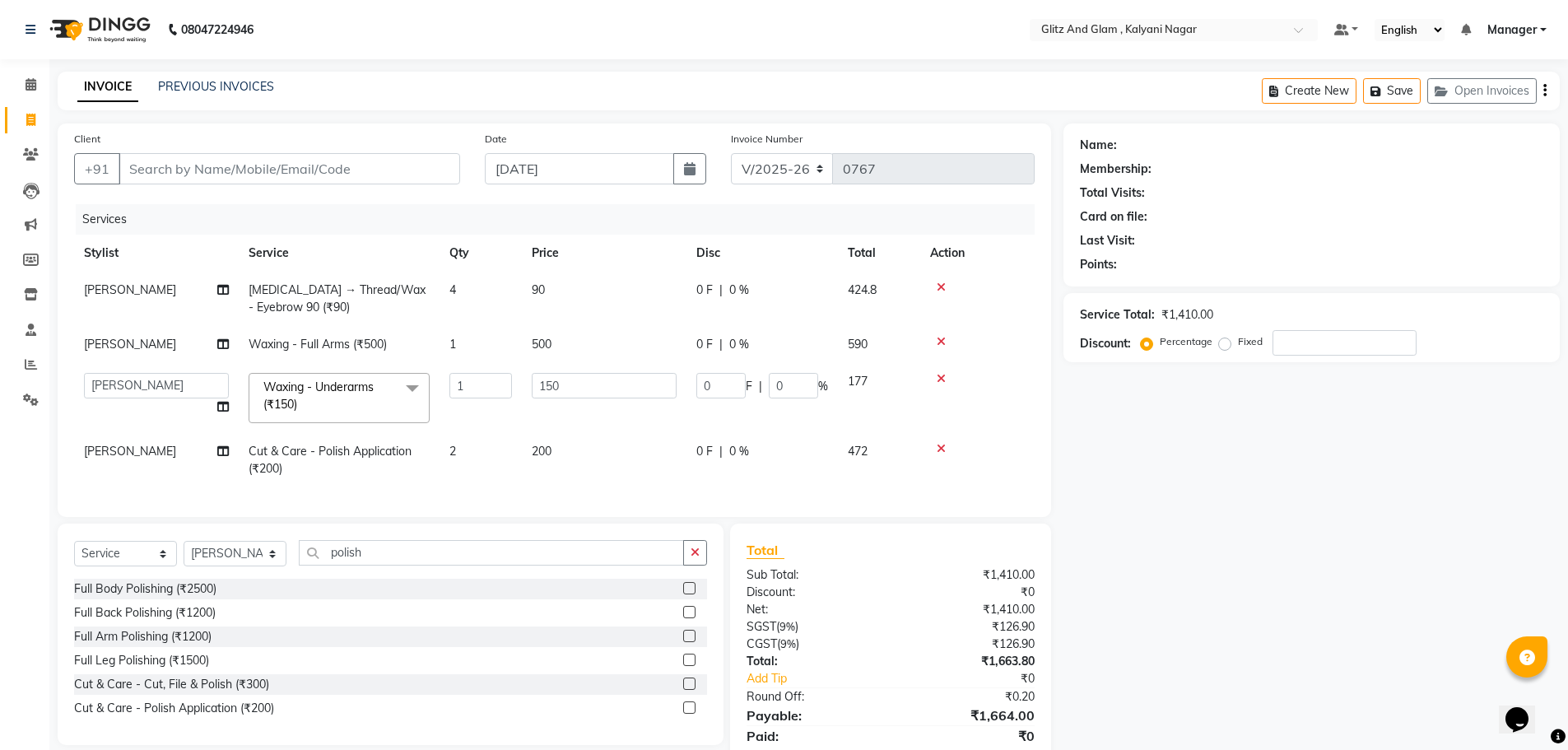
click at [1350, 498] on div "Name: Membership: Total Visits: Card on file: Last Visit: Points: Service Total…" at bounding box center [1317, 453] width 509 height 659
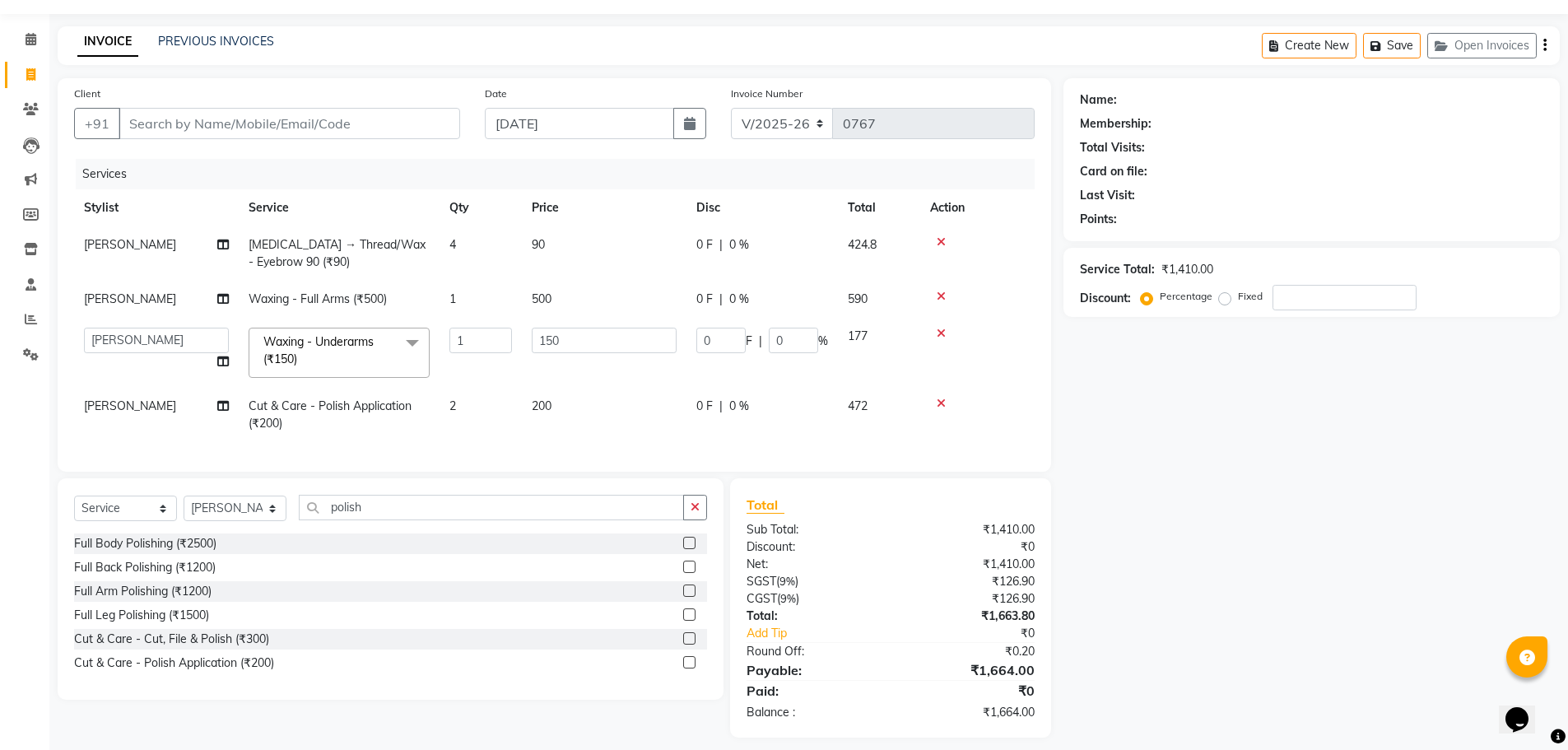
scroll to position [70, 0]
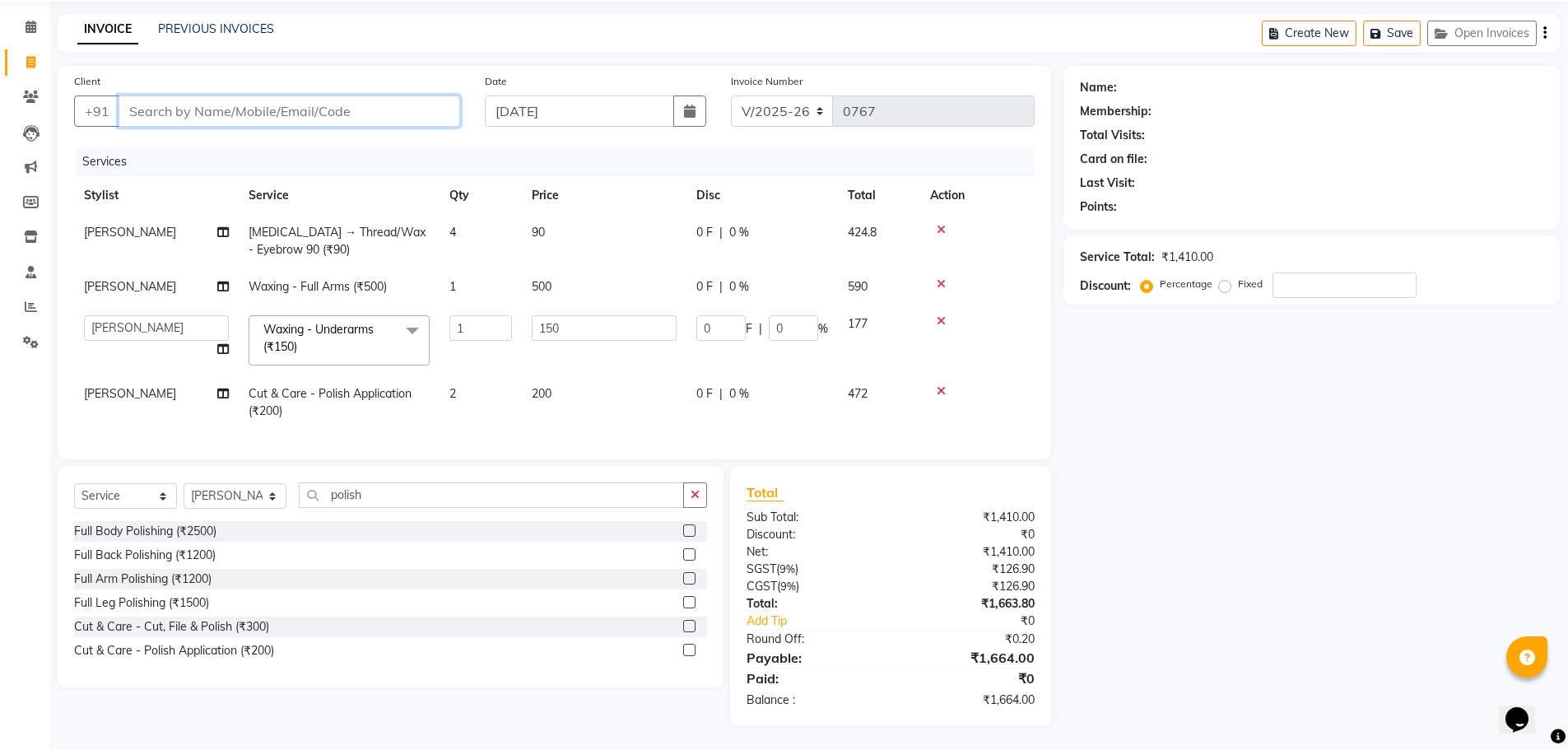
click at [222, 103] on input "Client" at bounding box center [289, 111] width 342 height 31
click at [938, 385] on icon at bounding box center [941, 391] width 9 height 12
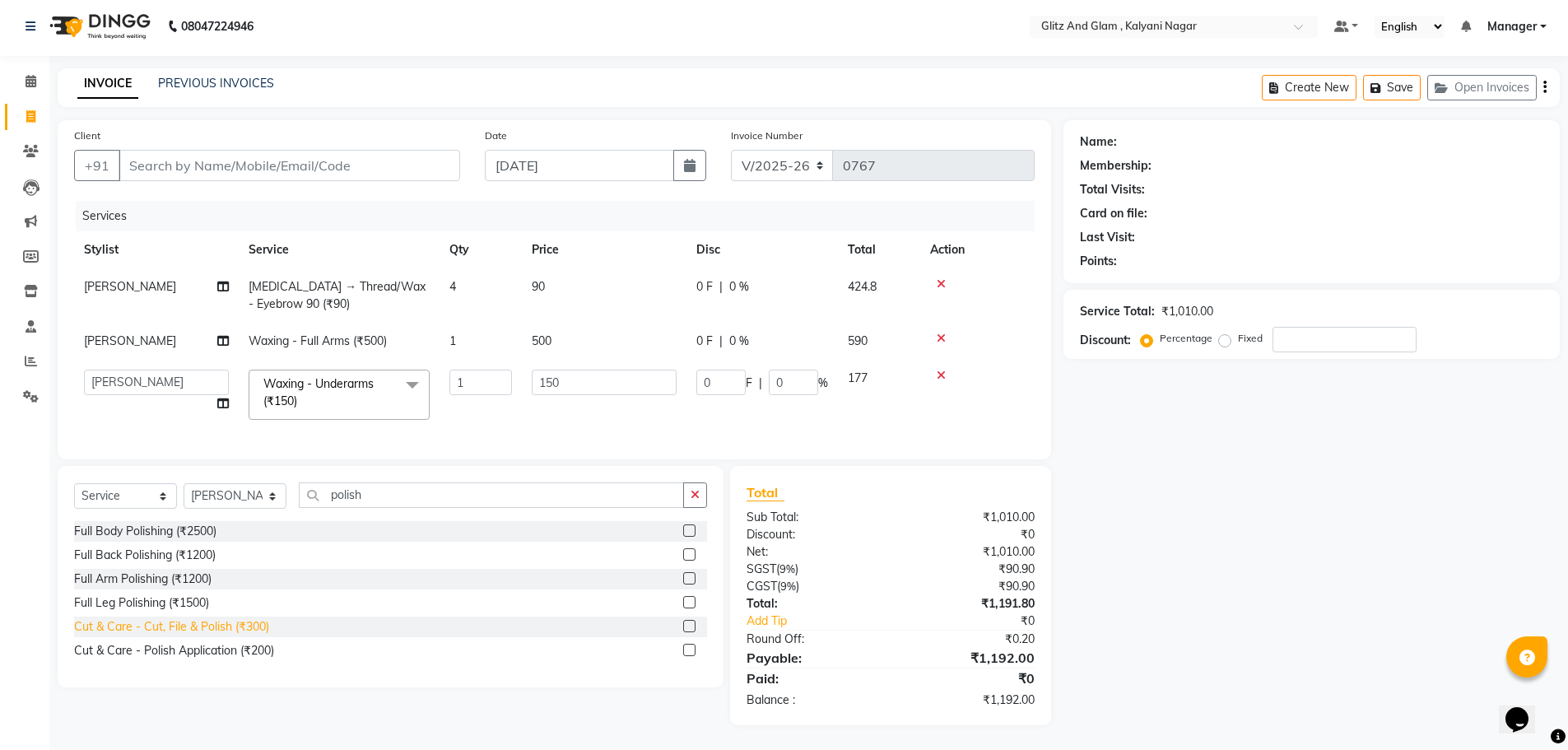
click at [236, 630] on div "Cut & Care - Cut, File & Polish (₹300)" at bounding box center [171, 626] width 195 height 17
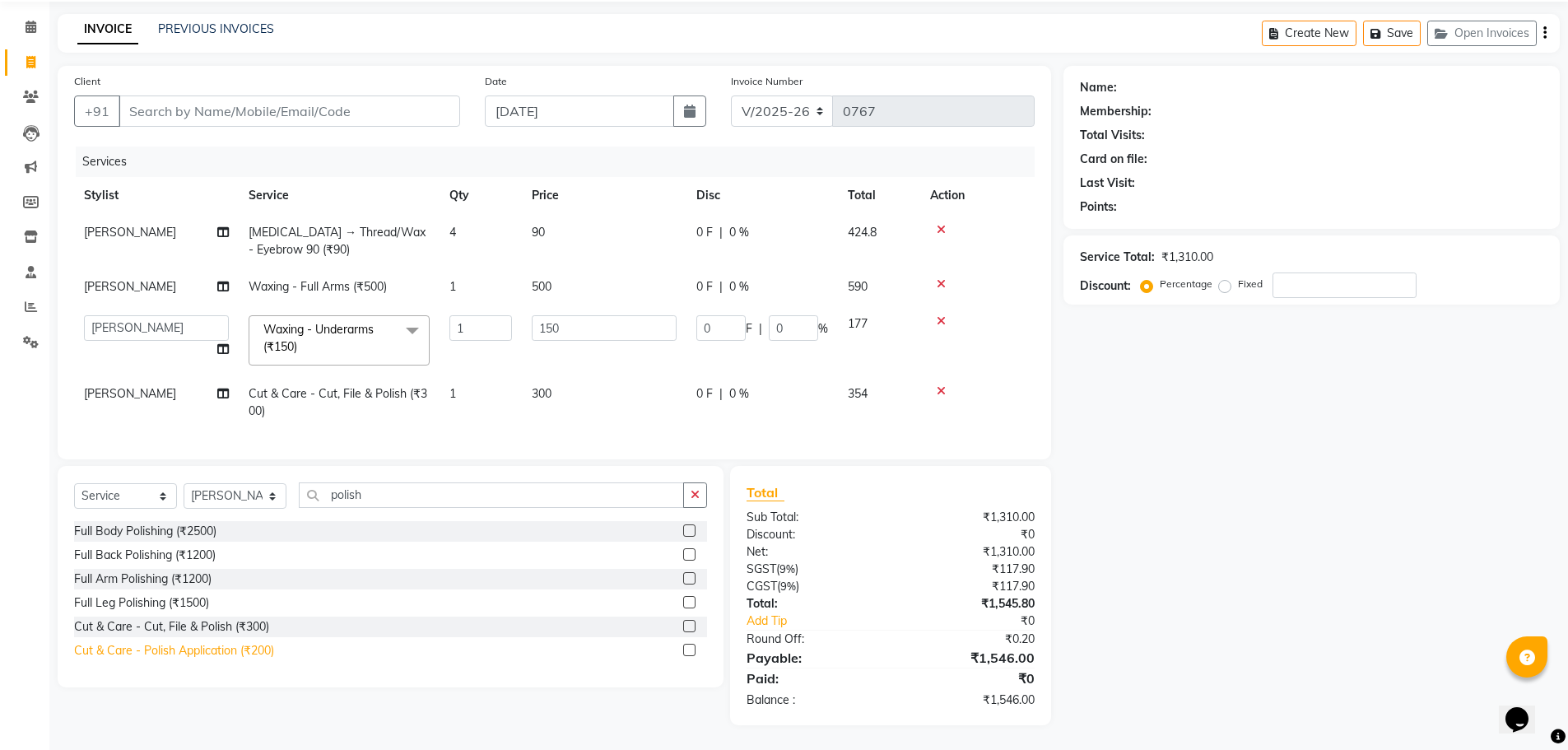
checkbox input "false"
click at [236, 648] on div "Cut & Care - Polish Application (₹200)" at bounding box center [174, 650] width 200 height 17
checkbox input "false"
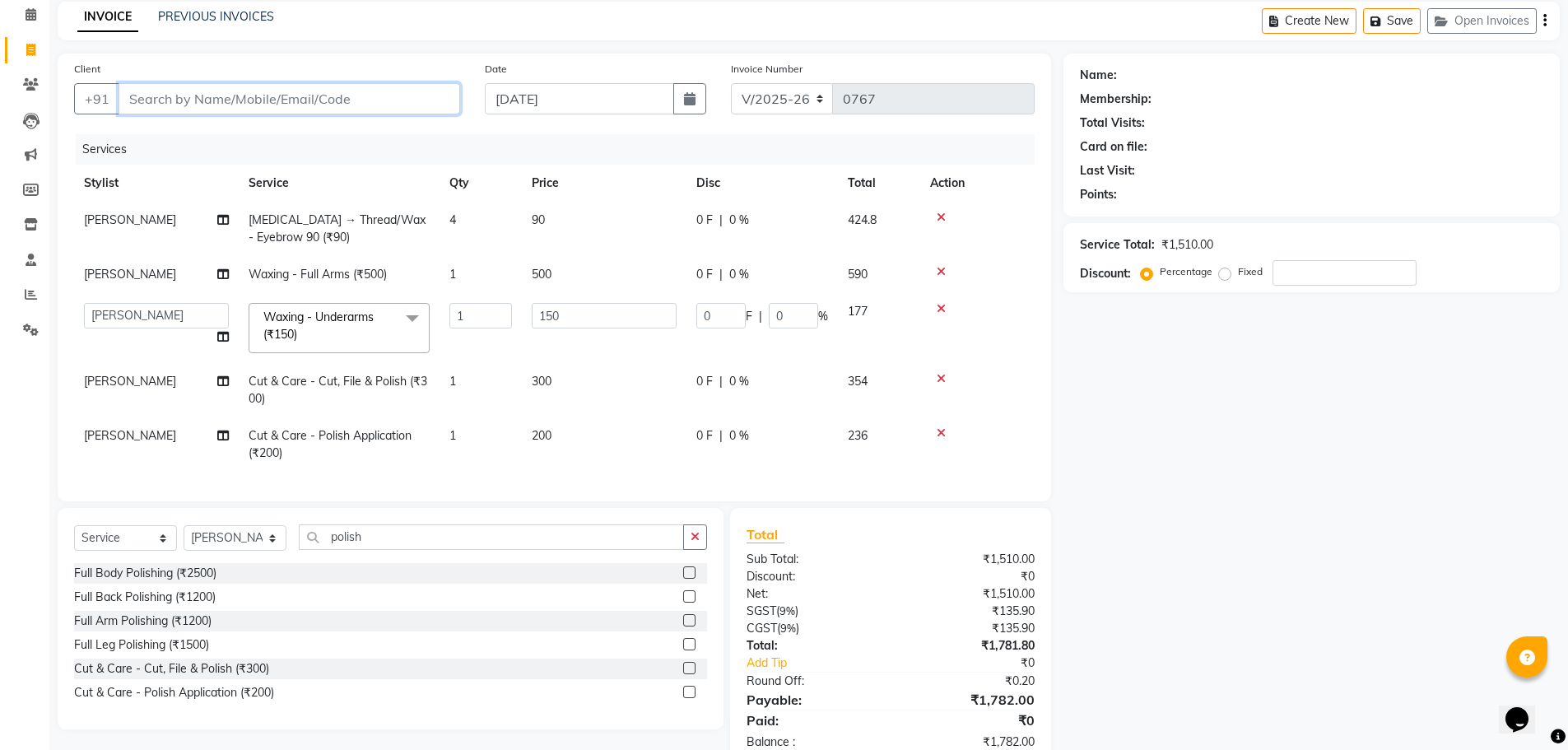
click at [412, 112] on input "Client" at bounding box center [289, 99] width 342 height 31
type input "v"
type input "0"
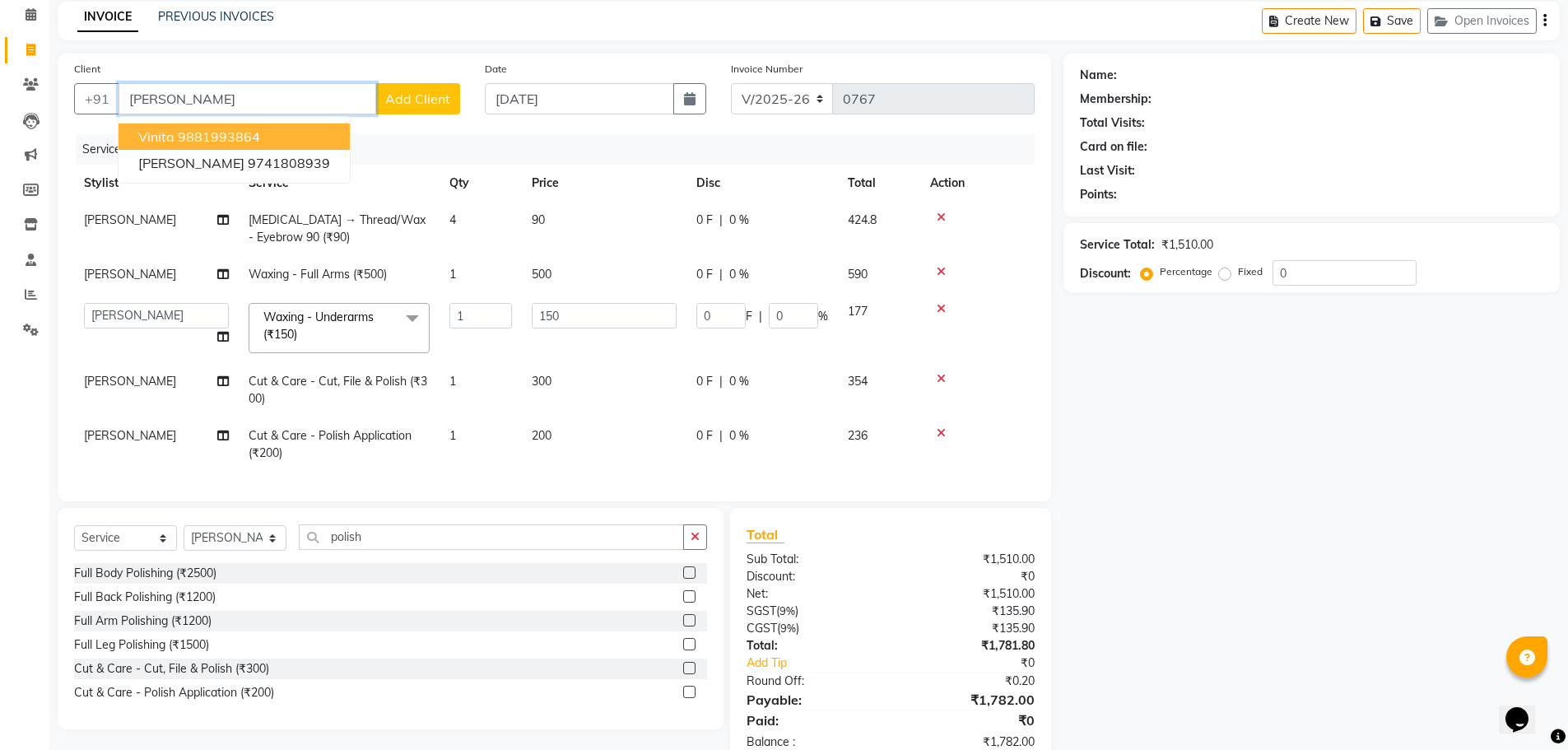
click at [213, 138] on ngb-highlight "9881993864" at bounding box center [219, 137] width 82 height 17
type input "9881993864"
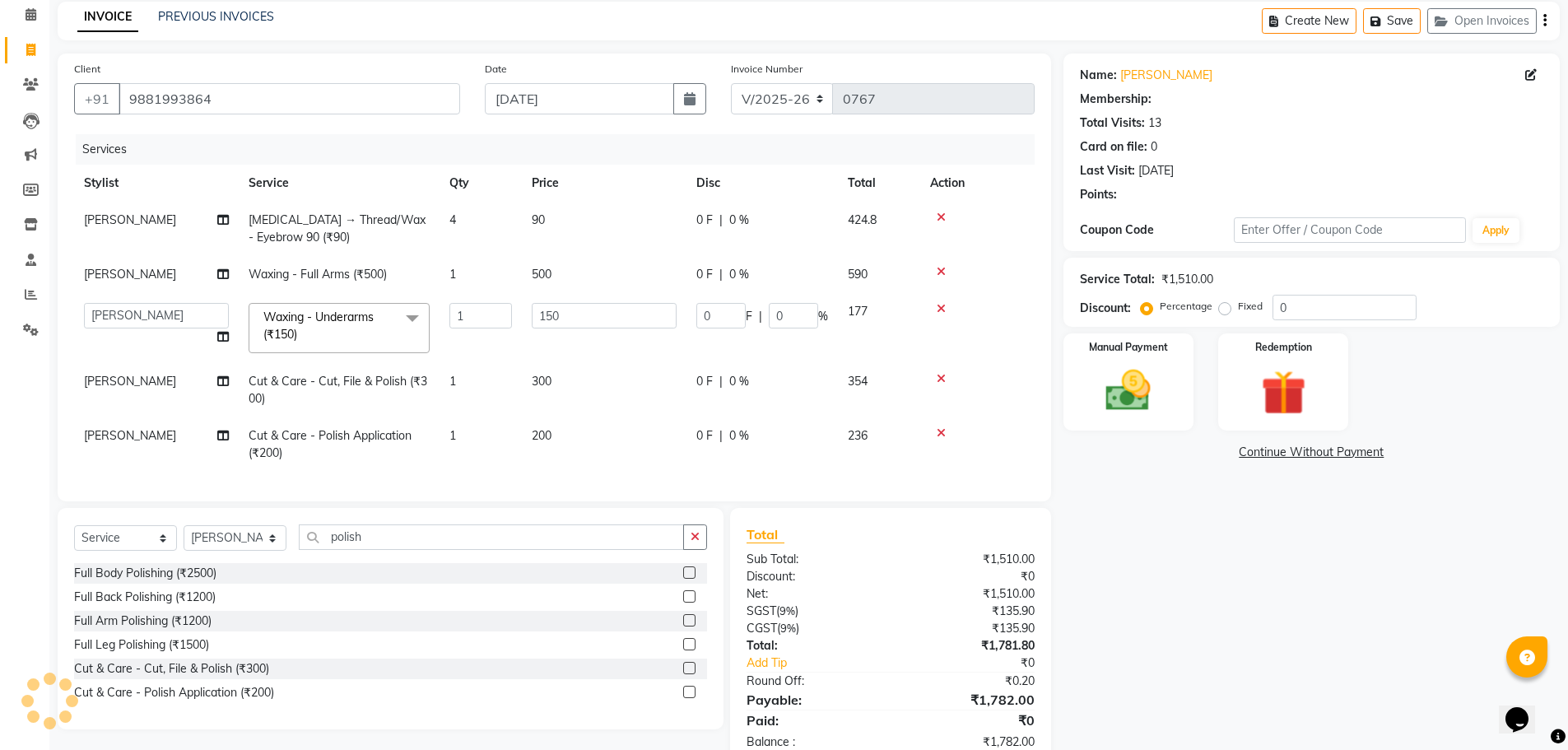
type input "30"
type input "20"
select select "1: Object"
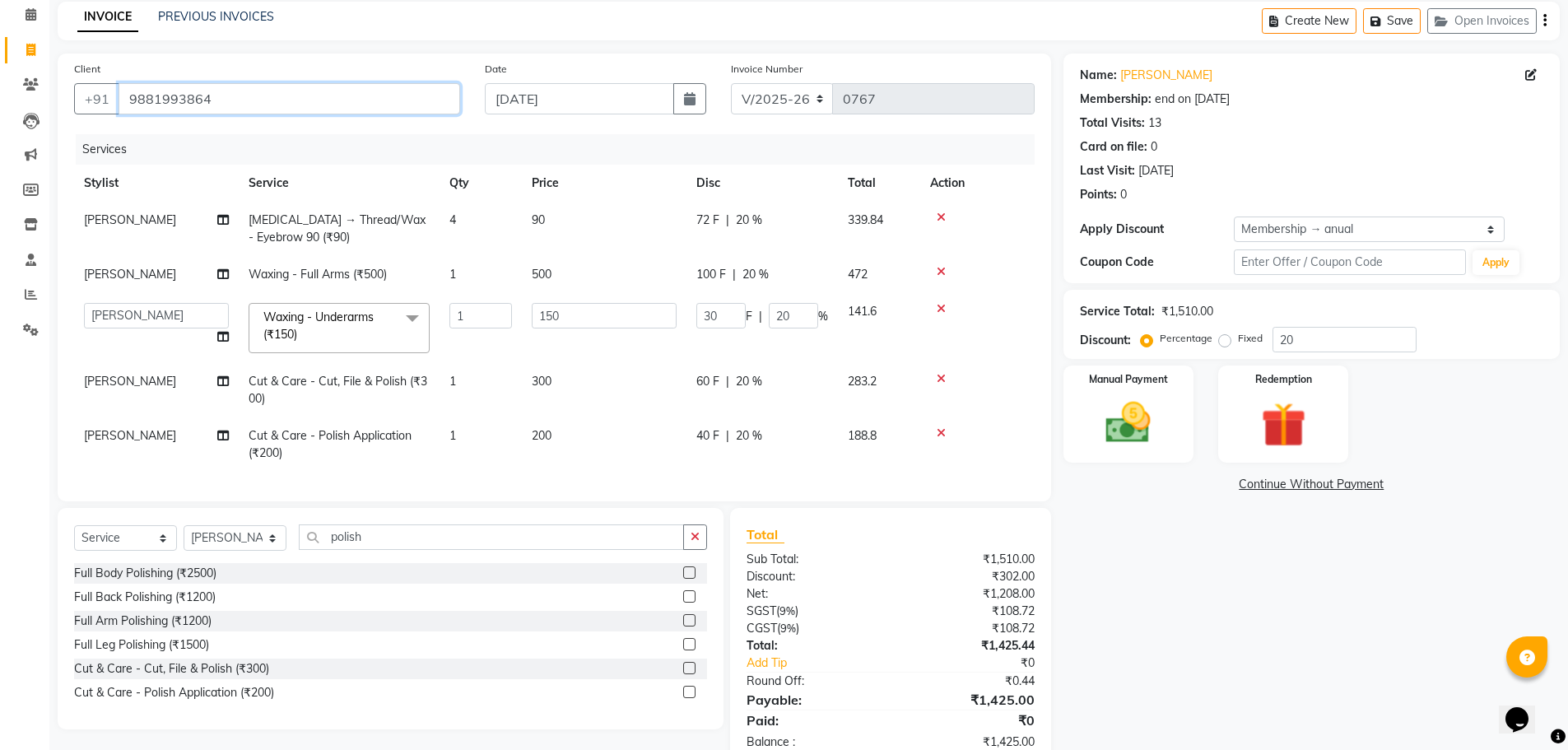
click at [306, 107] on input "9881993864" at bounding box center [289, 99] width 342 height 31
type input "988199386"
type input "0"
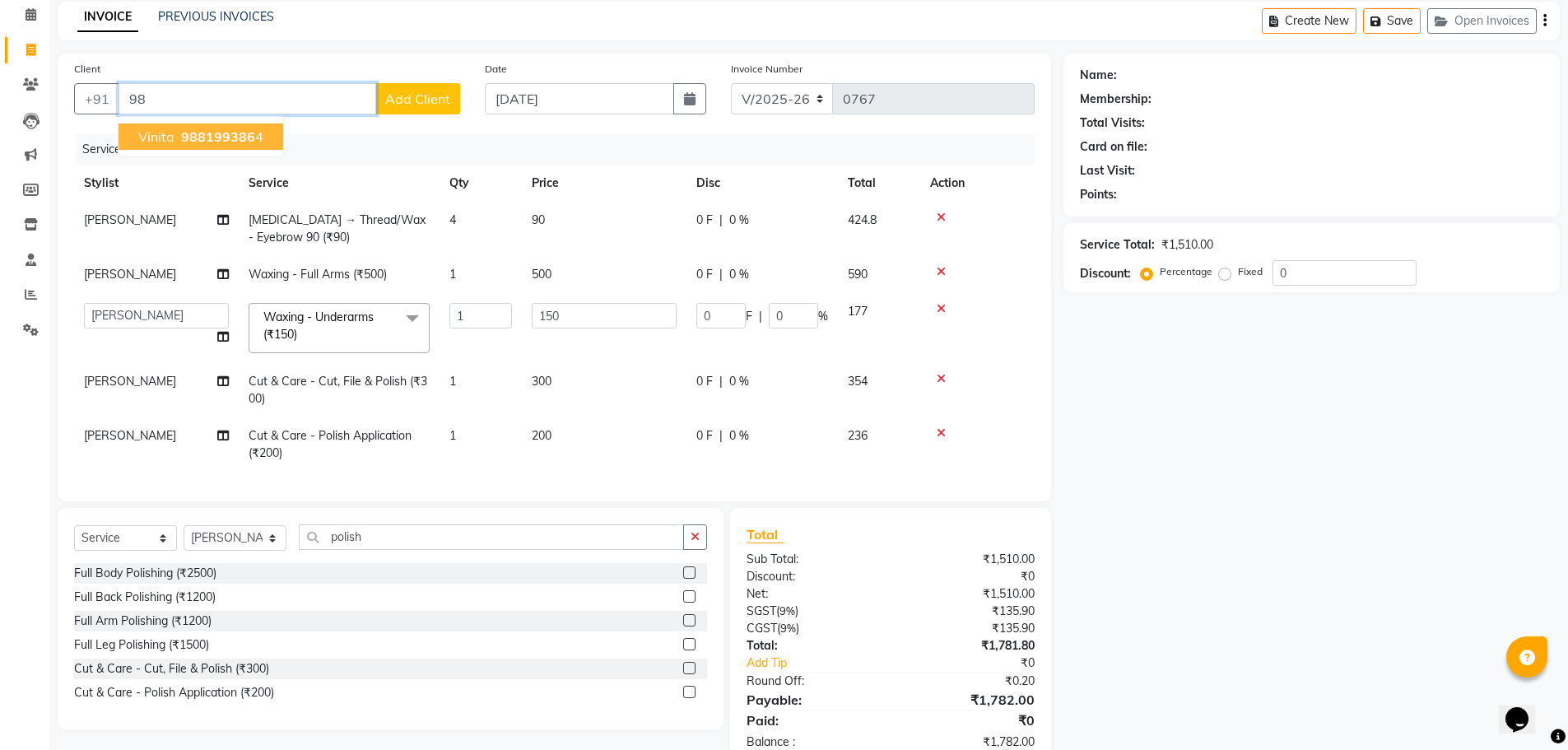
type input "9"
click at [197, 134] on ngb-highlight "9881993864" at bounding box center [219, 137] width 82 height 17
type input "9881993864"
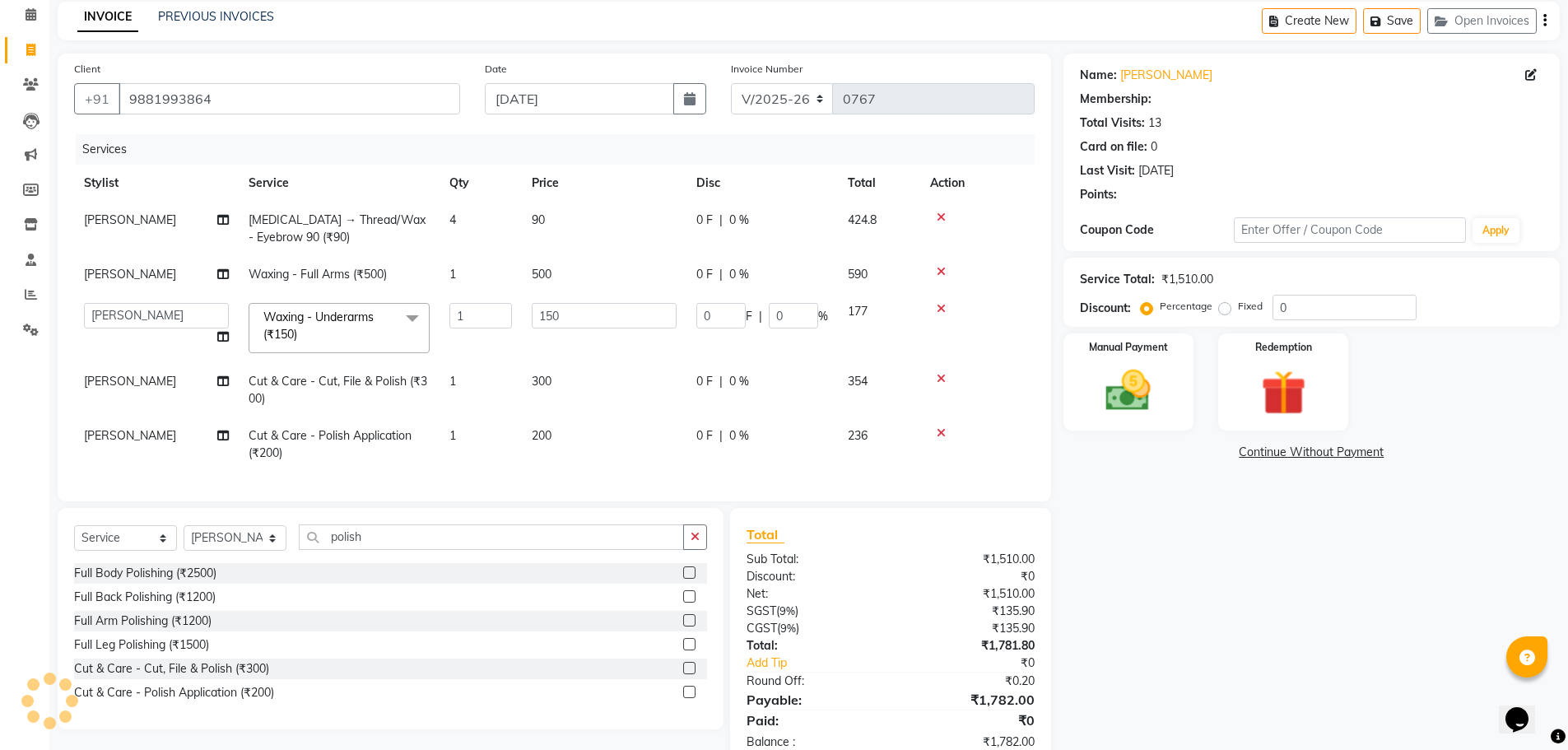
type input "30"
type input "20"
select select "1: Object"
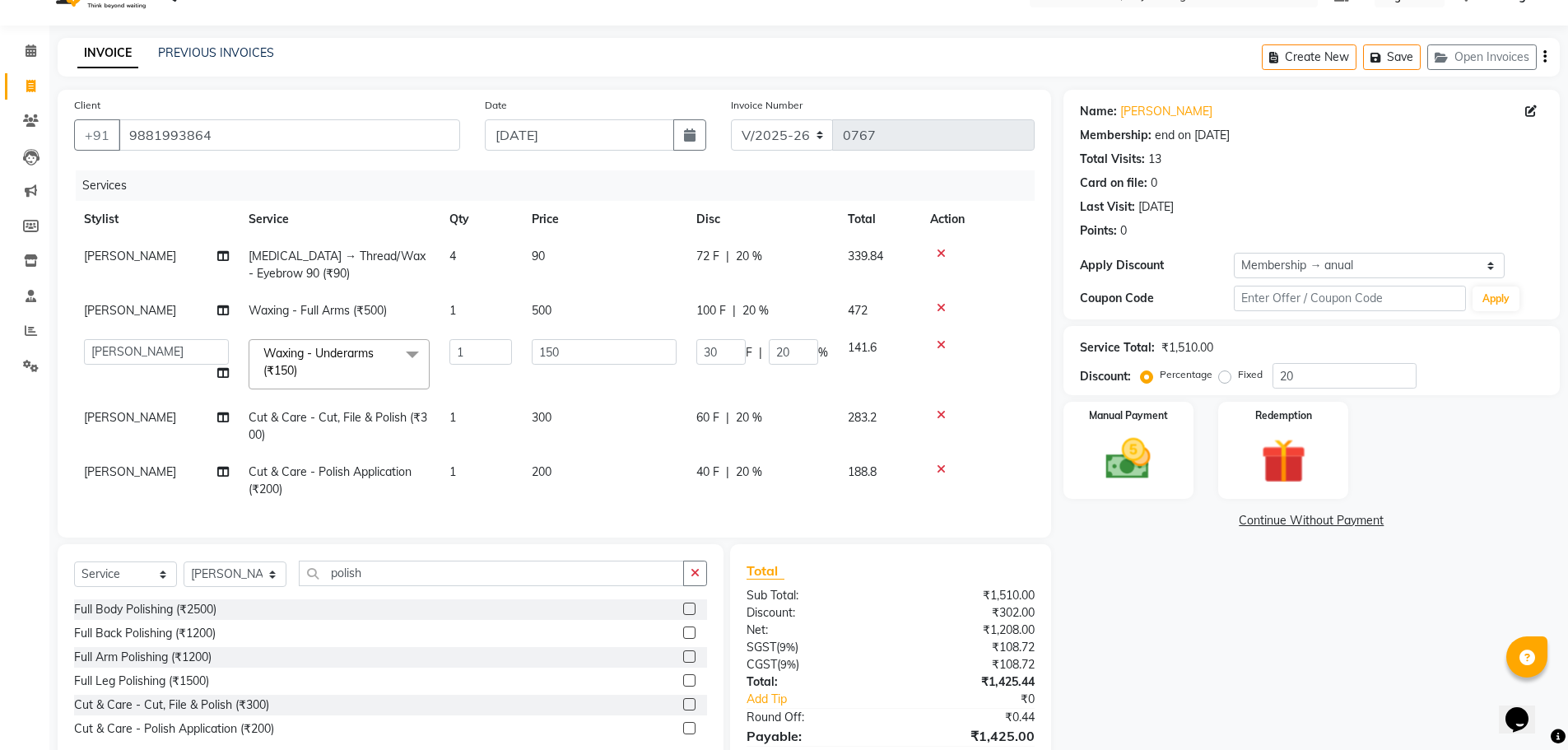
scroll to position [0, 0]
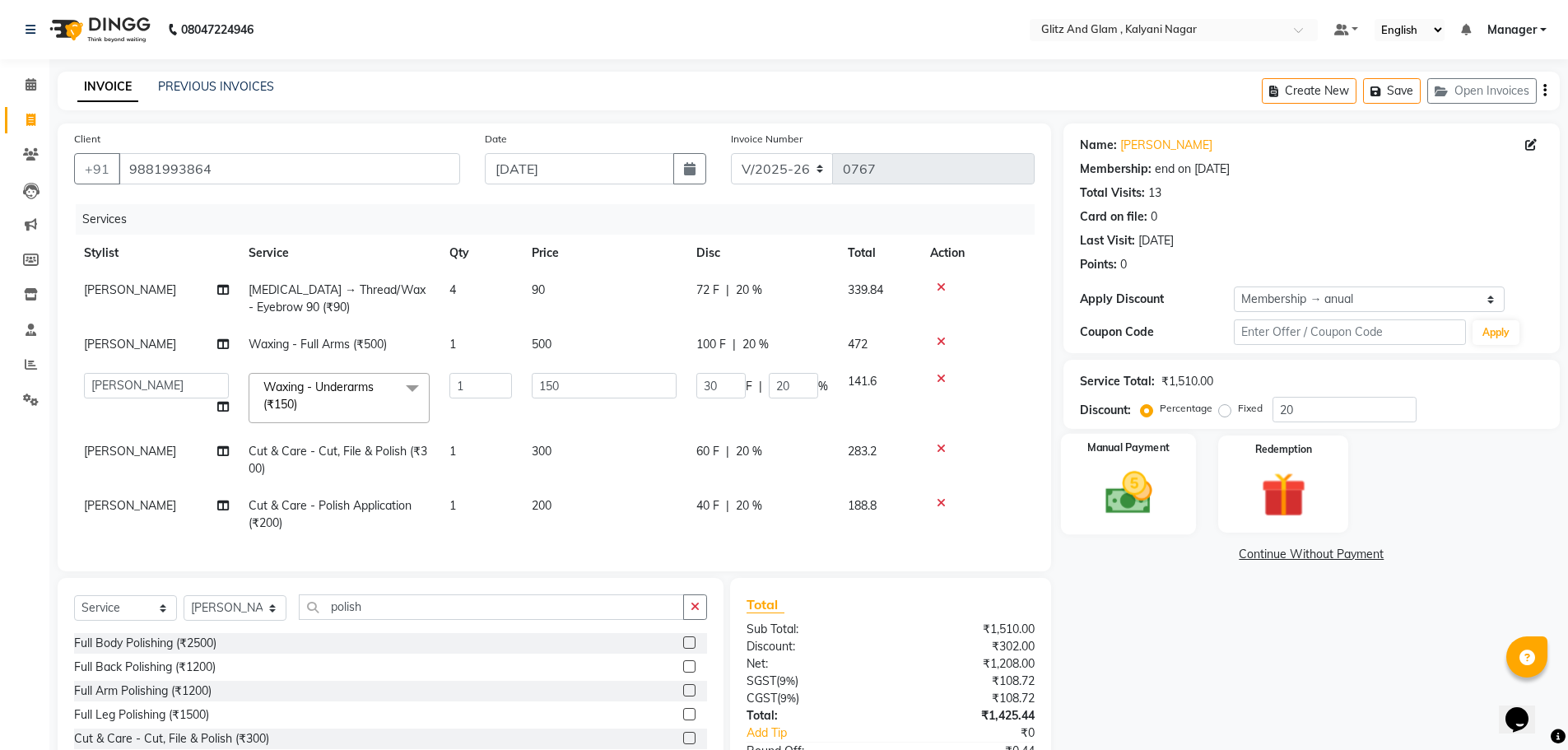
click at [1124, 464] on div "Manual Payment" at bounding box center [1128, 484] width 136 height 101
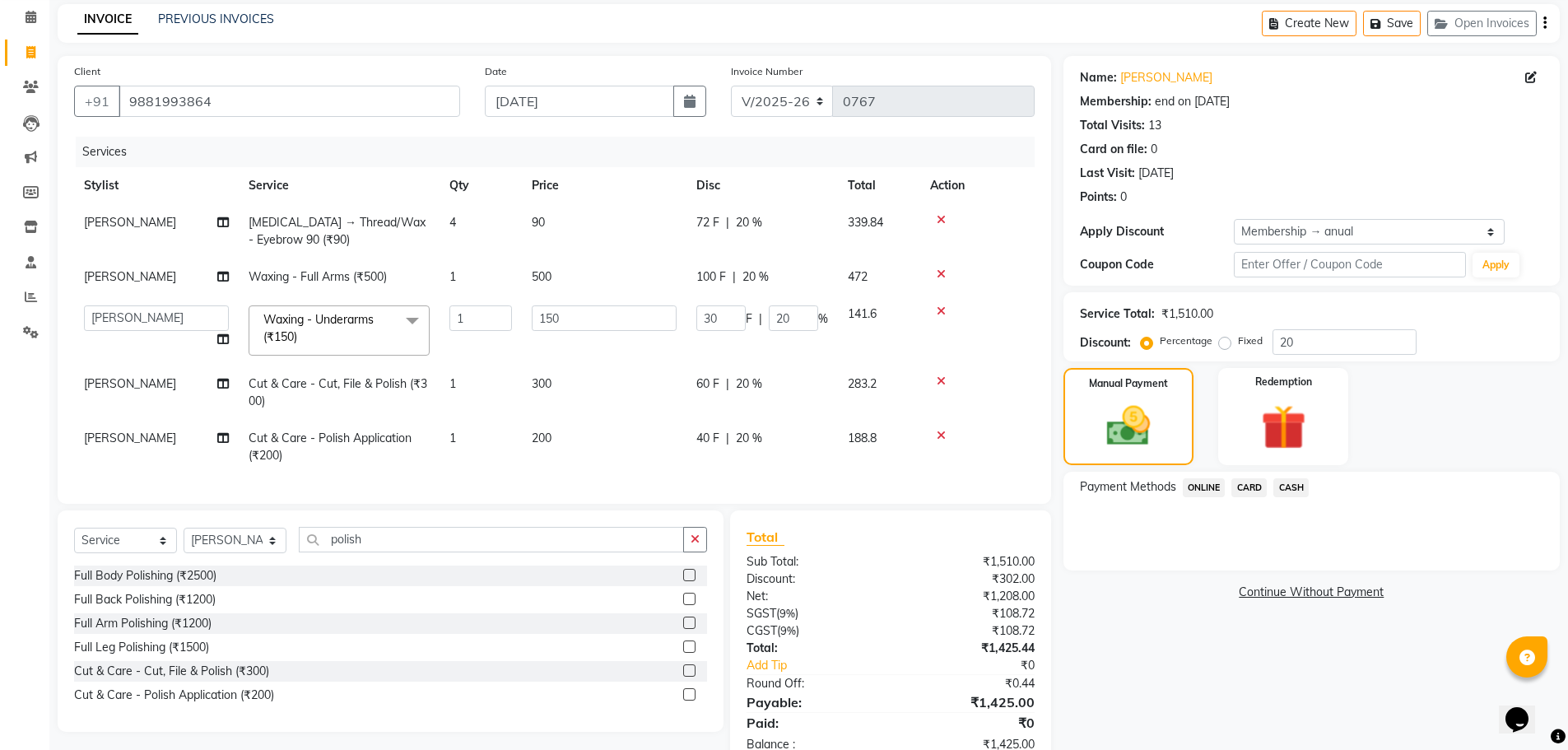
scroll to position [125, 0]
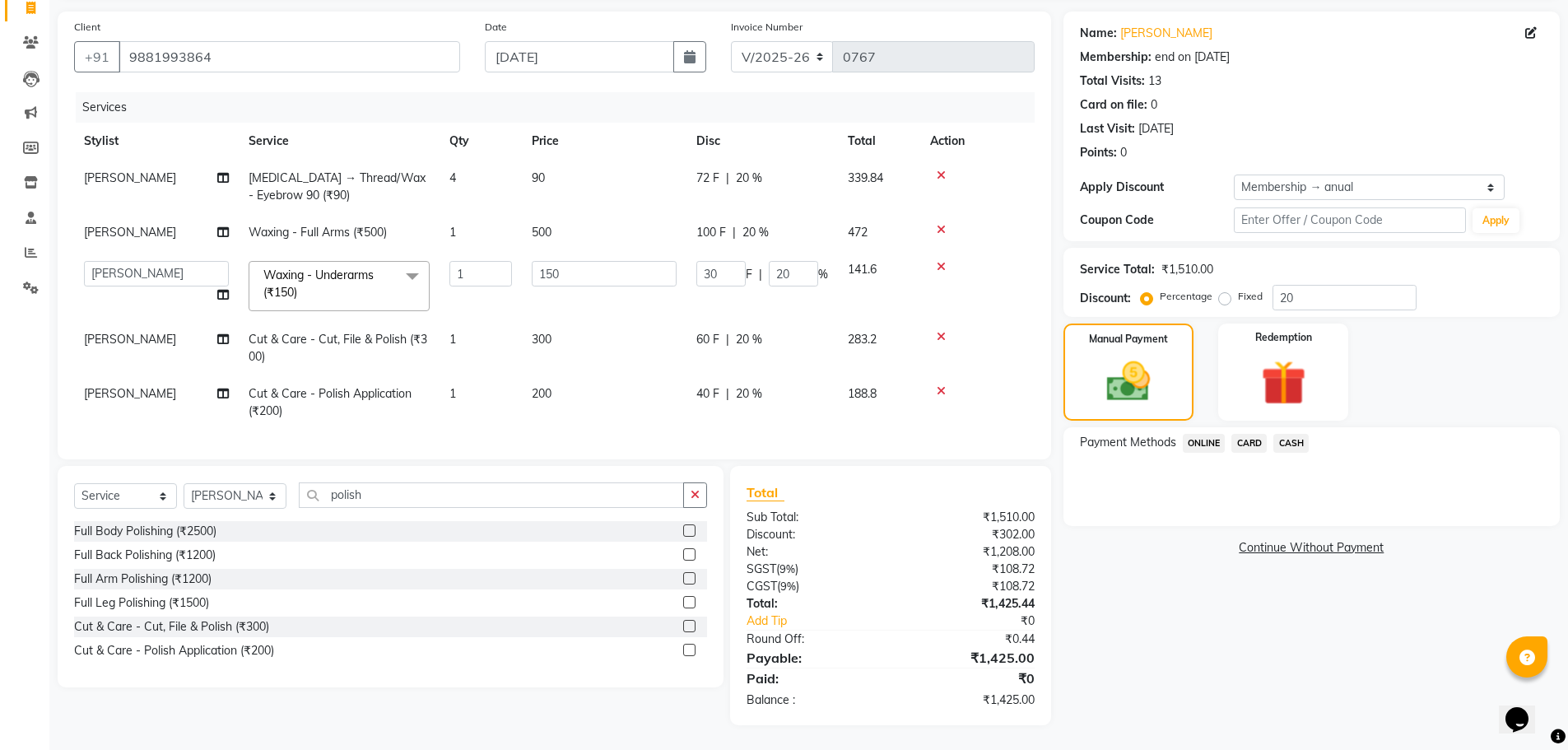
click at [1194, 434] on span "ONLINE" at bounding box center [1203, 443] width 43 height 19
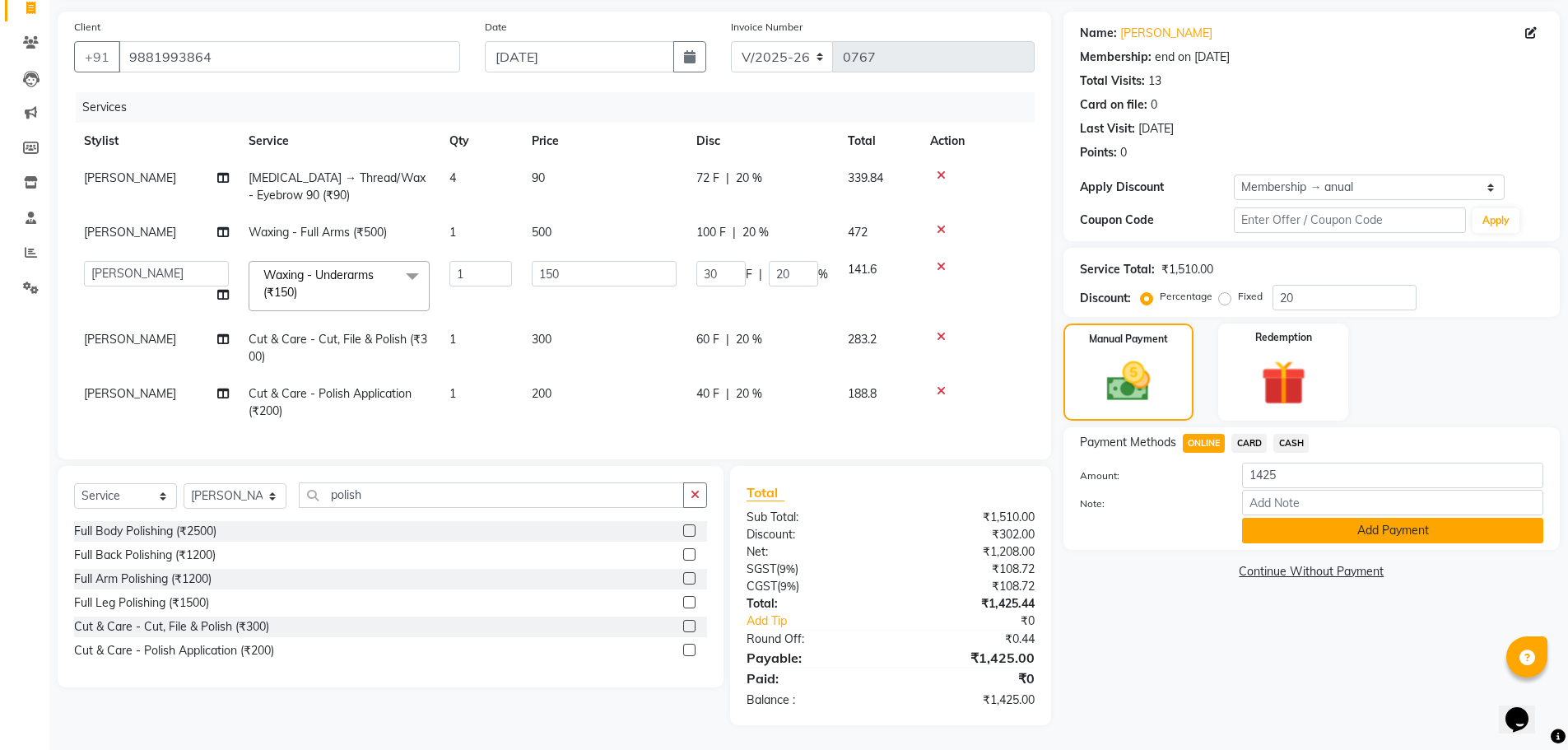
click at [1263, 521] on button "Add Payment" at bounding box center [1392, 531] width 302 height 26
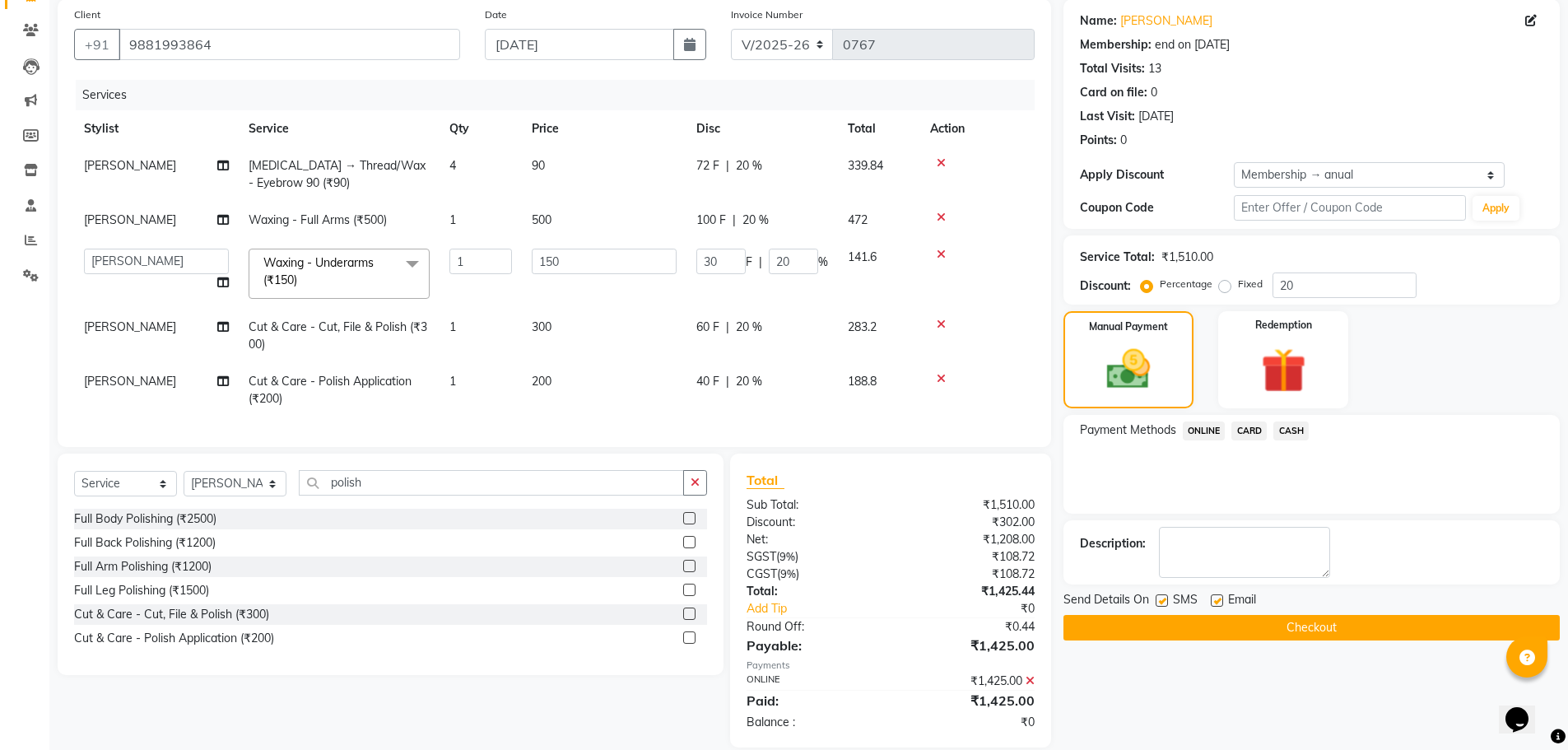
click at [1272, 626] on button "Checkout" at bounding box center [1311, 628] width 497 height 26
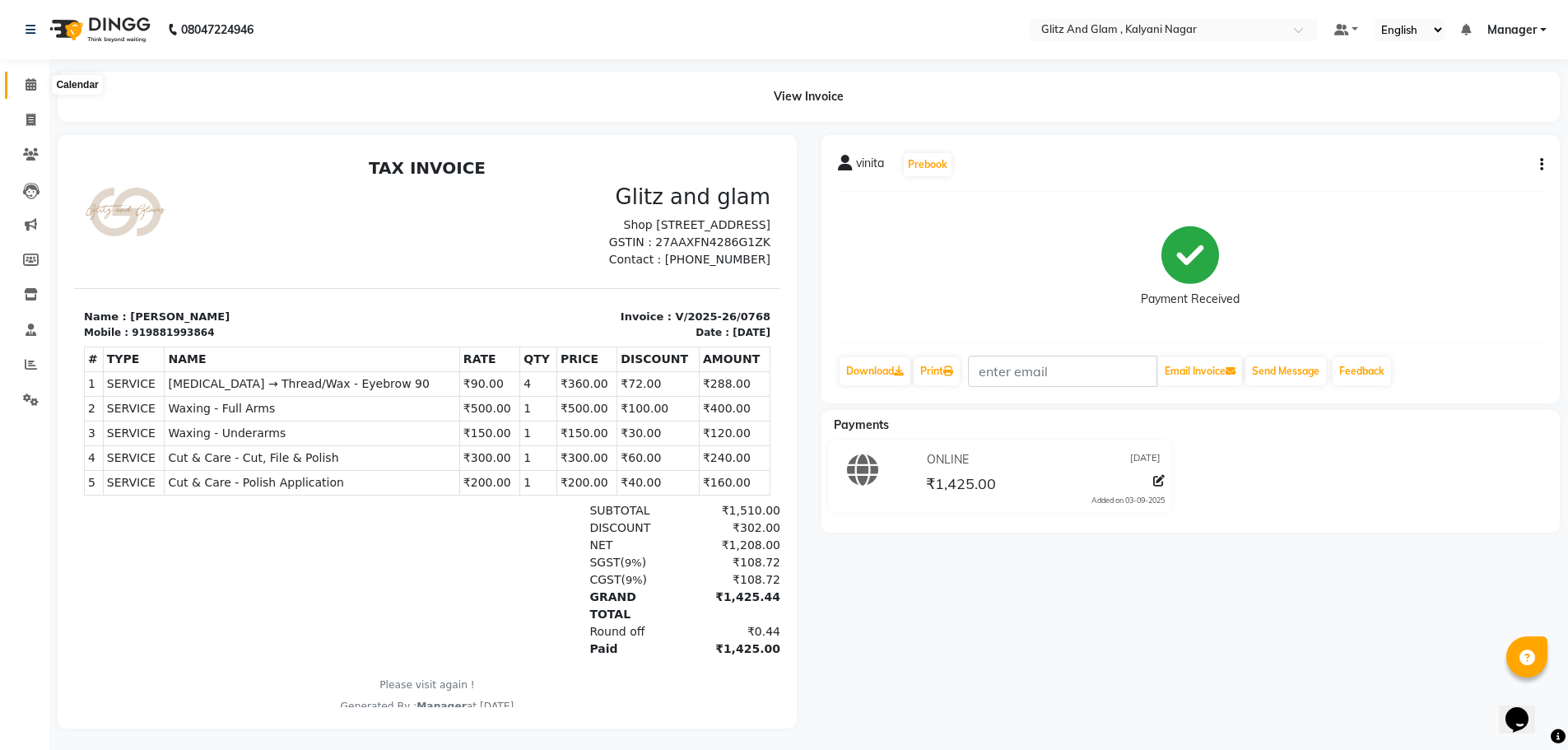
click at [31, 85] on icon at bounding box center [31, 83] width 11 height 12
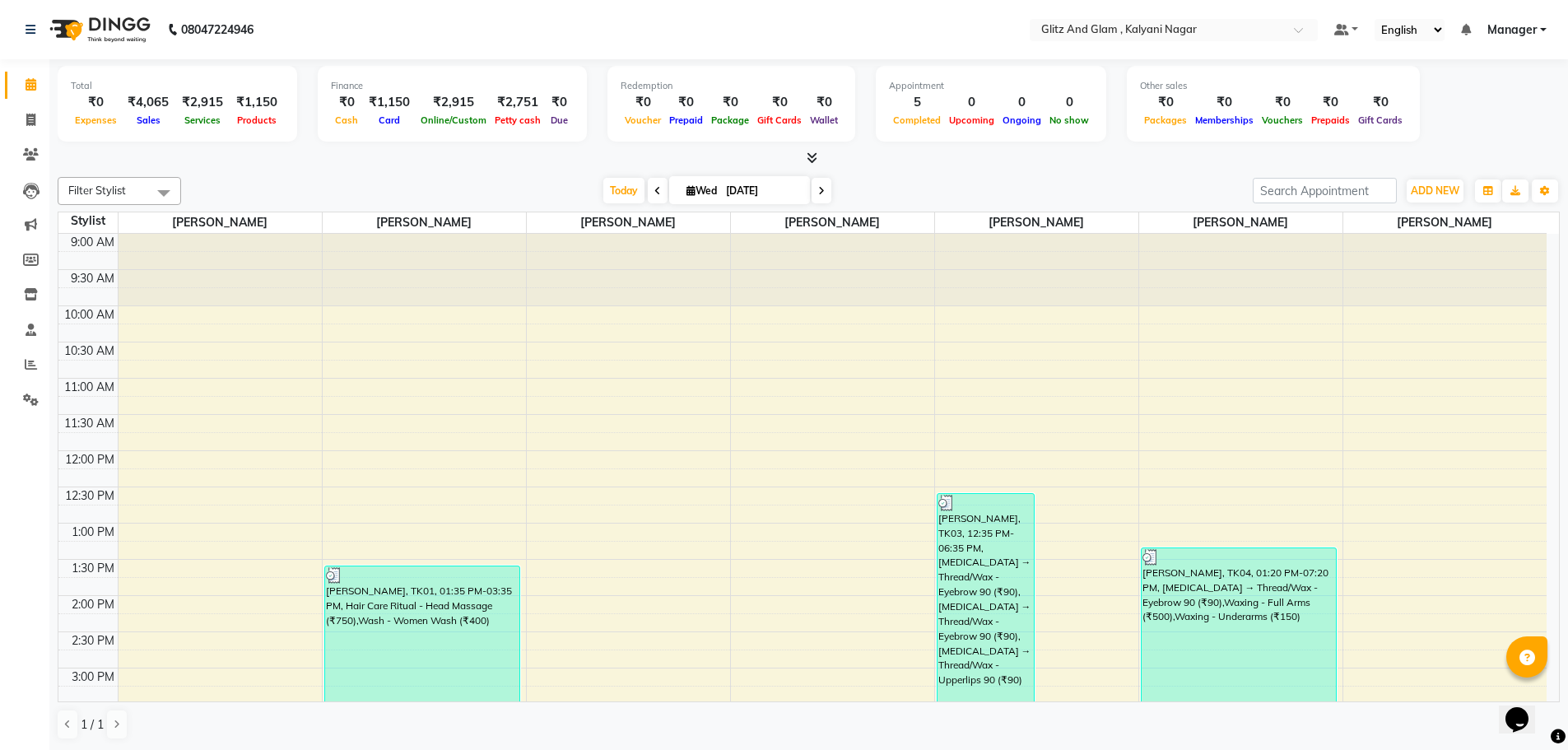
scroll to position [1, 0]
click at [28, 359] on icon at bounding box center [30, 363] width 12 height 12
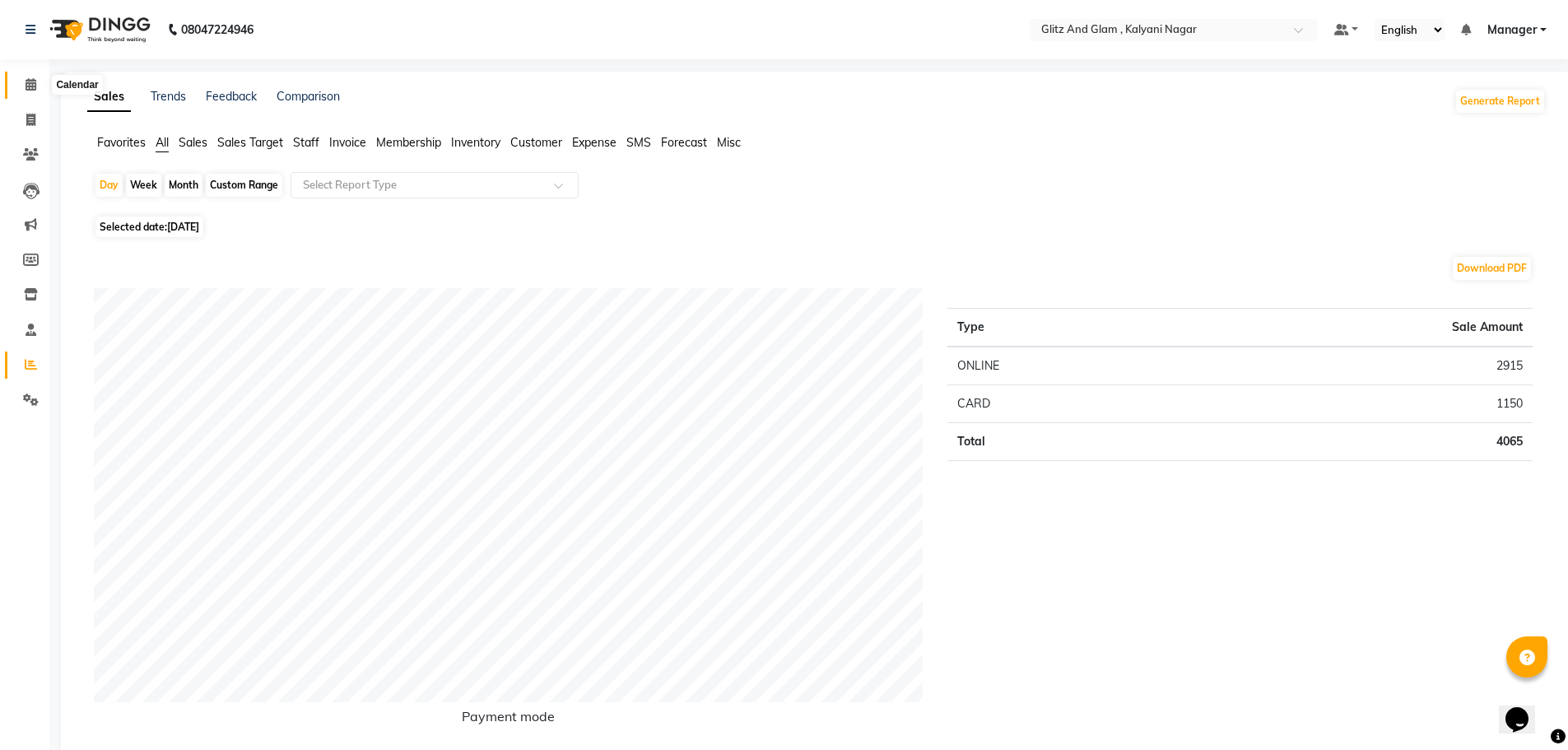
click at [36, 92] on span at bounding box center [30, 85] width 28 height 19
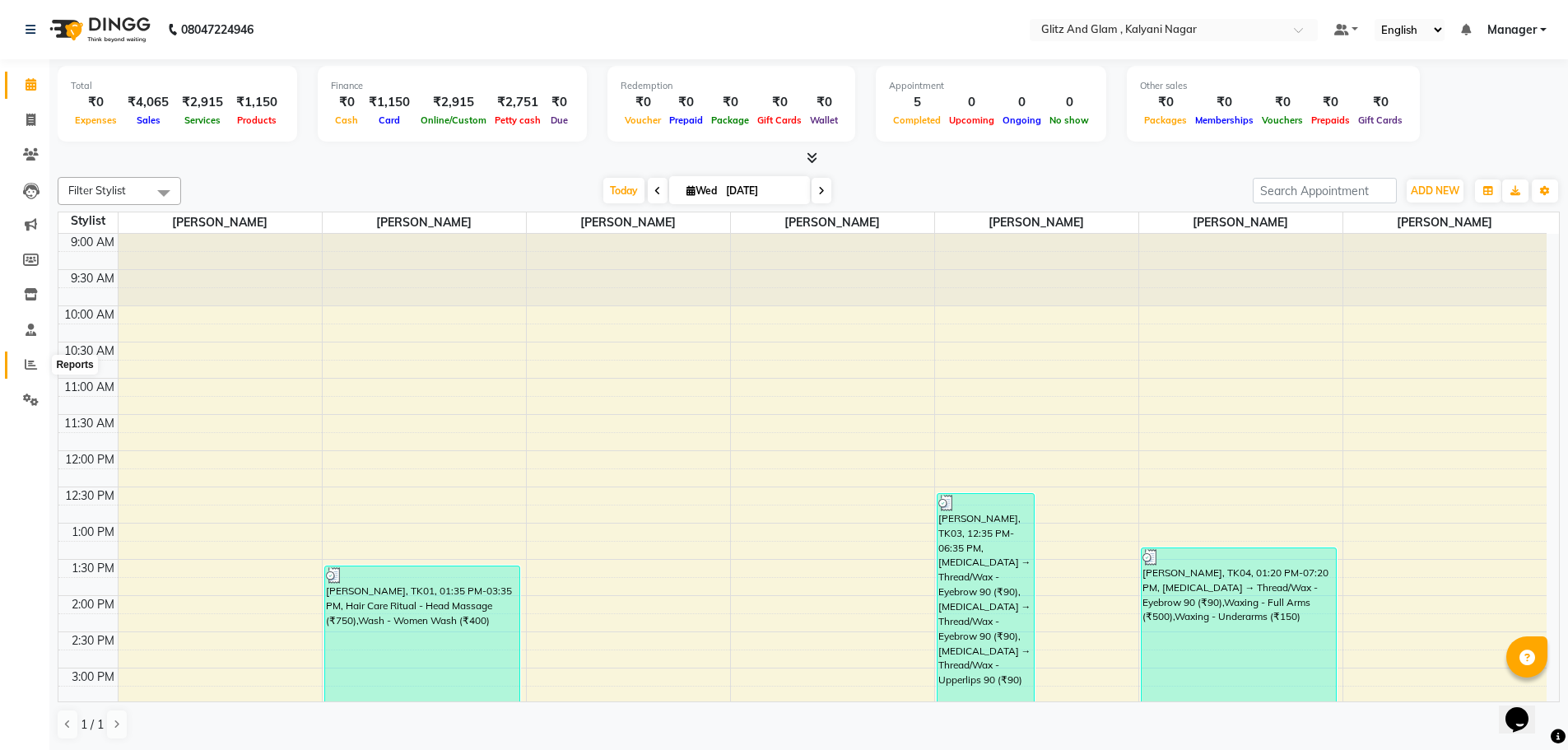
click at [32, 356] on span at bounding box center [30, 365] width 28 height 19
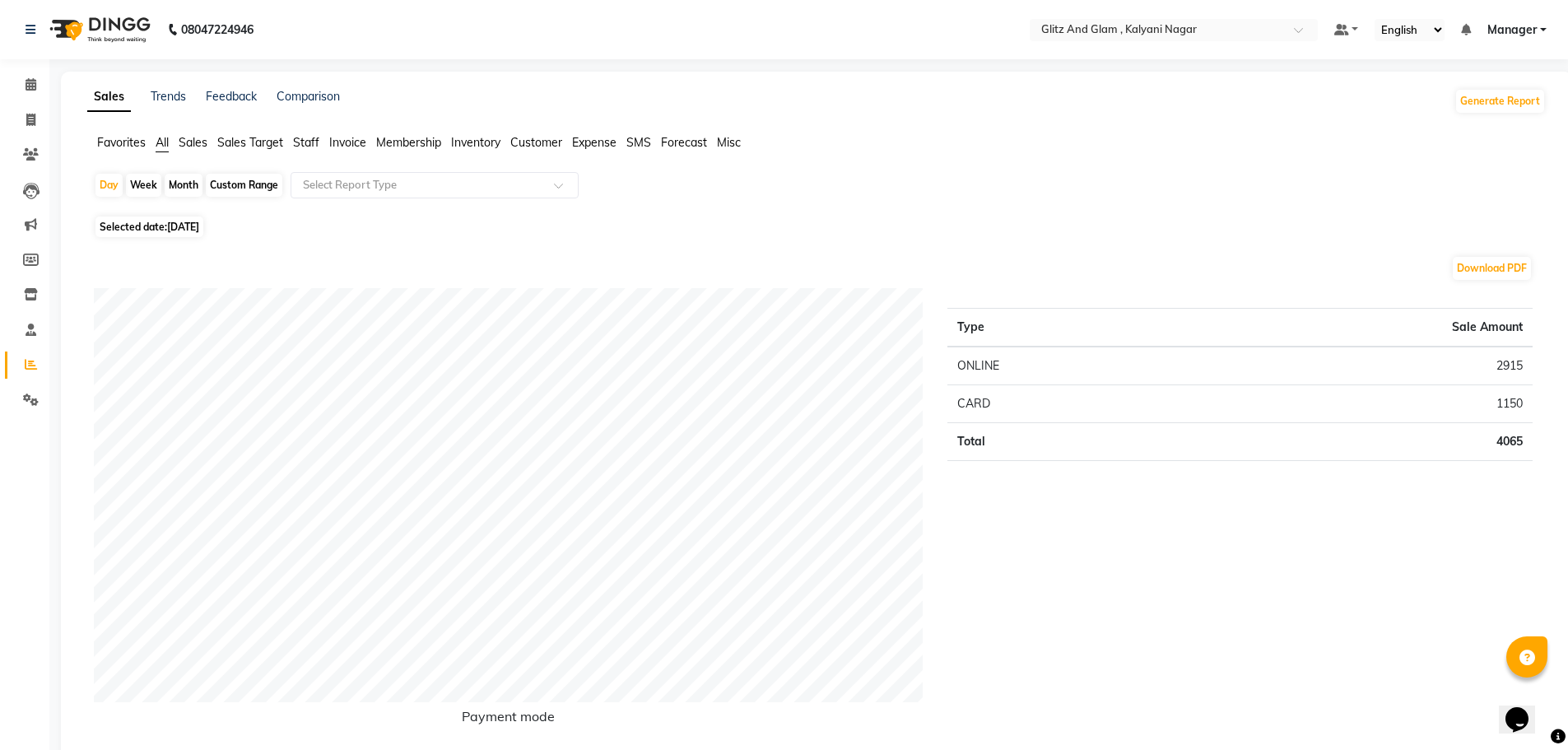
click at [187, 186] on div "Month" at bounding box center [183, 184] width 38 height 23
select select "9"
select select "2025"
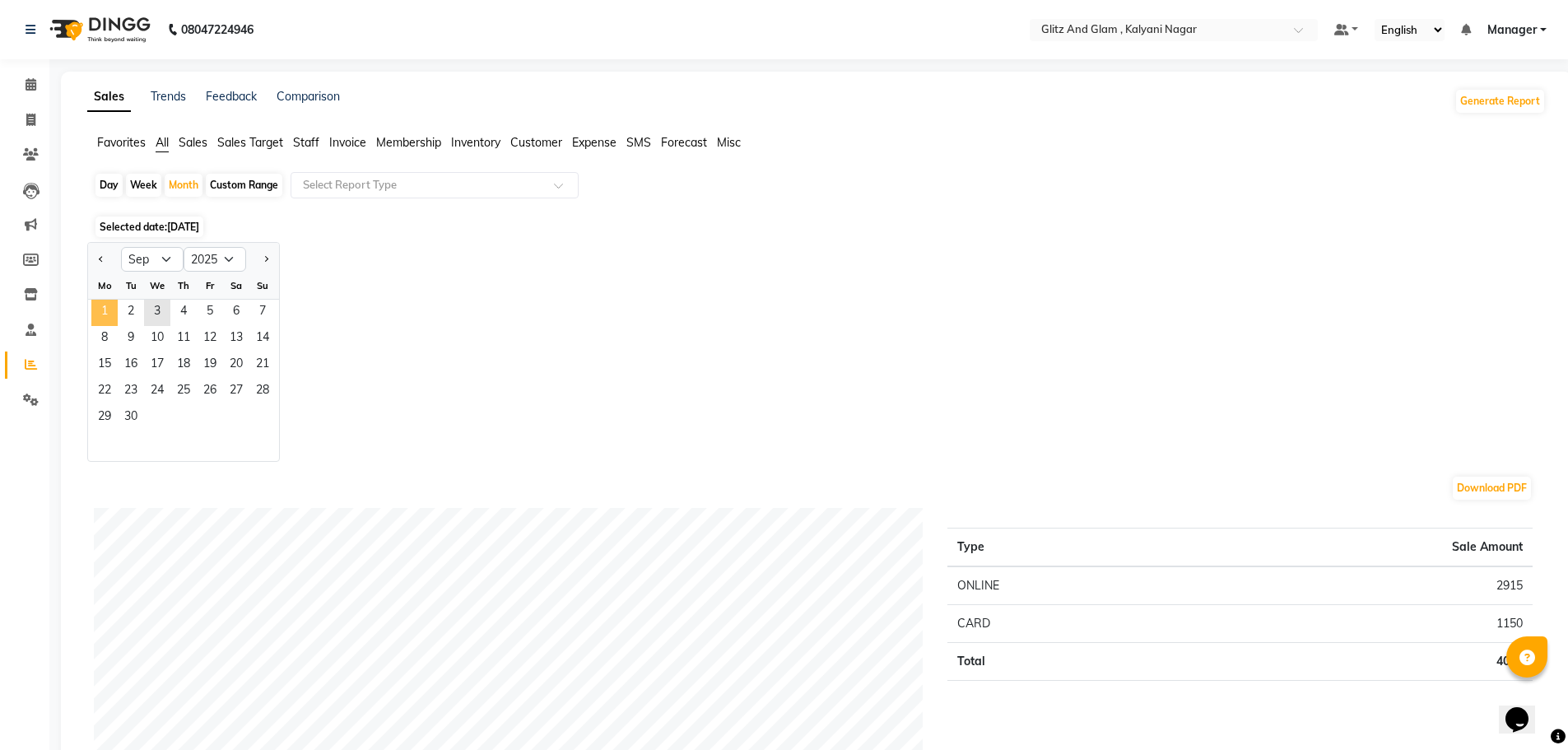
click at [110, 310] on span "1" at bounding box center [104, 313] width 27 height 27
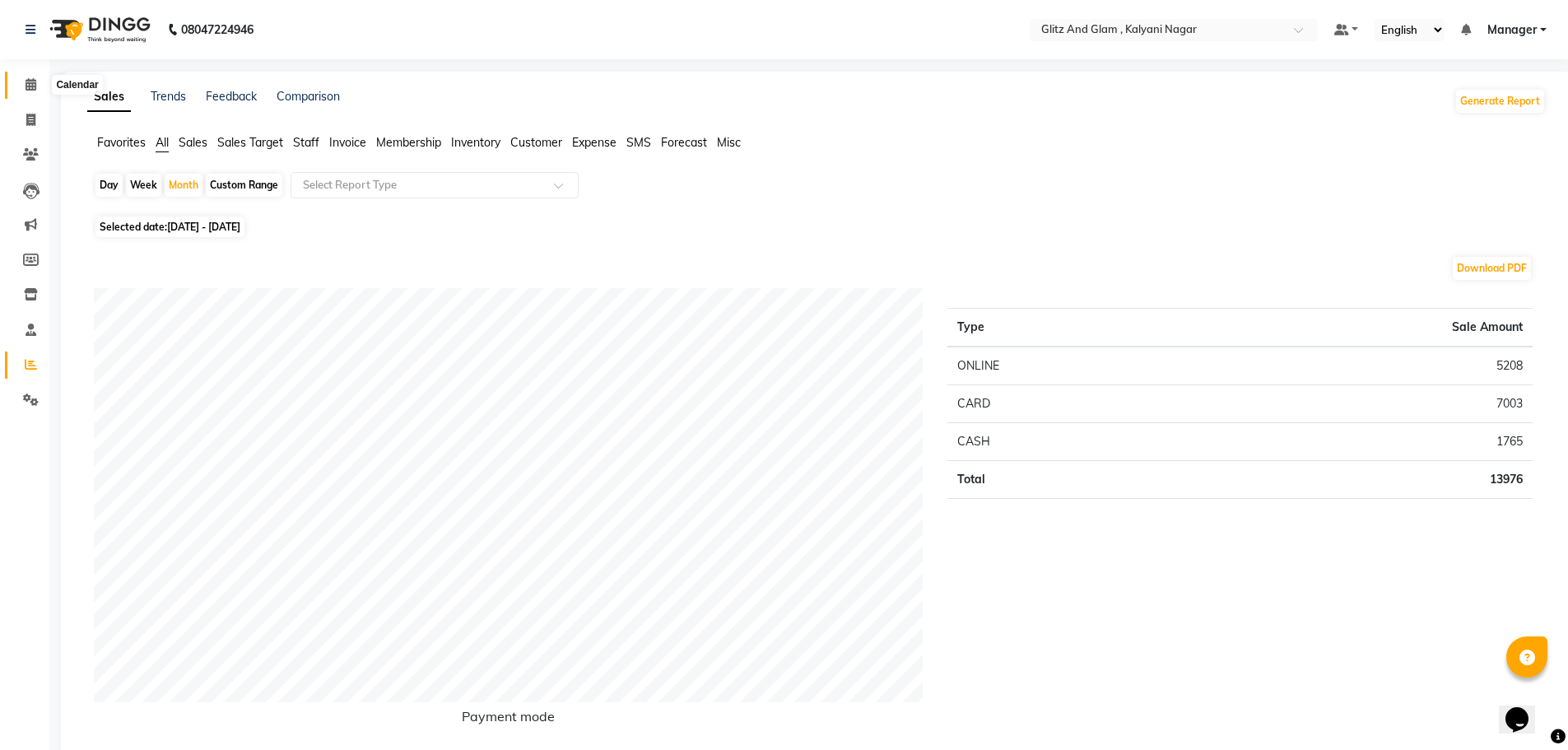
click at [31, 78] on icon at bounding box center [31, 83] width 11 height 12
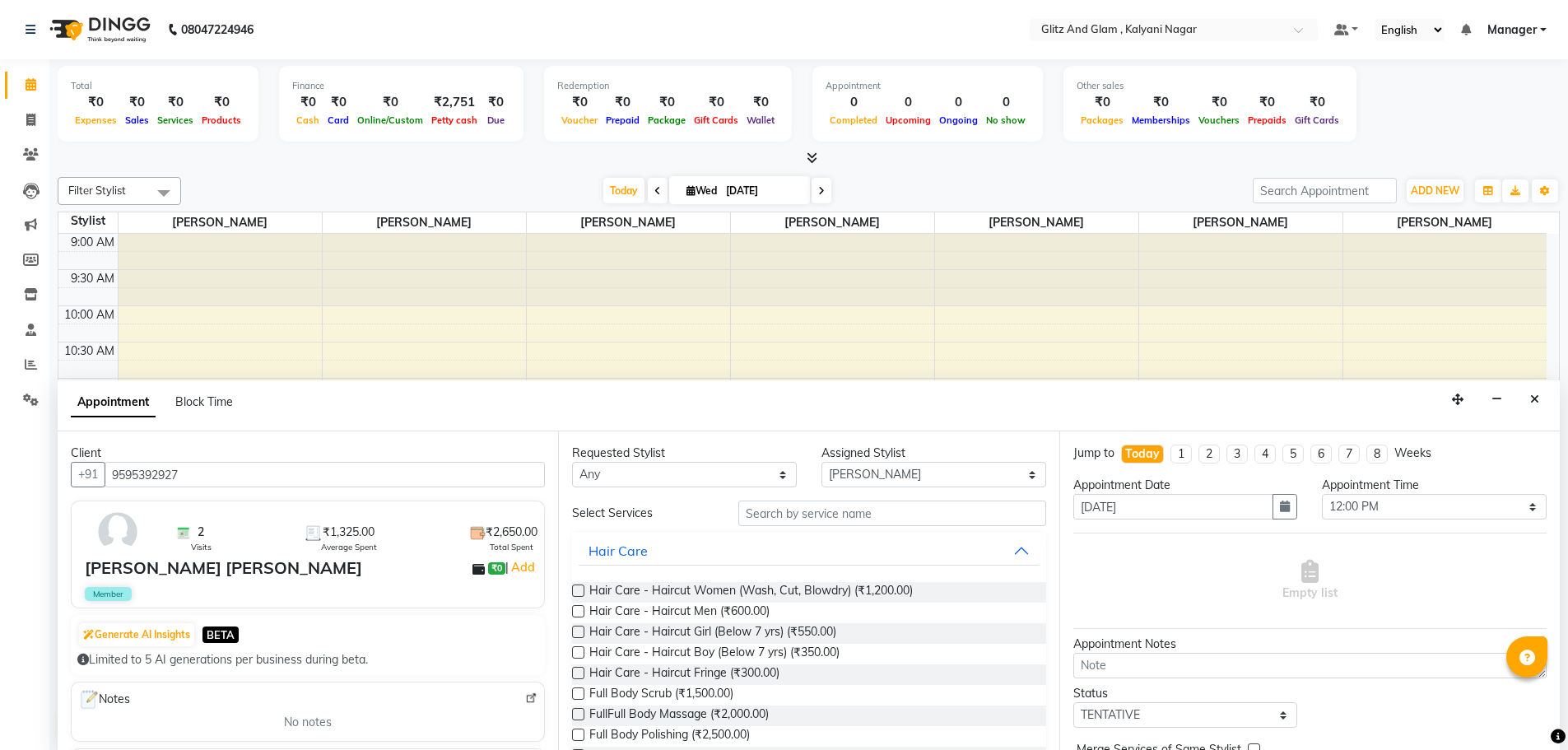
select select "65896"
select select "720"
select select "tentative"
click at [30, 117] on icon at bounding box center [31, 118] width 9 height 12
select select "7347"
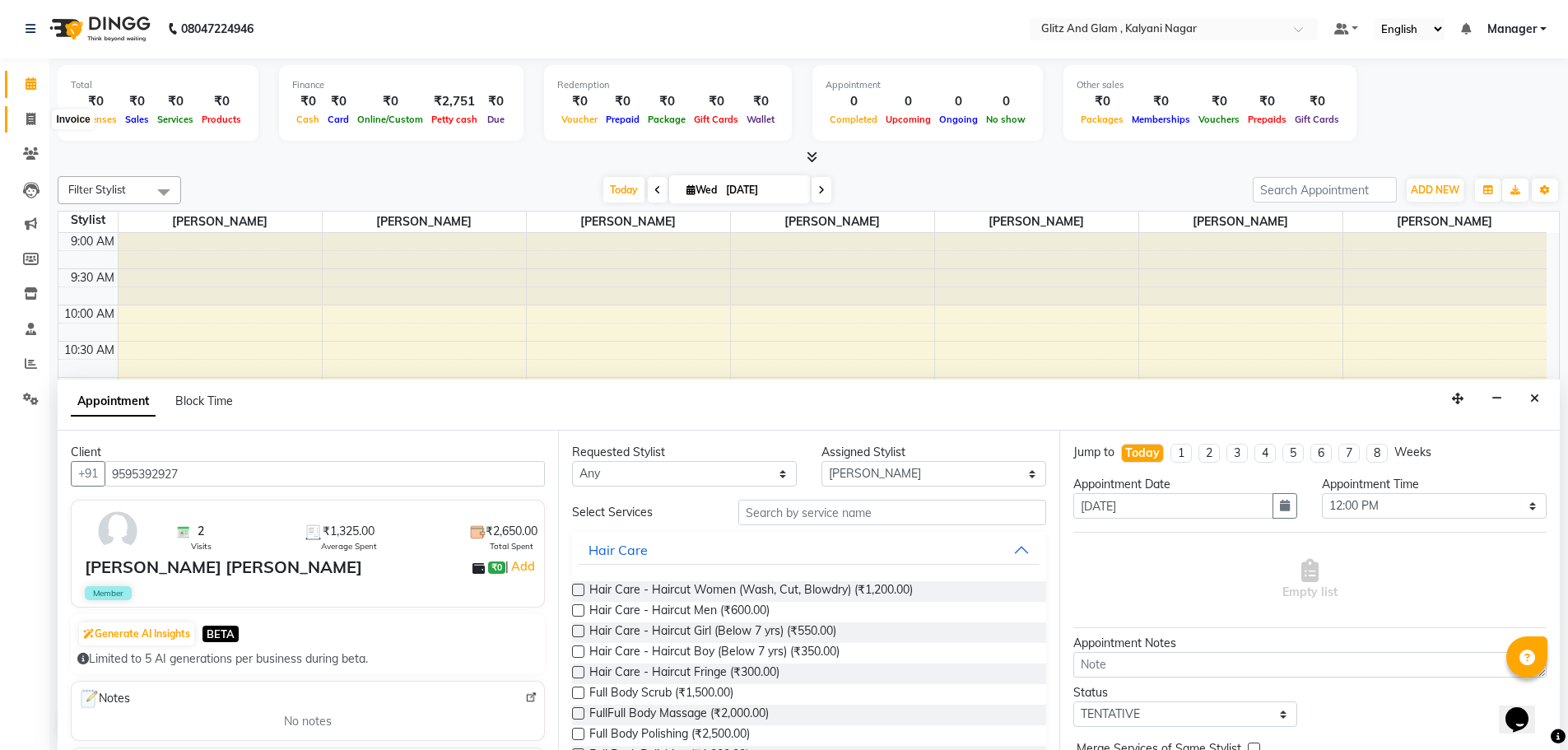
select select "service"
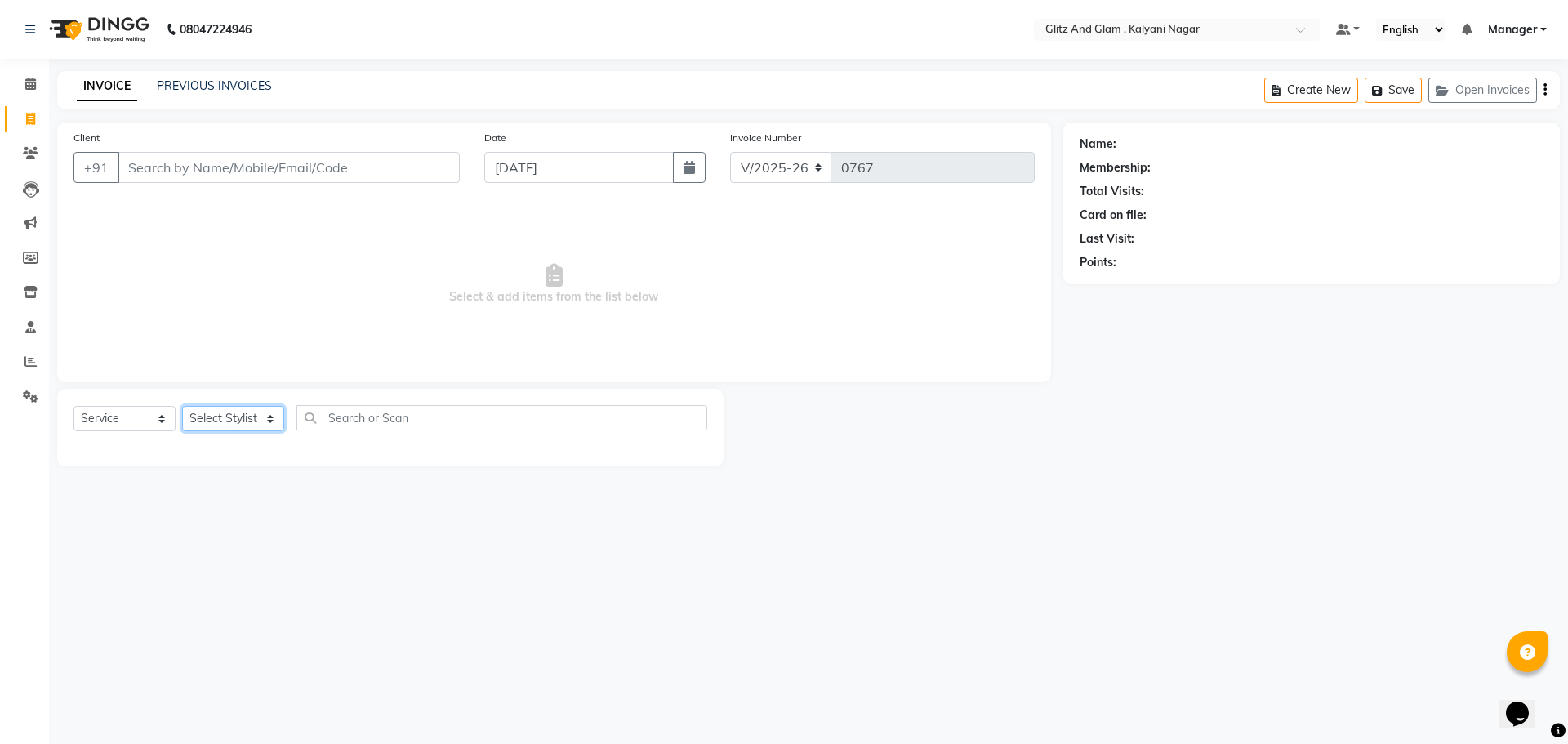
click at [205, 407] on select "Select Stylist [PERSON_NAME] [PERSON_NAME] [PERSON_NAME] [PERSON_NAME] [PERSON_…" at bounding box center [233, 418] width 102 height 25
select select "65894"
click at [182, 406] on select "Select Stylist [PERSON_NAME] [PERSON_NAME] [PERSON_NAME] [PERSON_NAME] [PERSON_…" at bounding box center [233, 418] width 102 height 25
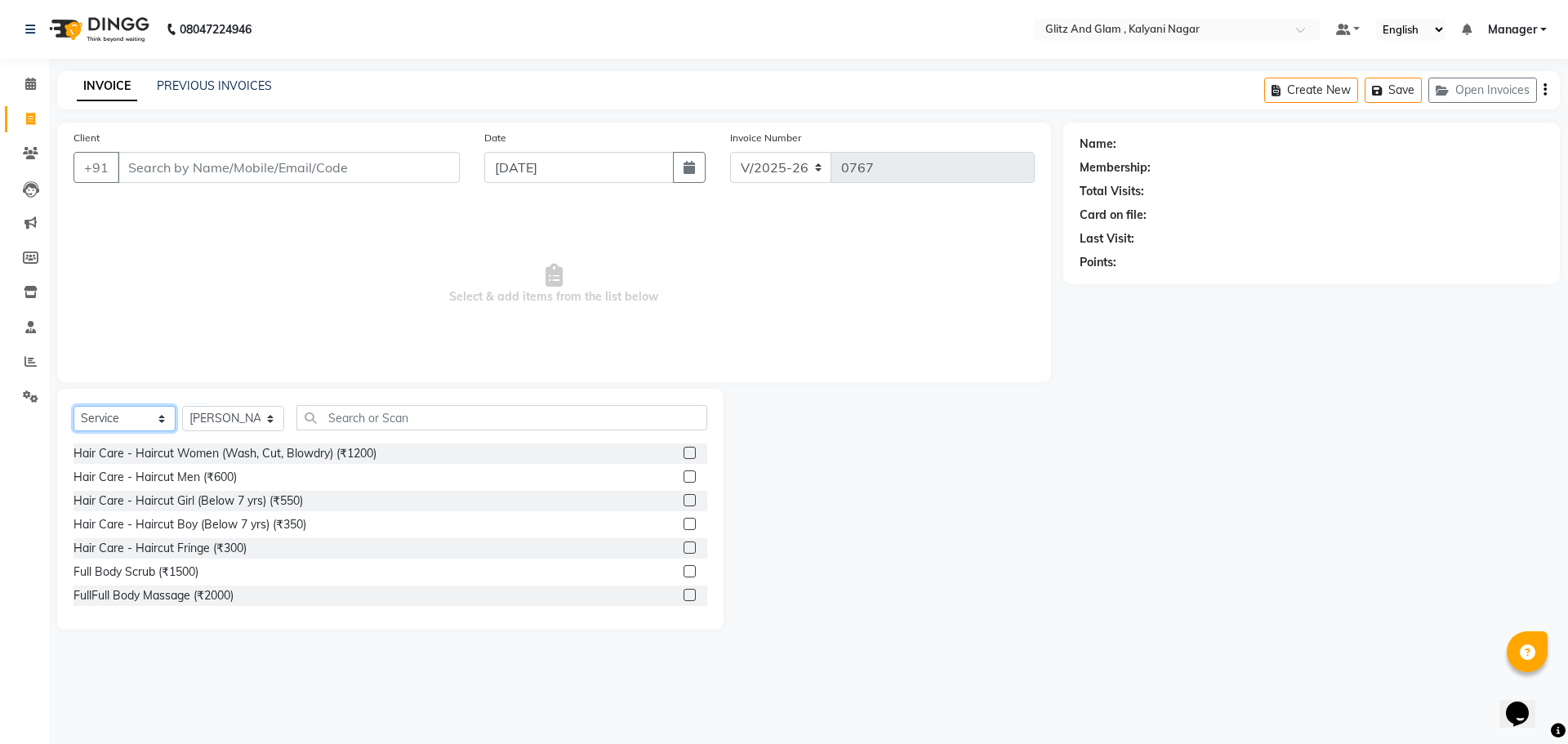
click at [140, 428] on select "Select Service Product Membership Package Voucher Prepaid Gift Card" at bounding box center [125, 418] width 102 height 25
select select "product"
click at [74, 406] on select "Select Service Product Membership Package Voucher Prepaid Gift Card" at bounding box center [125, 418] width 102 height 25
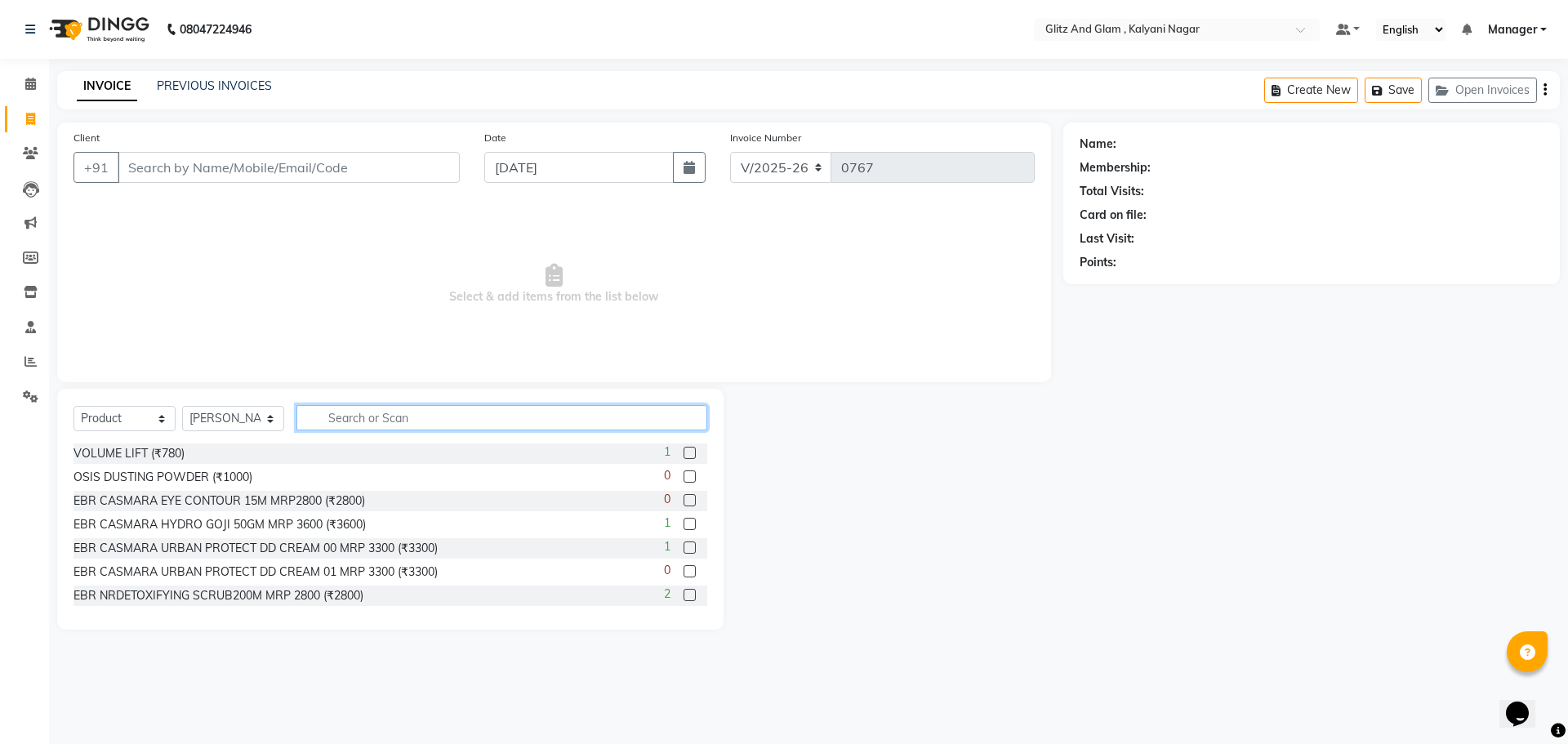
click at [397, 412] on input "text" at bounding box center [502, 417] width 411 height 25
type input "s"
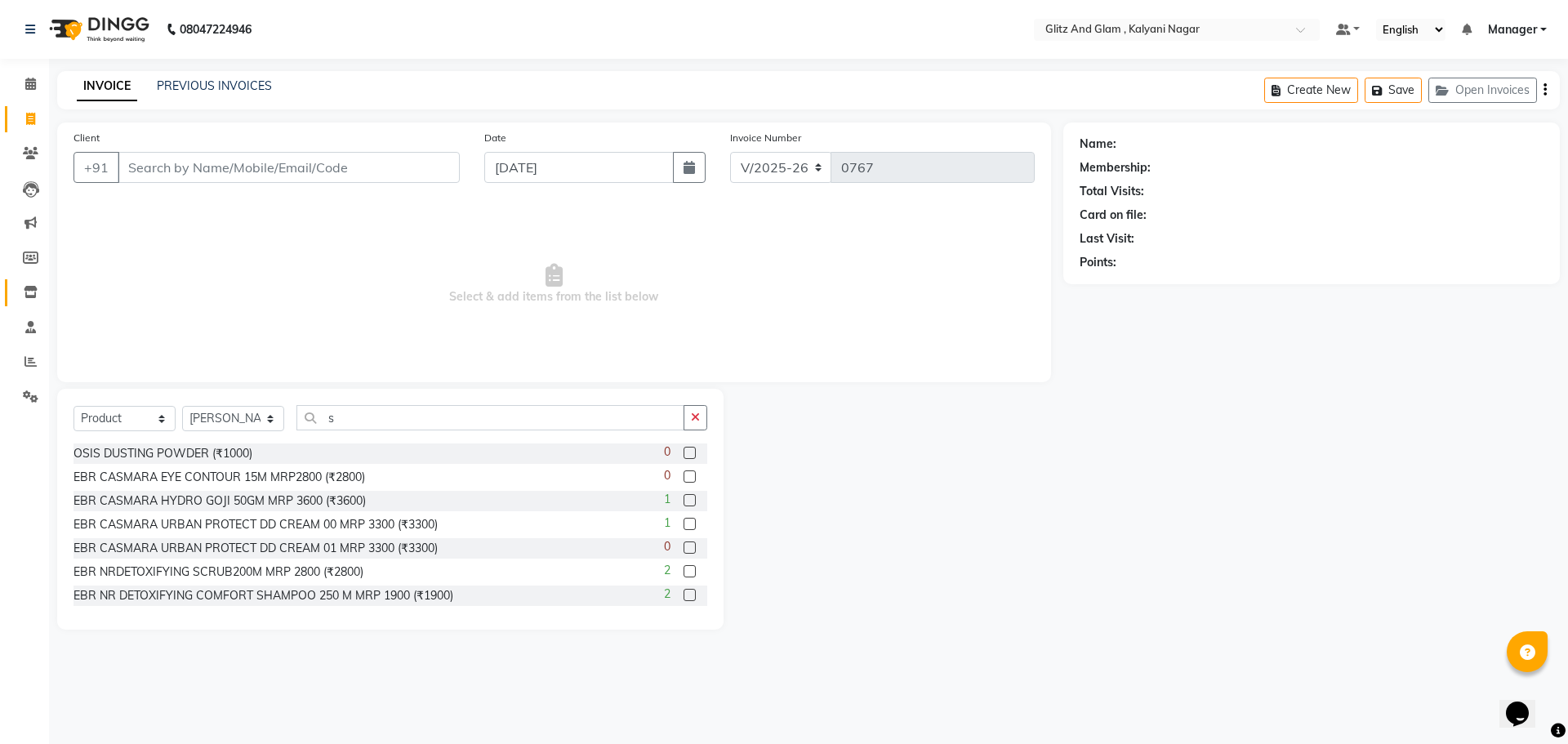
click at [26, 282] on link "Inventory" at bounding box center [24, 293] width 39 height 27
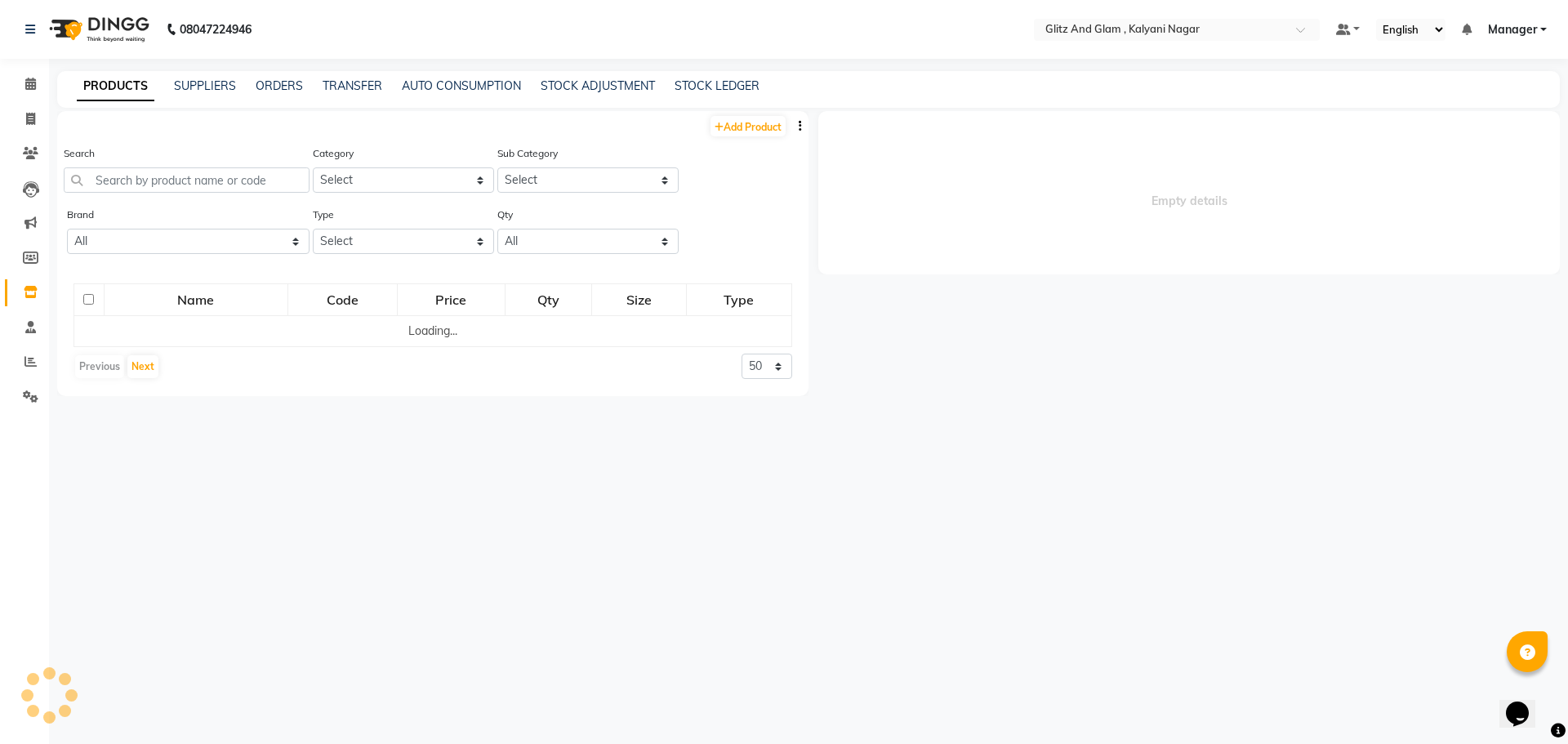
select select
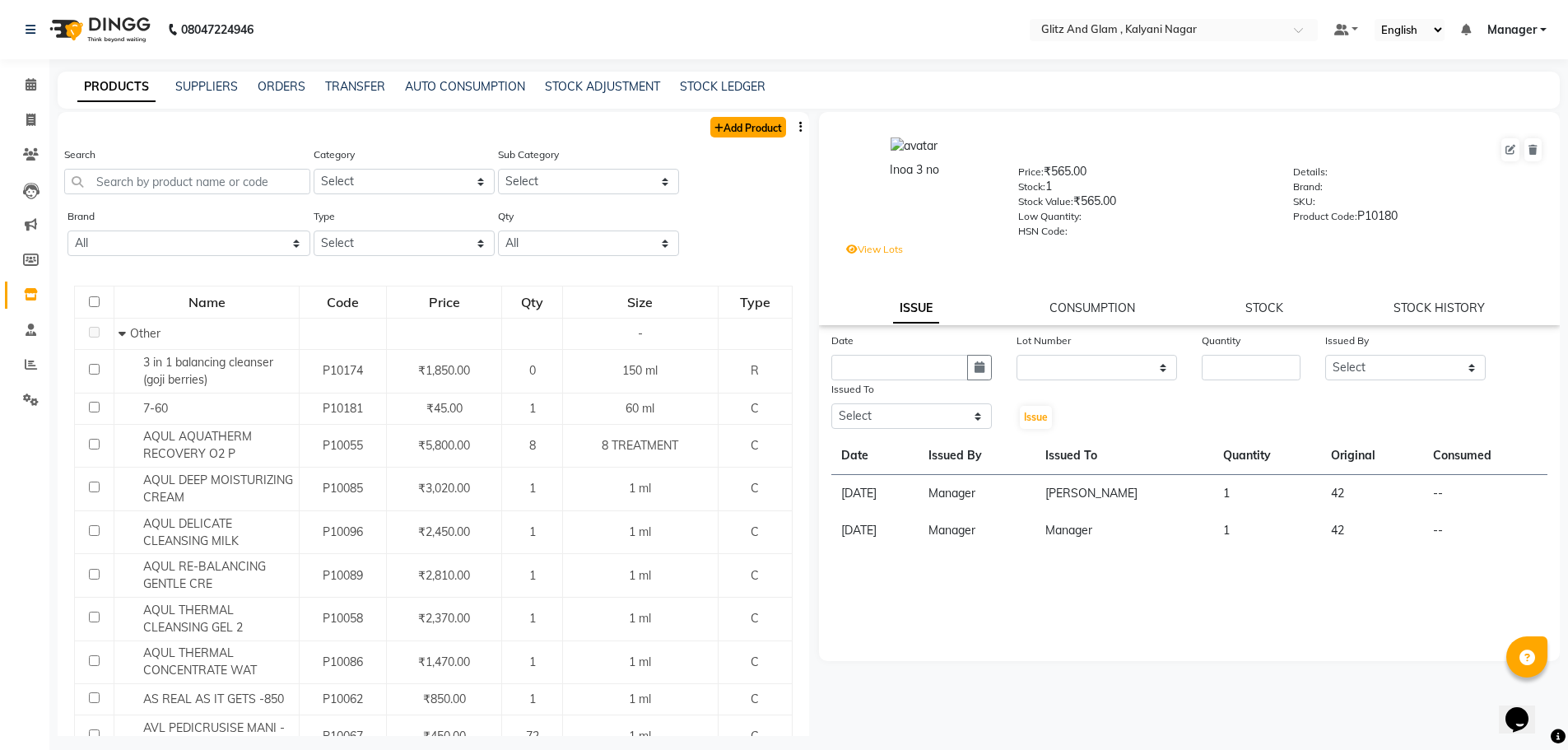
click at [740, 133] on link "Add Product" at bounding box center [748, 127] width 76 height 20
select select "true"
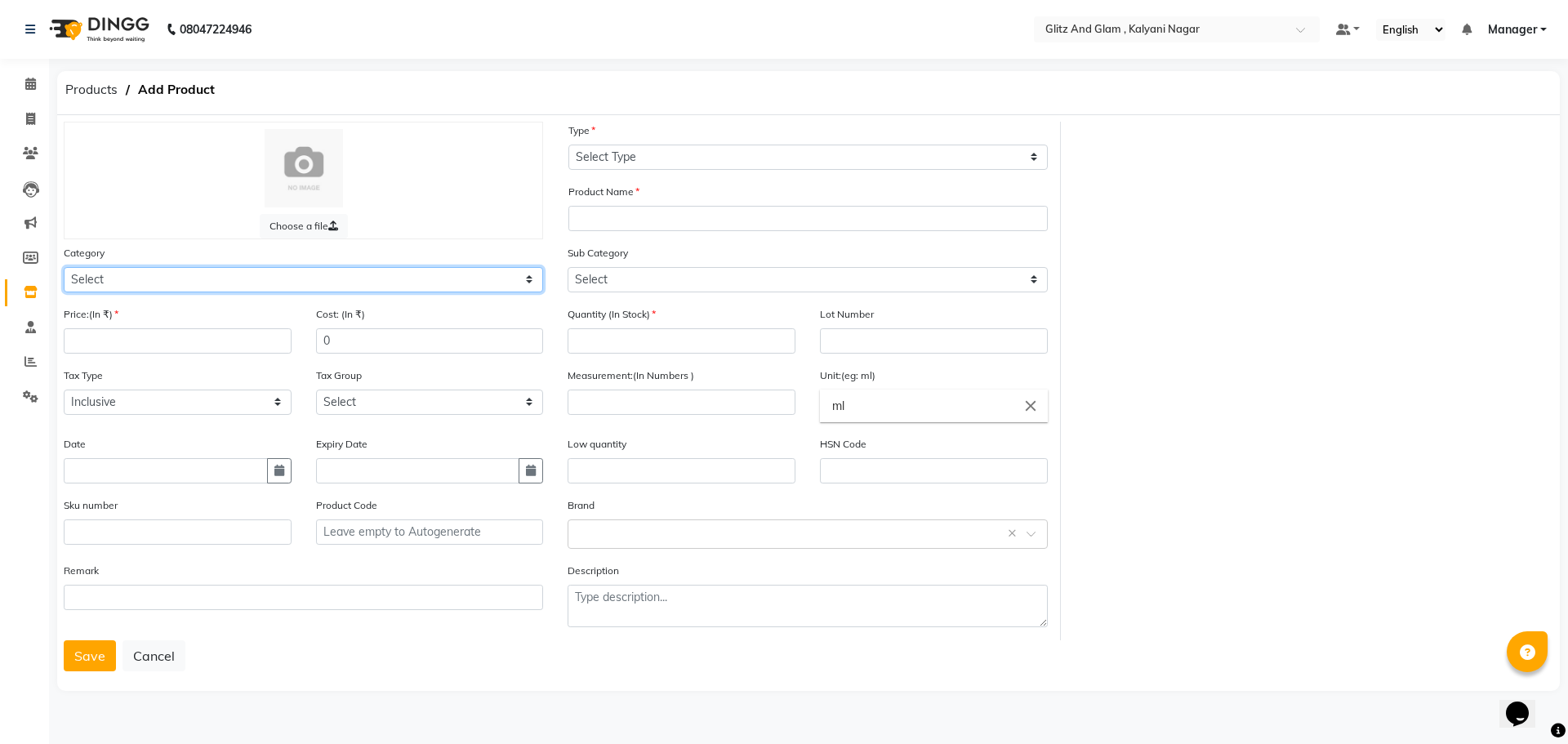
click at [206, 278] on select "Select Hair Skin Makeup Personal Care Appliances Beard Waxing Disposable Thread…" at bounding box center [303, 280] width 479 height 25
select select "1272001150"
click at [64, 267] on select "Select Hair Skin Makeup Personal Care Appliances Beard Waxing Disposable Thread…" at bounding box center [303, 280] width 479 height 25
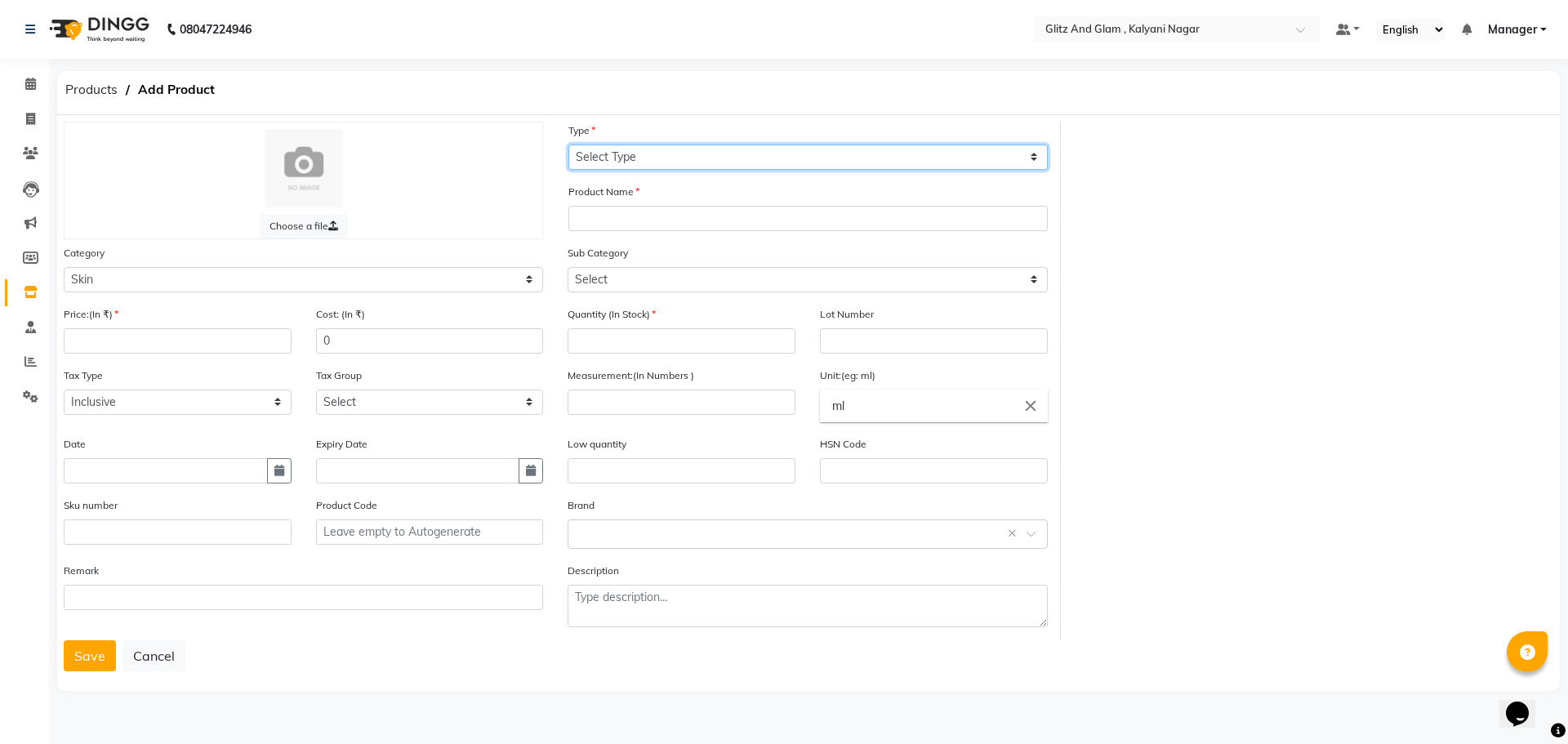
click at [665, 152] on select "Select Type Both Retail Consumable" at bounding box center [808, 157] width 479 height 25
select select "R"
click at [568, 145] on select "Select Type Both Retail Consumable" at bounding box center [808, 157] width 479 height 25
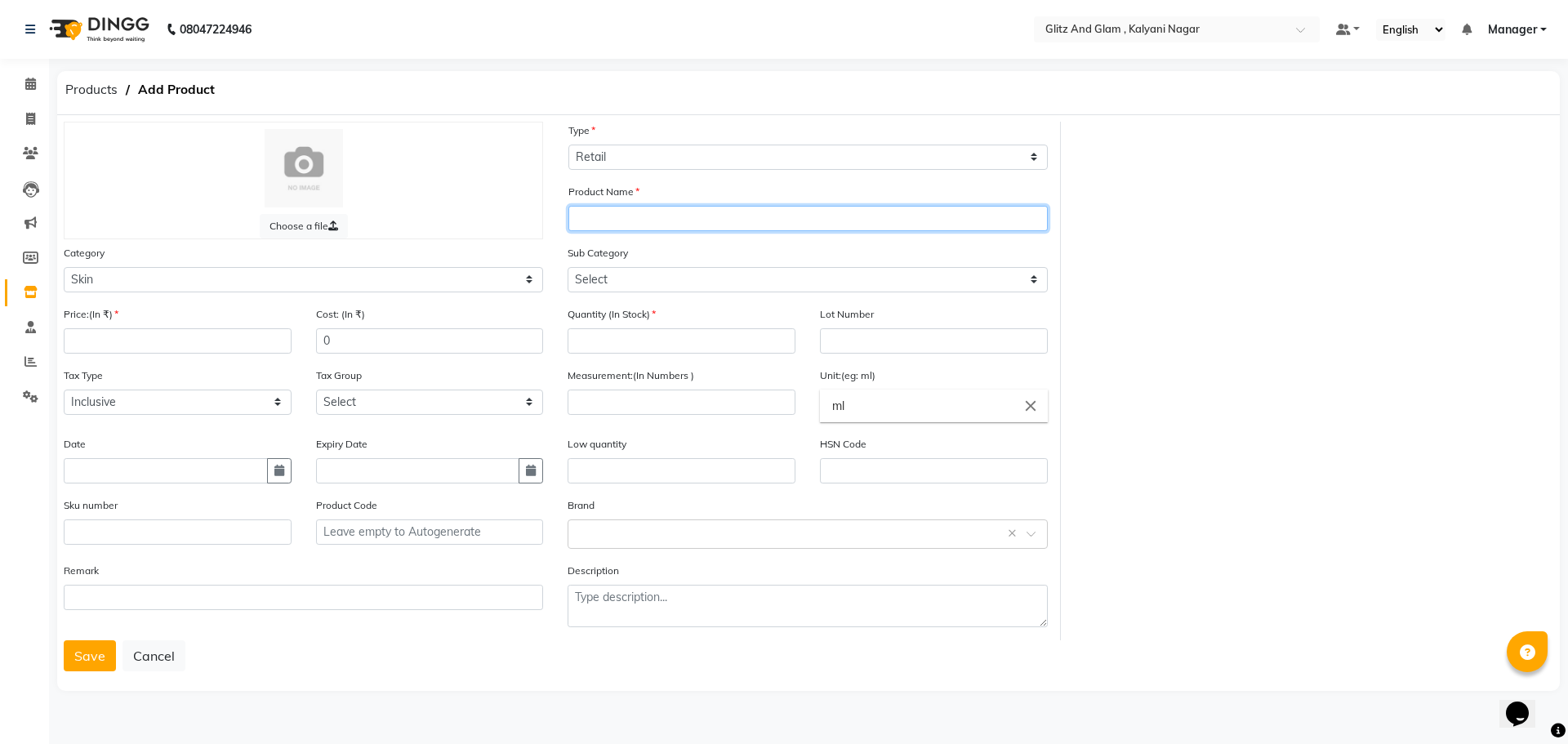
click at [615, 216] on input "text" at bounding box center [808, 218] width 479 height 25
type input "Repair Rescue Shampoo"
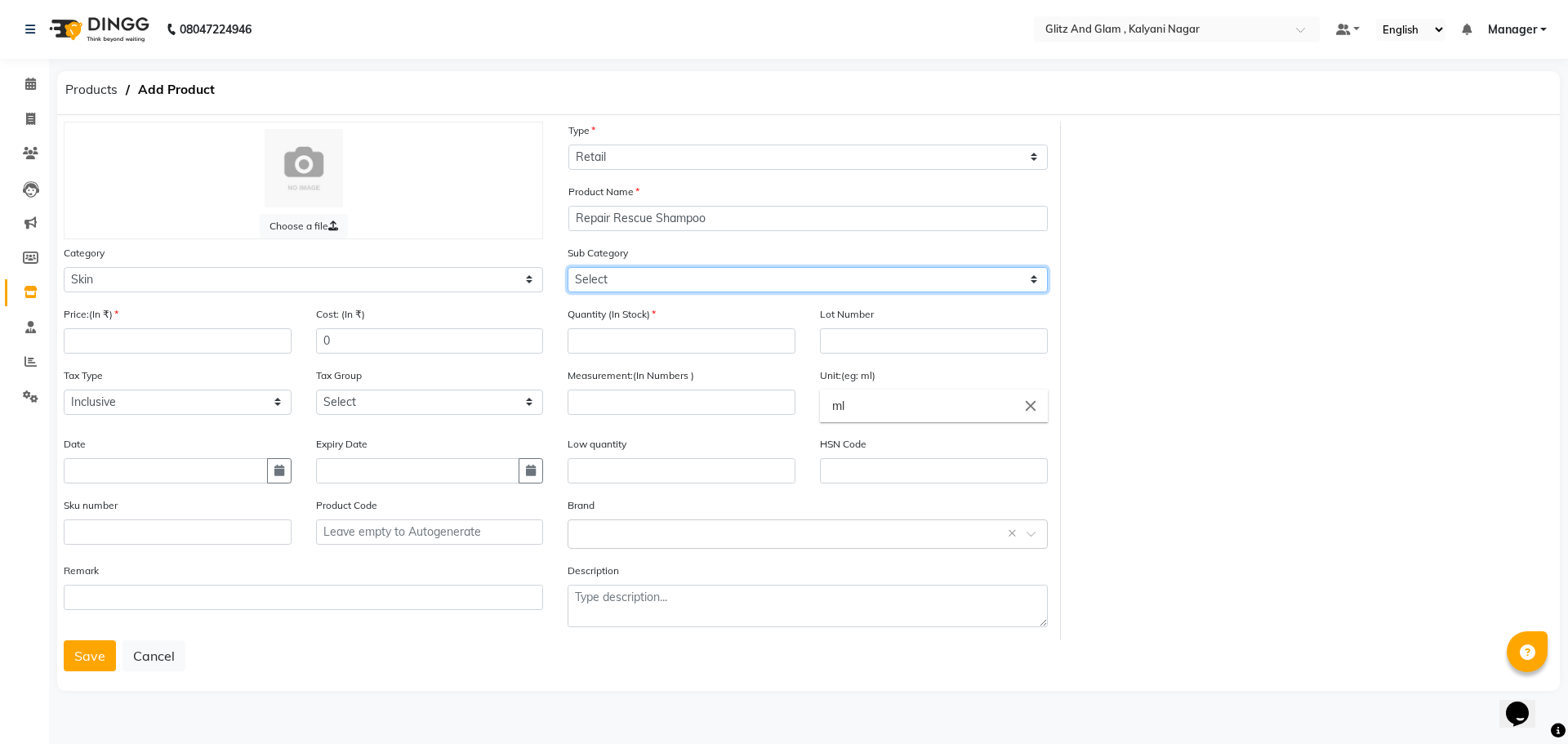
click at [641, 278] on select "Select Cleanser Facial Moisturiser Serum Toner Sun Care Masks Lip Care Eye Care…" at bounding box center [807, 280] width 479 height 25
select select "1272001163"
click at [568, 267] on select "Select Cleanser Facial Moisturiser Serum Toner Sun Care Masks Lip Care Eye Care…" at bounding box center [807, 280] width 479 height 25
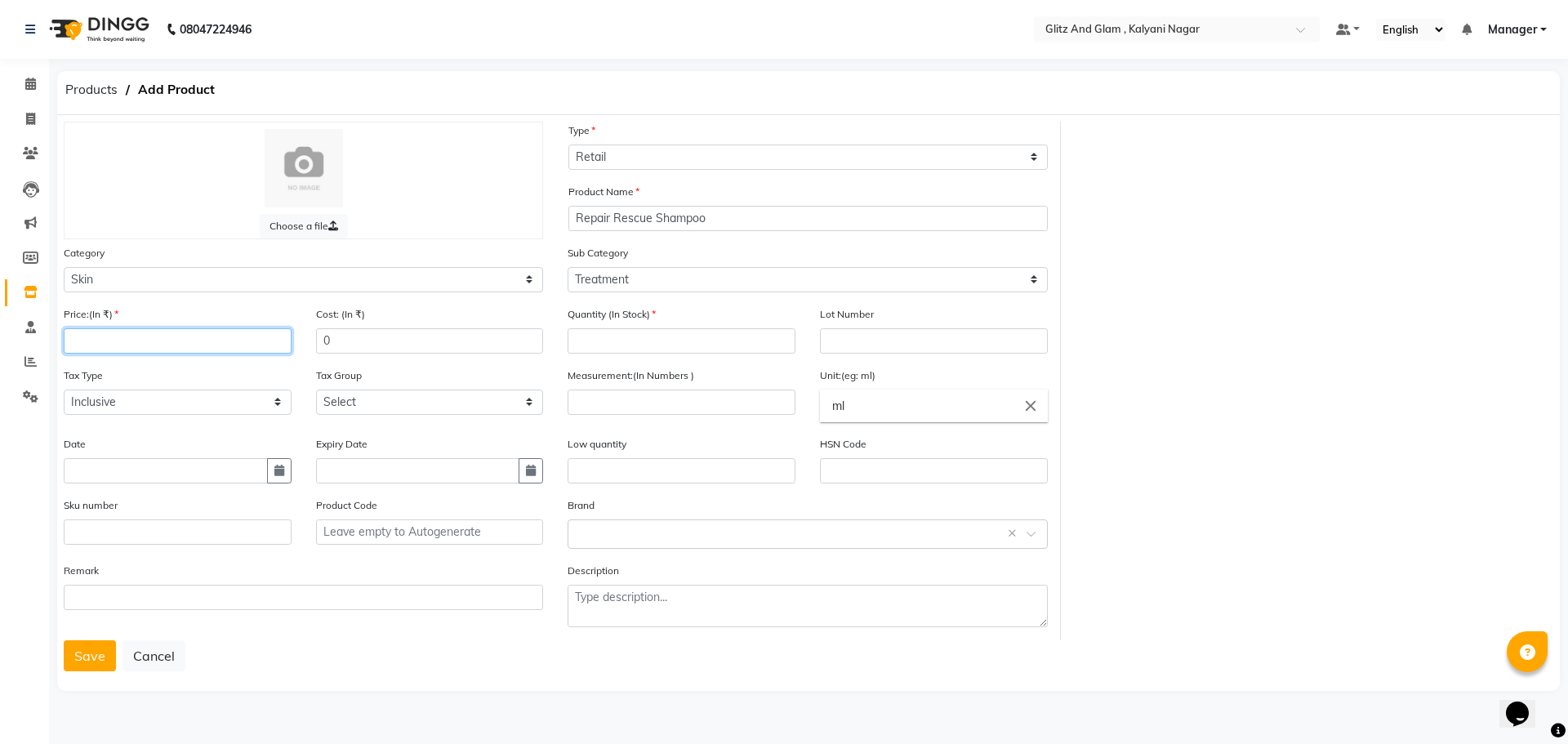
click at [158, 340] on input "number" at bounding box center [177, 341] width 228 height 25
type input "1150"
click at [613, 339] on input "number" at bounding box center [681, 341] width 228 height 25
type input "1"
click at [899, 349] on input "text" at bounding box center [934, 341] width 228 height 25
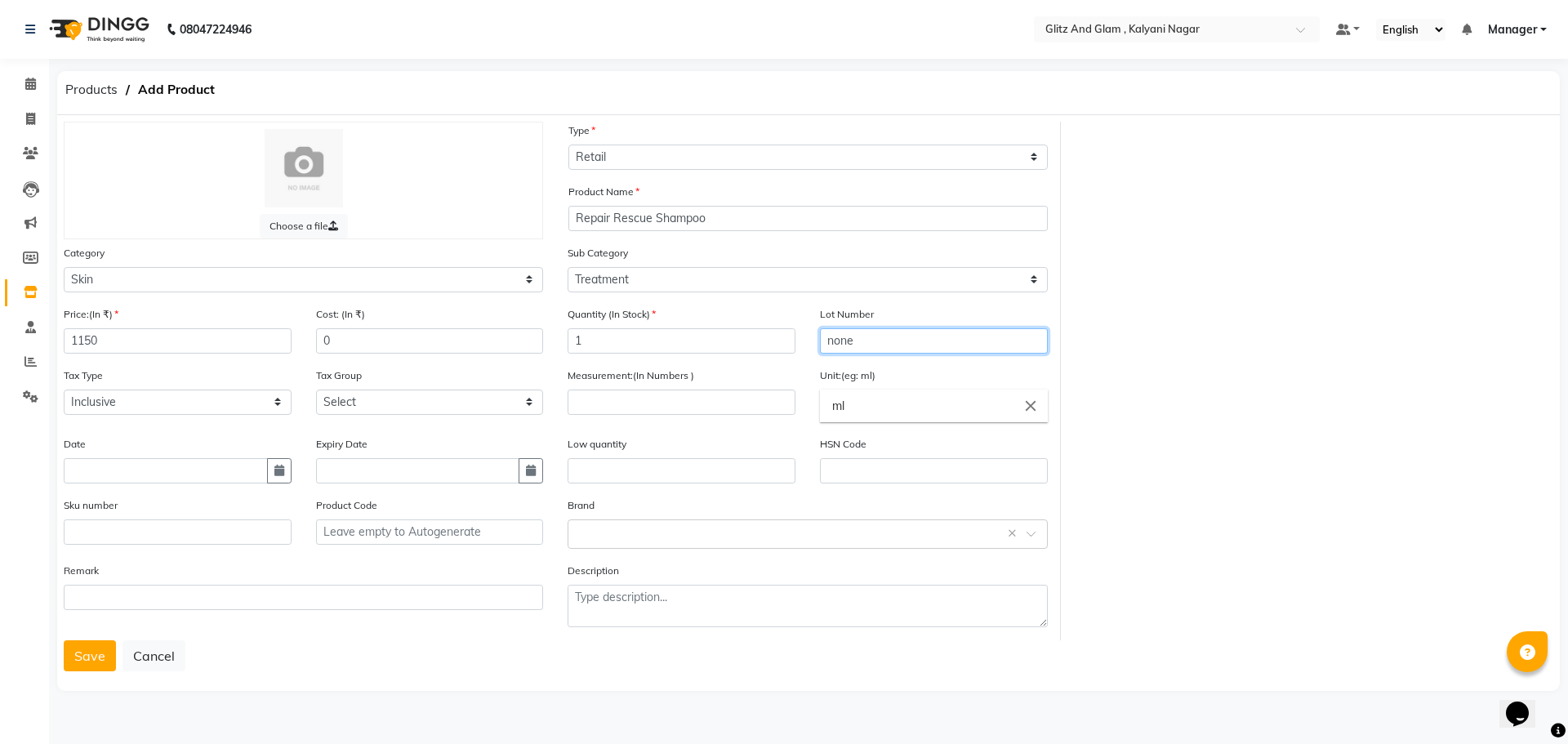
type input "none"
click at [705, 407] on input "number" at bounding box center [681, 402] width 228 height 25
type input "250"
click at [95, 663] on button "Save" at bounding box center [89, 656] width 52 height 31
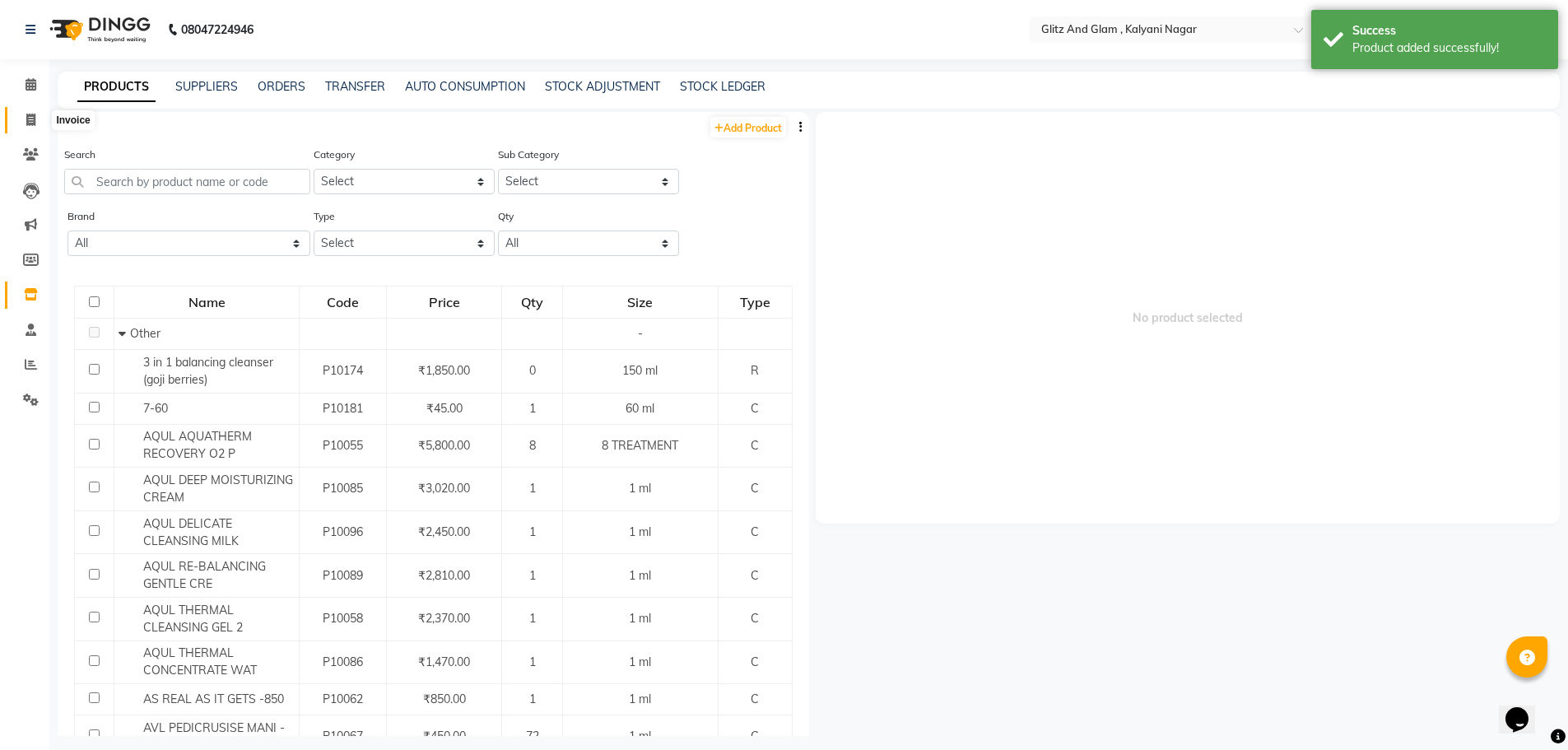
click at [27, 112] on span at bounding box center [30, 120] width 28 height 19
select select "7347"
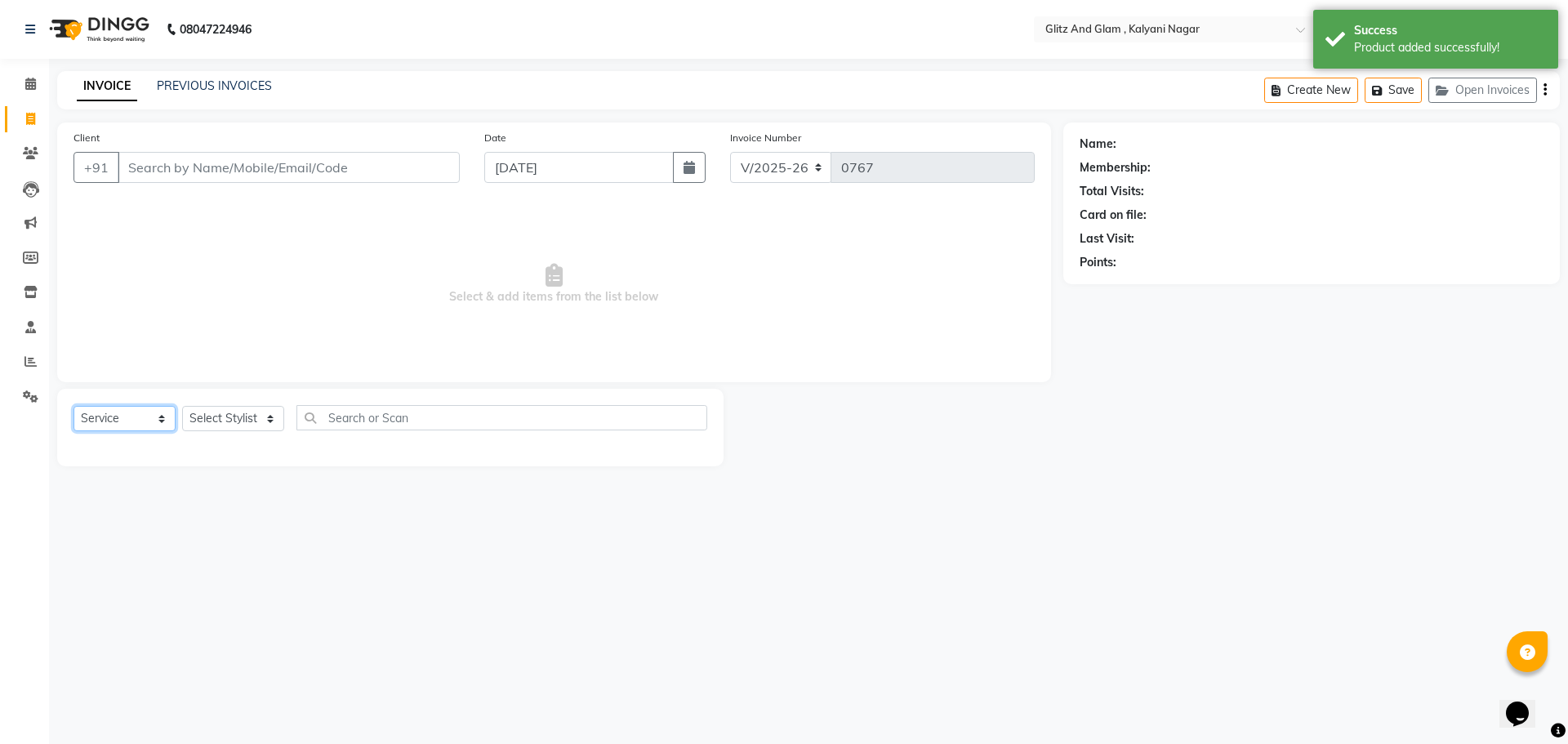
click at [136, 421] on select "Select Service Product Membership Package Voucher Prepaid Gift Card" at bounding box center [125, 418] width 102 height 25
select select "product"
click at [74, 406] on select "Select Service Product Membership Package Voucher Prepaid Gift Card" at bounding box center [125, 418] width 102 height 25
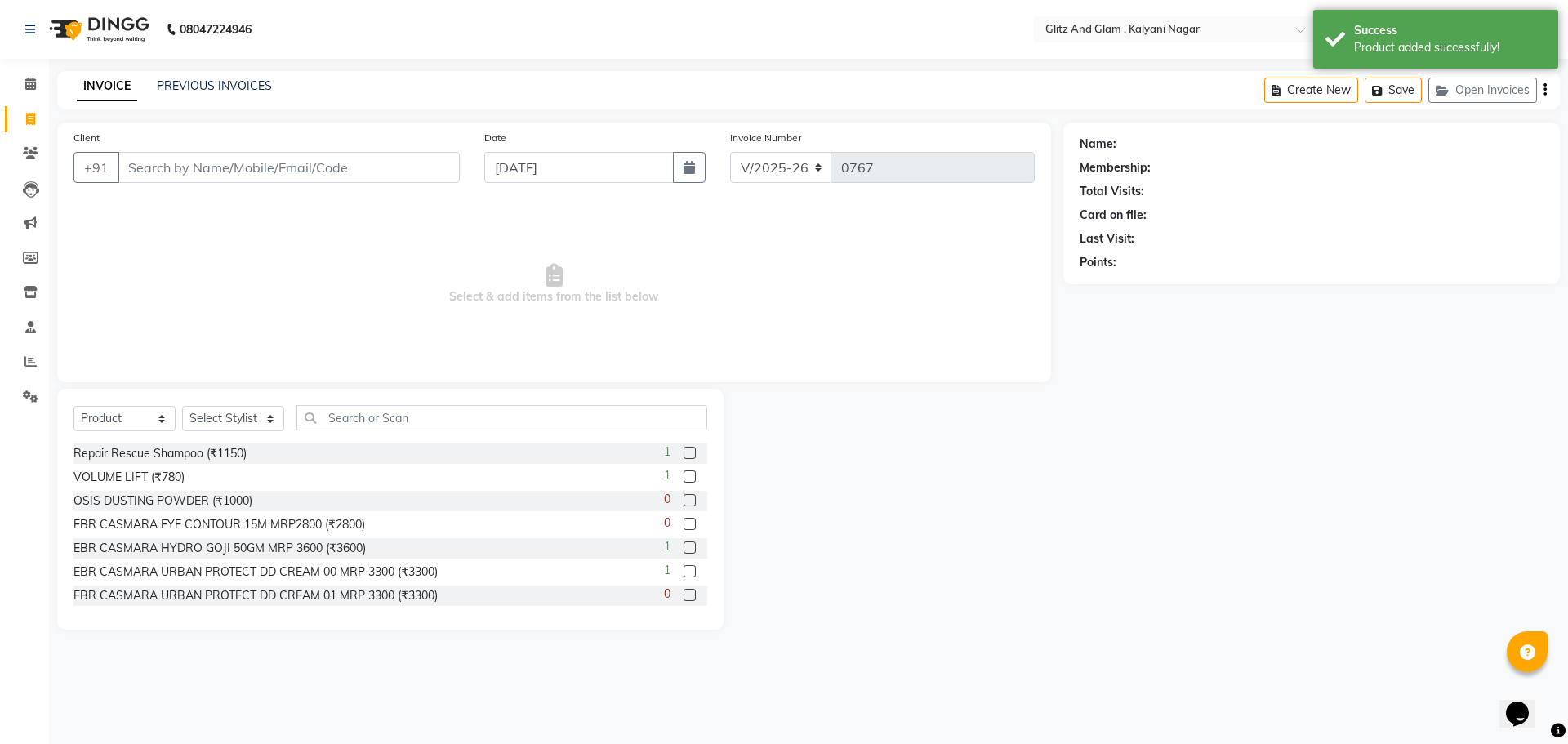
click at [247, 405] on div "Select Service Product Membership Package Voucher Prepaid Gift Card Select Styl…" at bounding box center [390, 424] width 634 height 38
click at [247, 416] on select "Select Stylist [PERSON_NAME] [PERSON_NAME] [PERSON_NAME] [PERSON_NAME] [PERSON_…" at bounding box center [233, 418] width 102 height 25
select select "65894"
click at [182, 406] on select "Select Stylist [PERSON_NAME] [PERSON_NAME] [PERSON_NAME] [PERSON_NAME] [PERSON_…" at bounding box center [233, 418] width 102 height 25
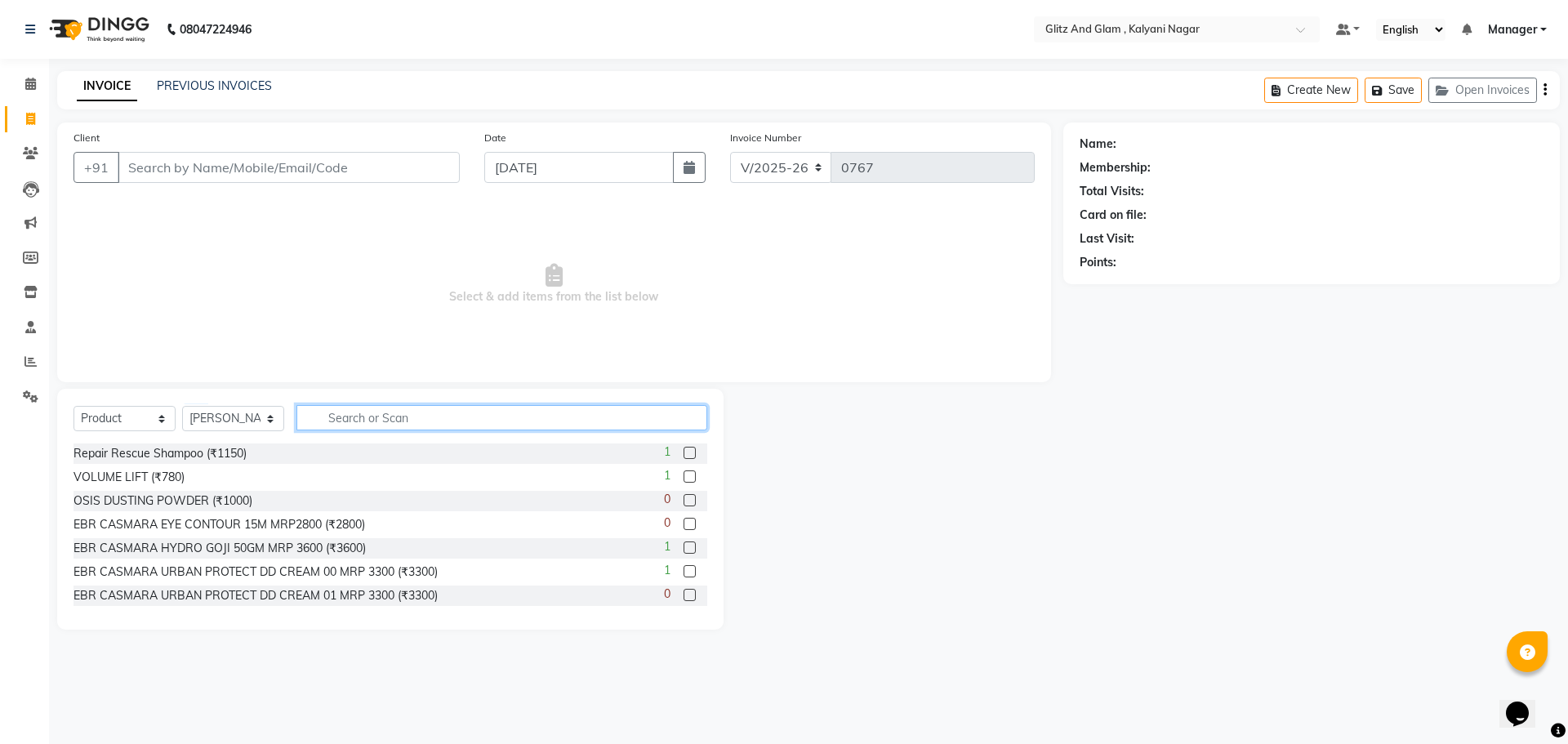
click at [388, 421] on input "text" at bounding box center [502, 417] width 411 height 25
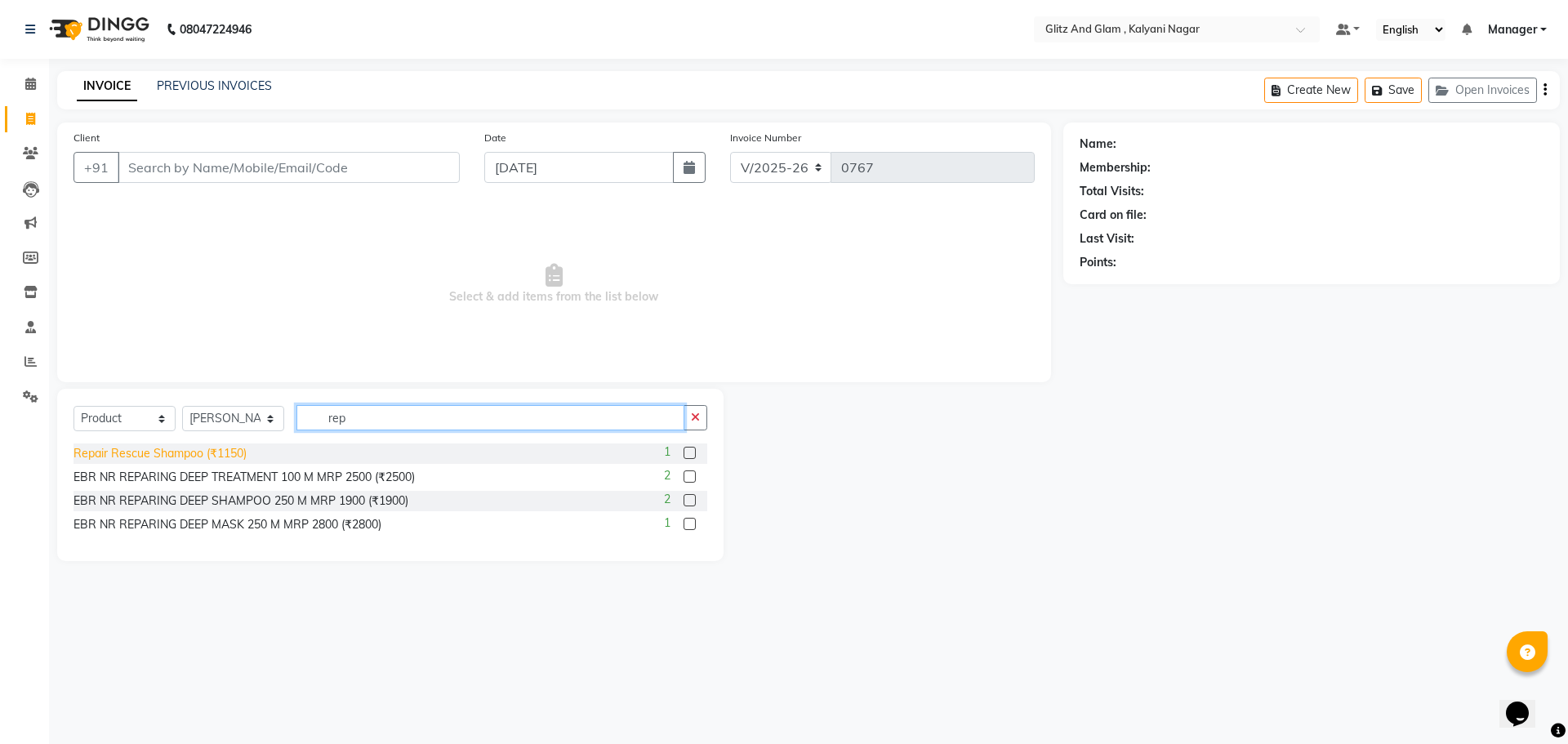
type input "rep"
click at [219, 452] on div "Repair Rescue Shampoo (₹1150)" at bounding box center [160, 453] width 173 height 17
checkbox input "false"
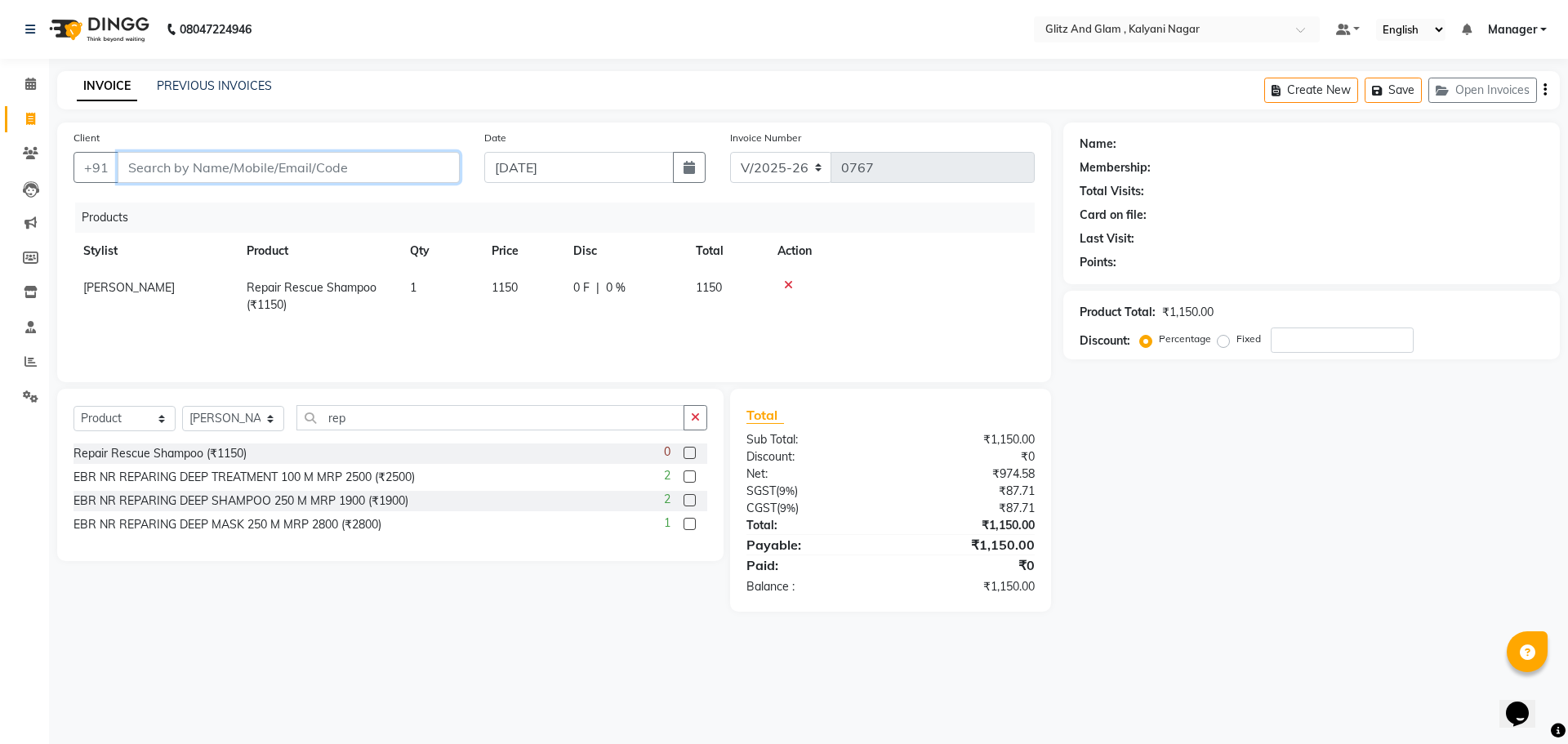
click at [216, 169] on input "Client" at bounding box center [288, 167] width 342 height 31
type input "9"
type input "0"
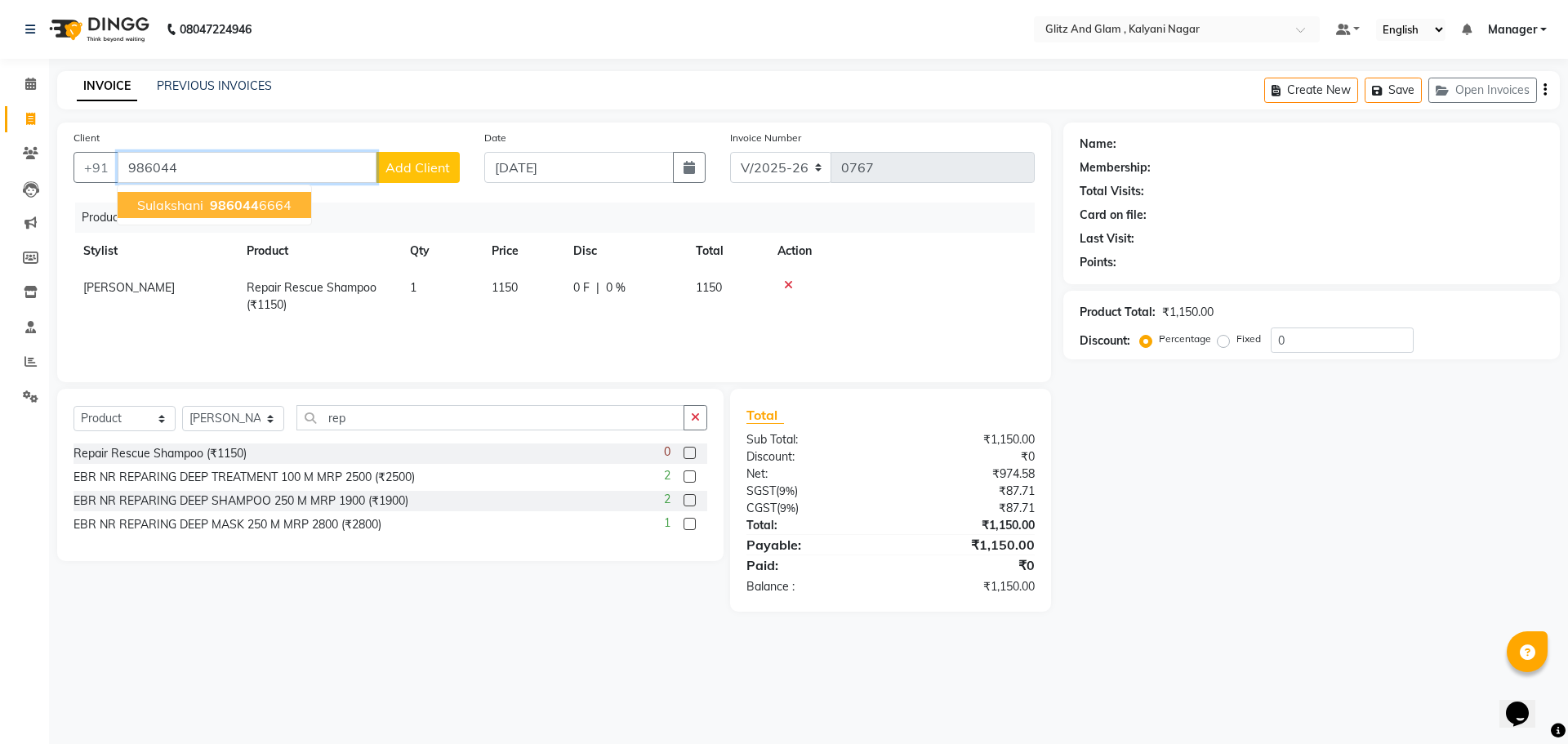
click at [171, 196] on button "sulakshani 986044 6664" at bounding box center [214, 205] width 194 height 26
type input "9860446664"
select select "1: Object"
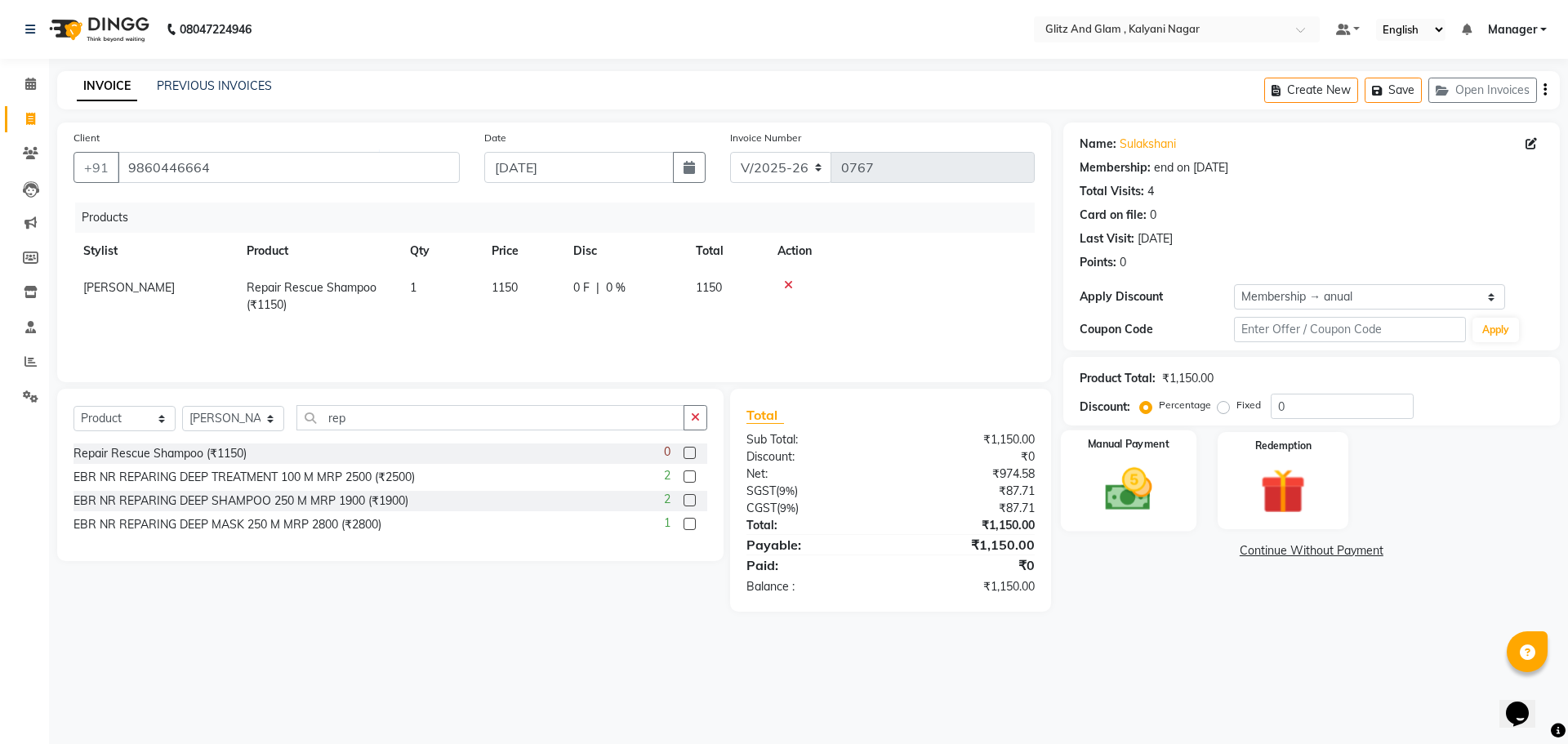
click at [1152, 492] on img at bounding box center [1129, 488] width 76 height 54
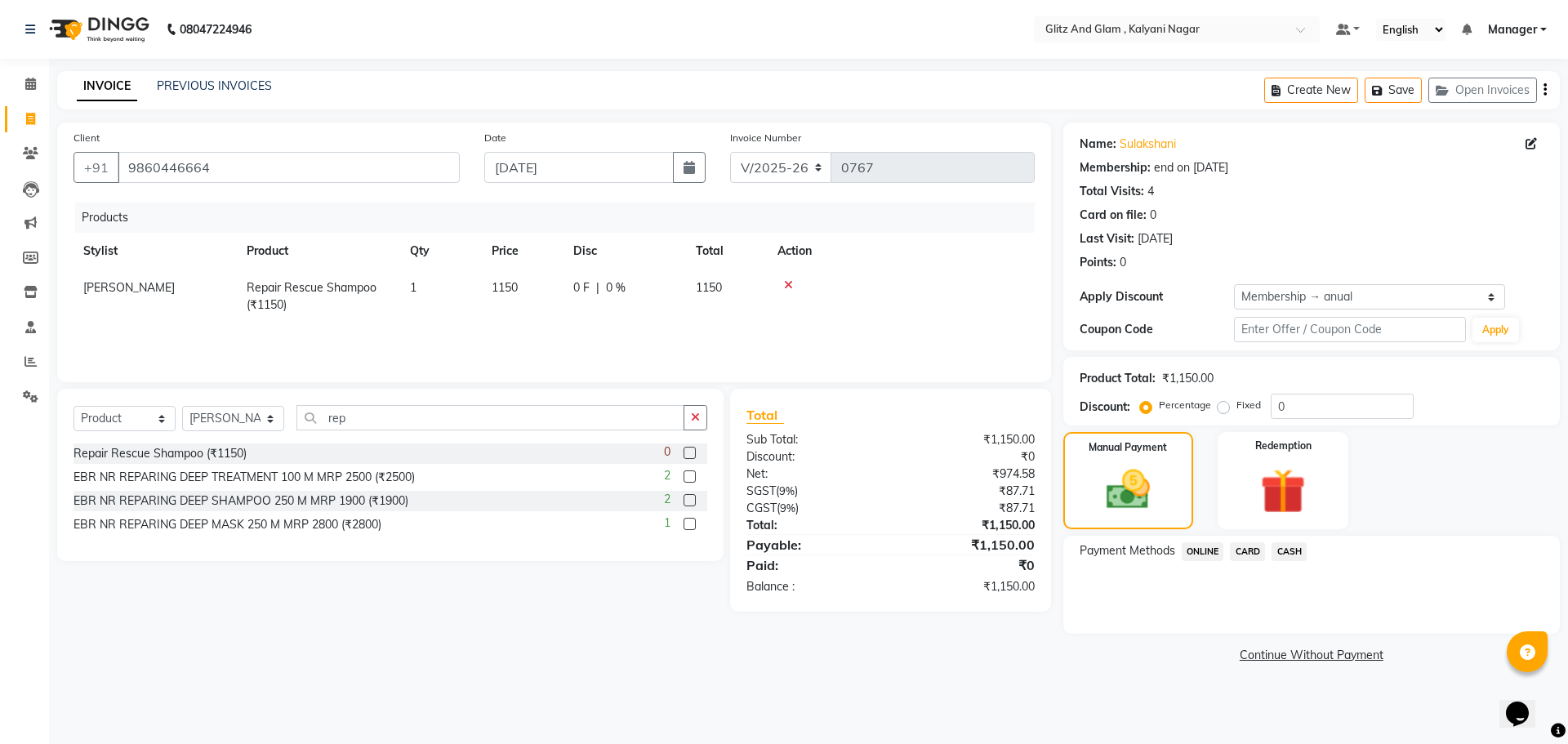
click at [1211, 550] on span "ONLINE" at bounding box center [1202, 551] width 43 height 19
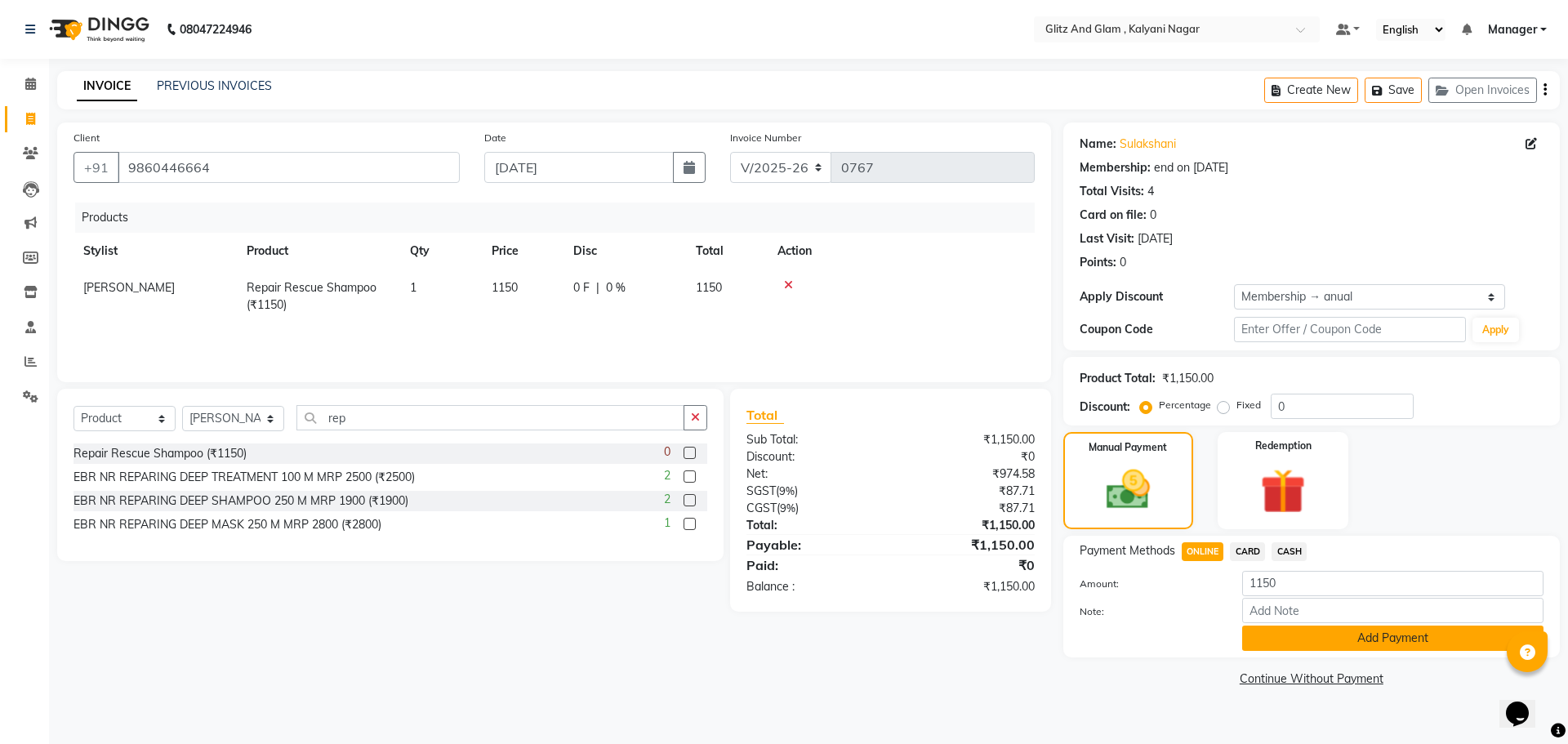
click at [1294, 627] on button "Add Payment" at bounding box center [1392, 638] width 301 height 25
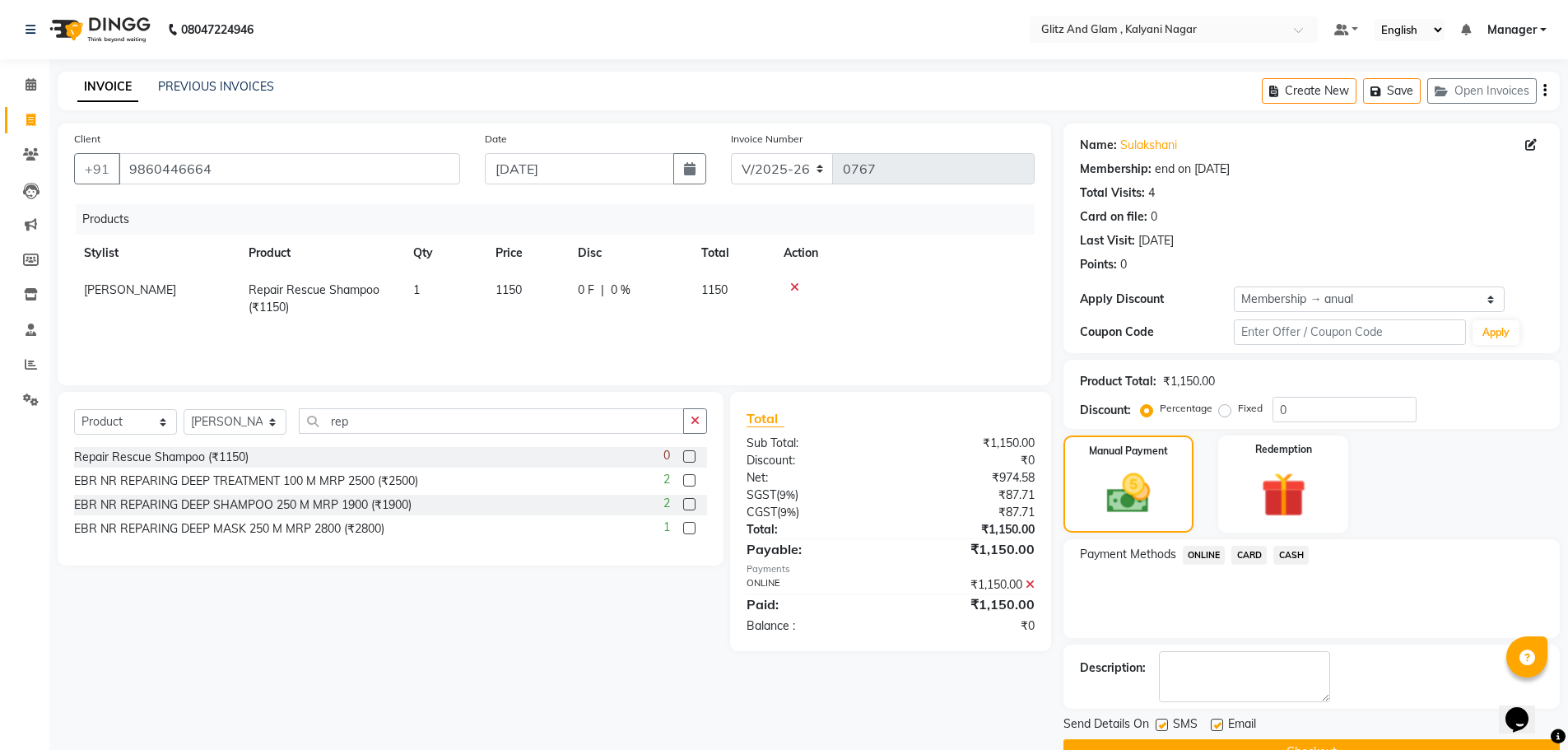
click at [1249, 557] on span "CARD" at bounding box center [1248, 555] width 36 height 19
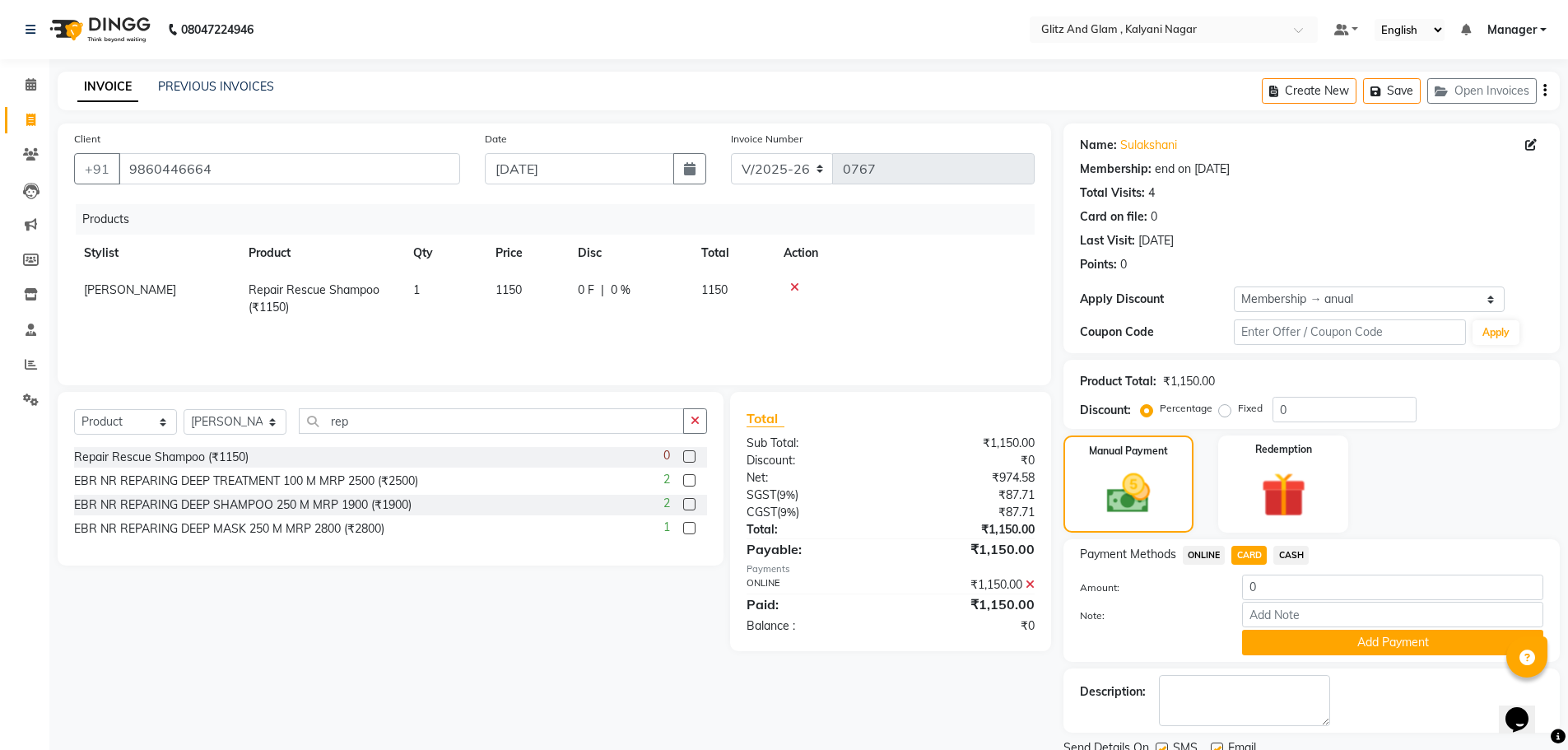
click at [1031, 585] on icon at bounding box center [1030, 584] width 9 height 12
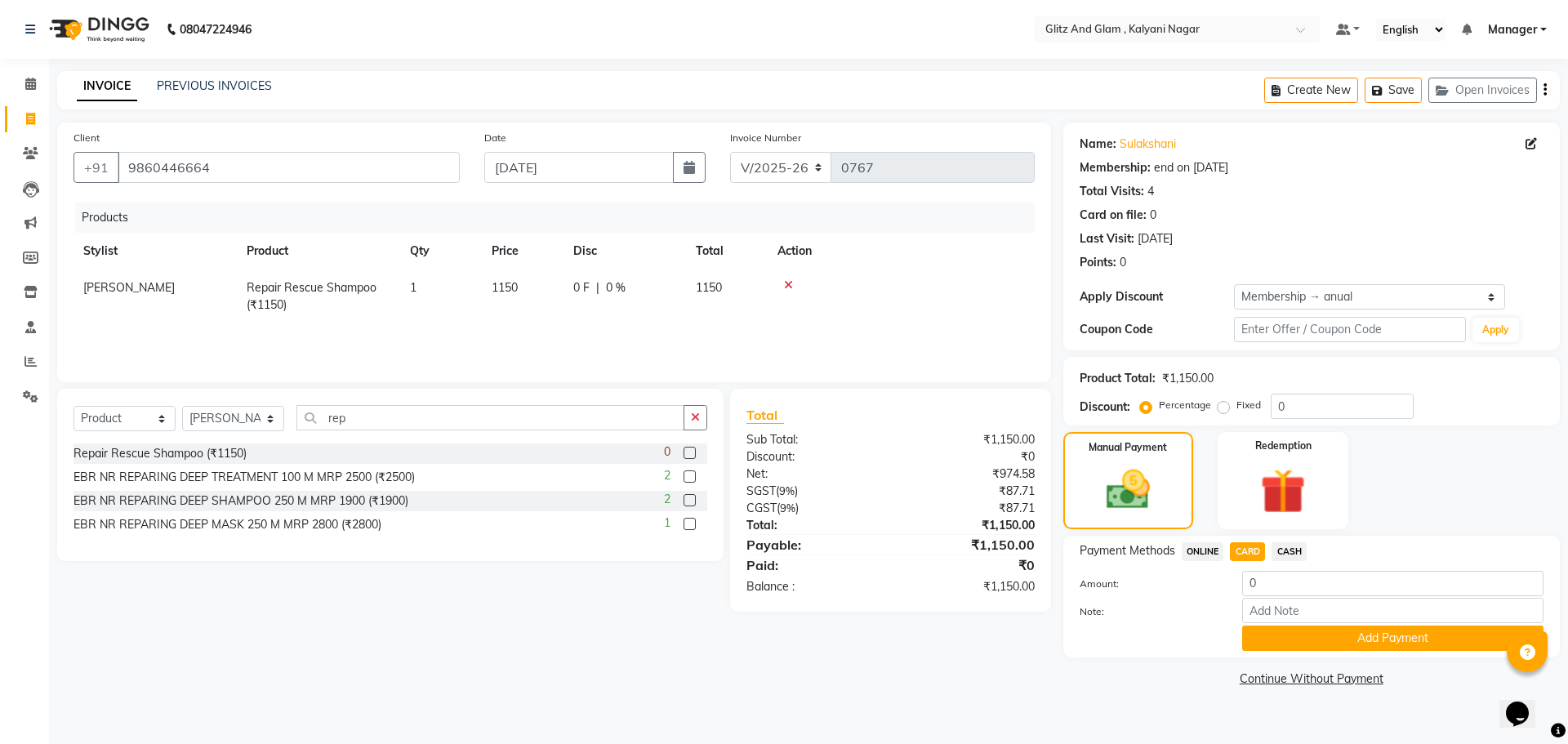
click at [1251, 549] on span "CARD" at bounding box center [1247, 551] width 35 height 19
type input "1150"
click at [1340, 643] on button "Add Payment" at bounding box center [1392, 638] width 301 height 25
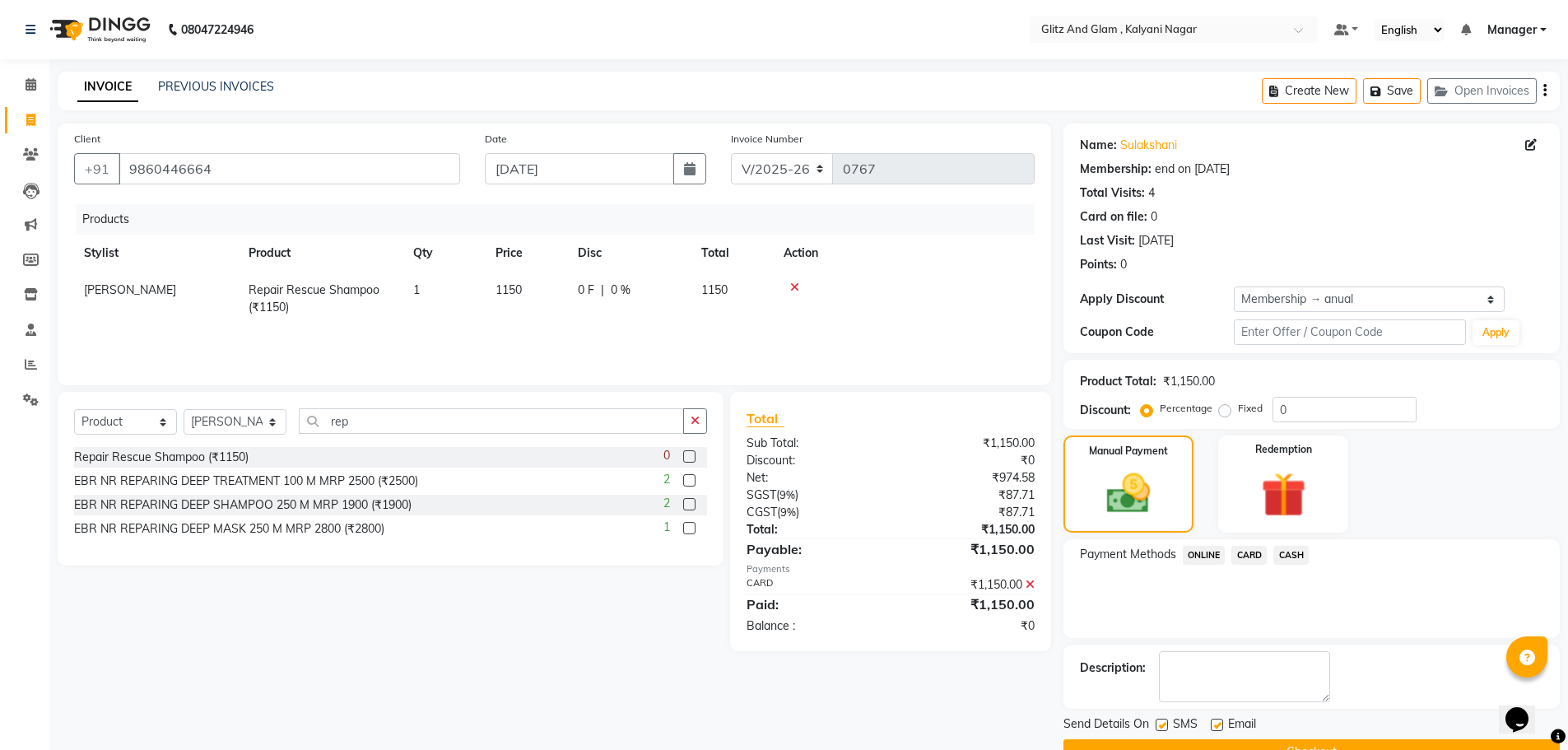
click at [1318, 743] on button "Checkout" at bounding box center [1311, 752] width 497 height 26
